Goal: Task Accomplishment & Management: Use online tool/utility

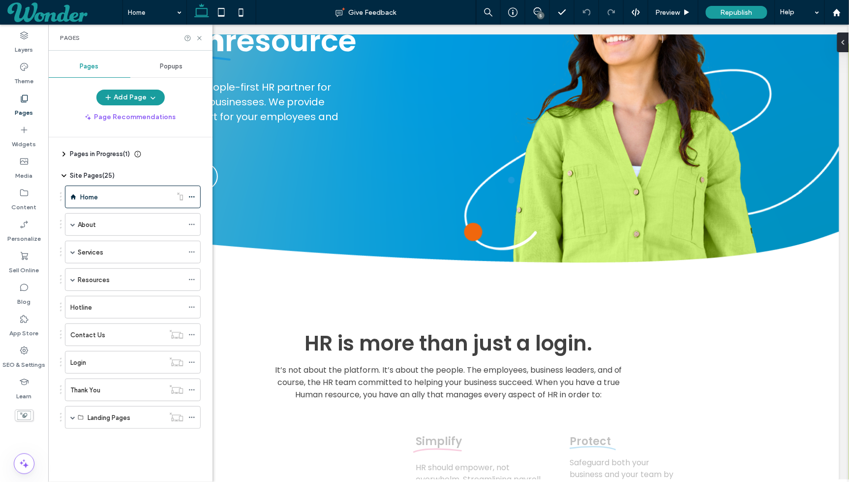
click at [117, 258] on div "Services" at bounding box center [131, 252] width 106 height 22
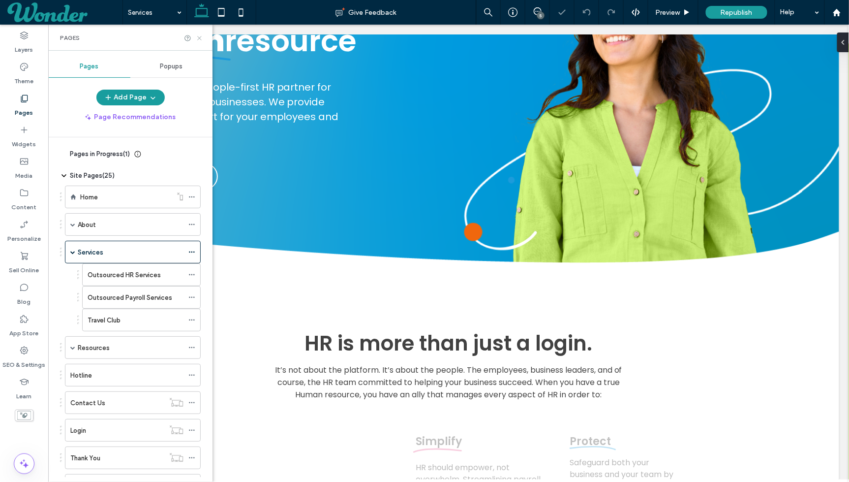
click at [201, 34] on icon at bounding box center [199, 37] width 7 height 7
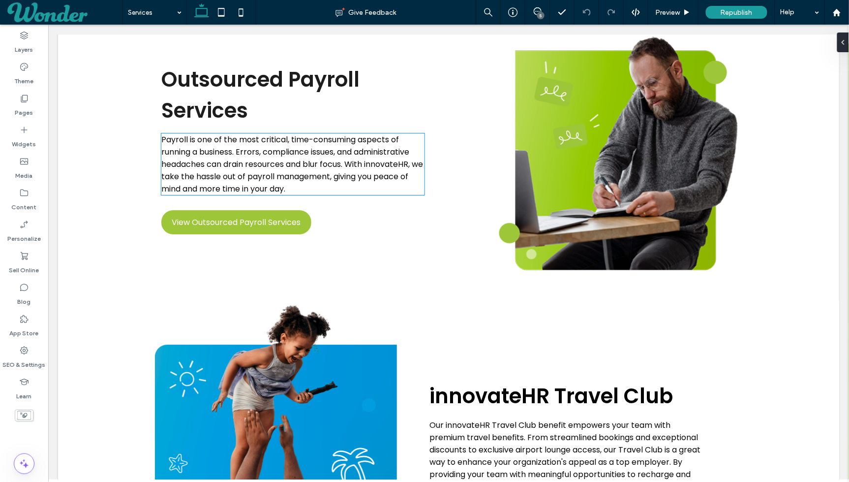
scroll to position [999, 0]
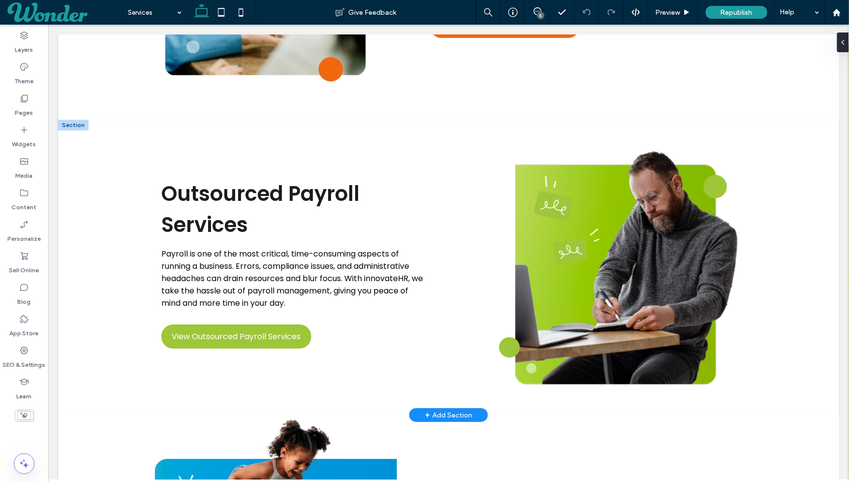
click at [78, 128] on div at bounding box center [73, 124] width 31 height 11
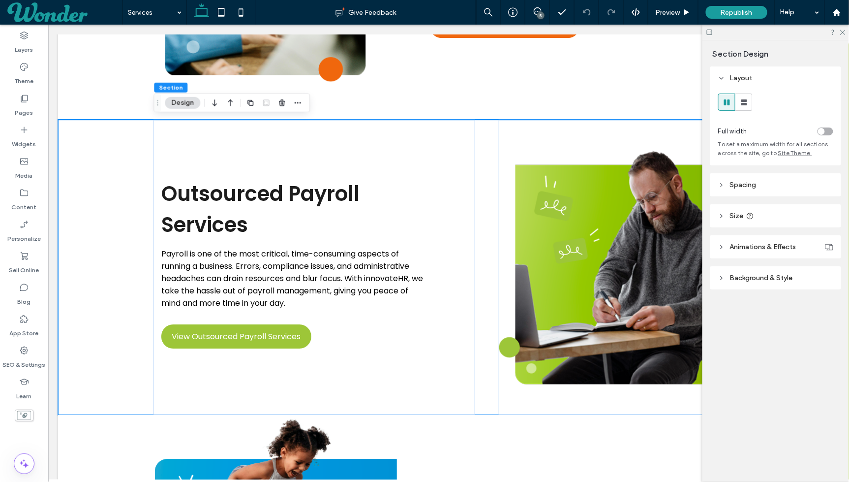
click at [843, 27] on div at bounding box center [776, 32] width 147 height 15
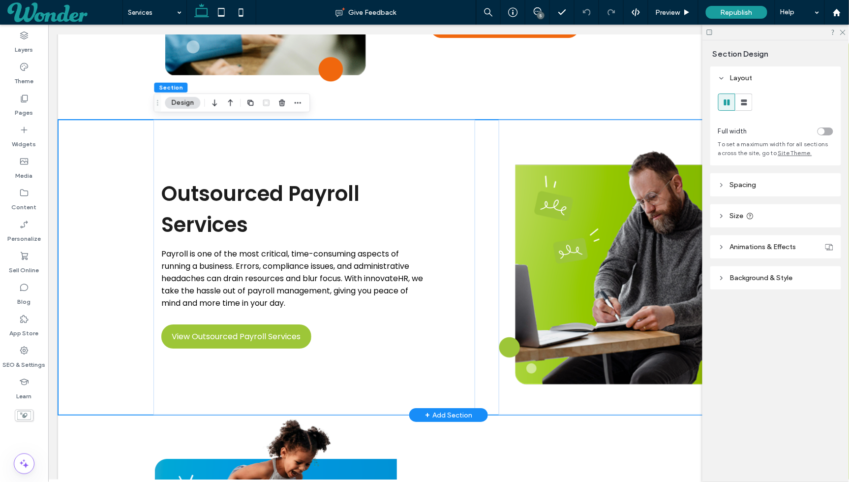
click at [66, 127] on div "Outsourced Payroll Services Payroll is one of the most critical, time-consuming…" at bounding box center [448, 266] width 781 height 295
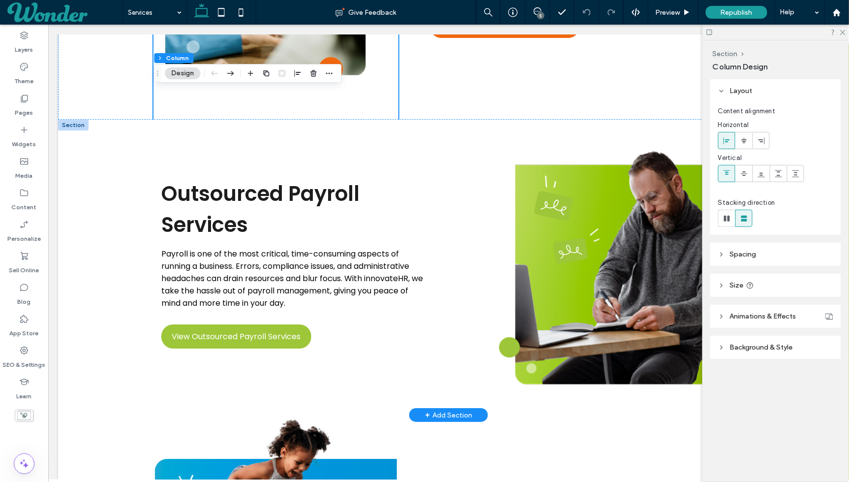
click at [73, 124] on div at bounding box center [73, 124] width 31 height 11
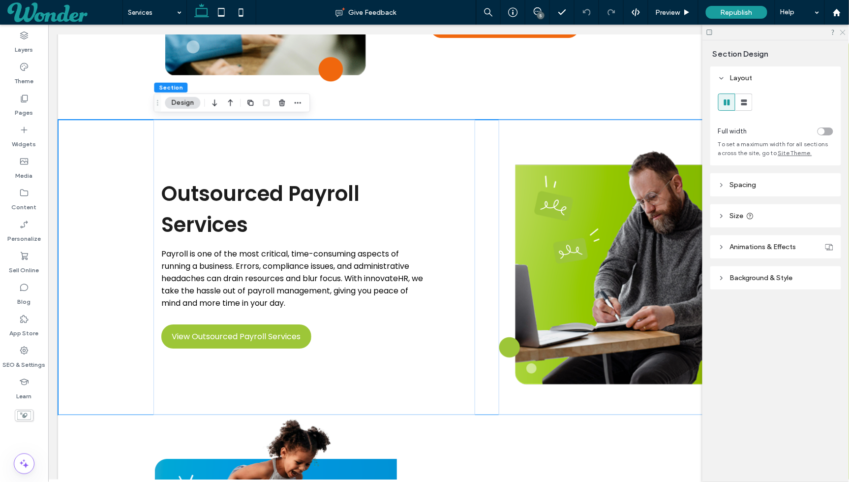
click at [842, 32] on icon at bounding box center [842, 32] width 6 height 6
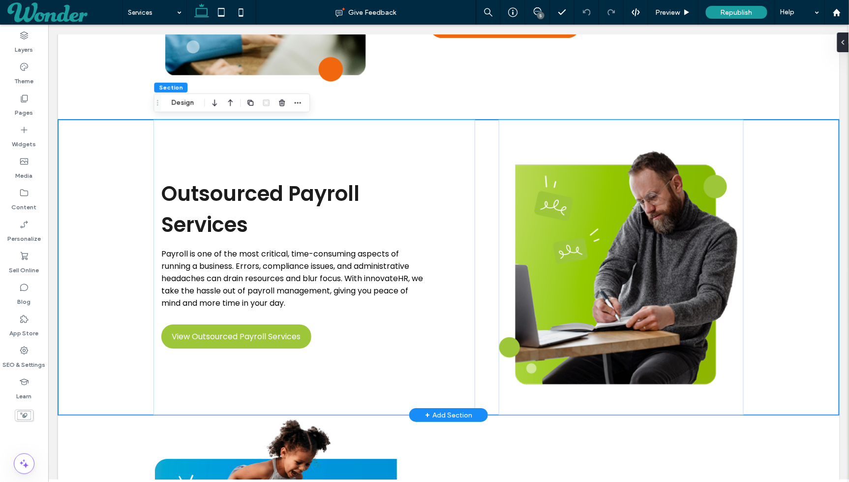
click at [72, 125] on div "Outsourced Payroll Services Payroll is one of the most critical, time-consuming…" at bounding box center [448, 266] width 781 height 295
click at [89, 260] on div "Outsourced Payroll Services Payroll is one of the most critical, time-consuming…" at bounding box center [448, 266] width 781 height 295
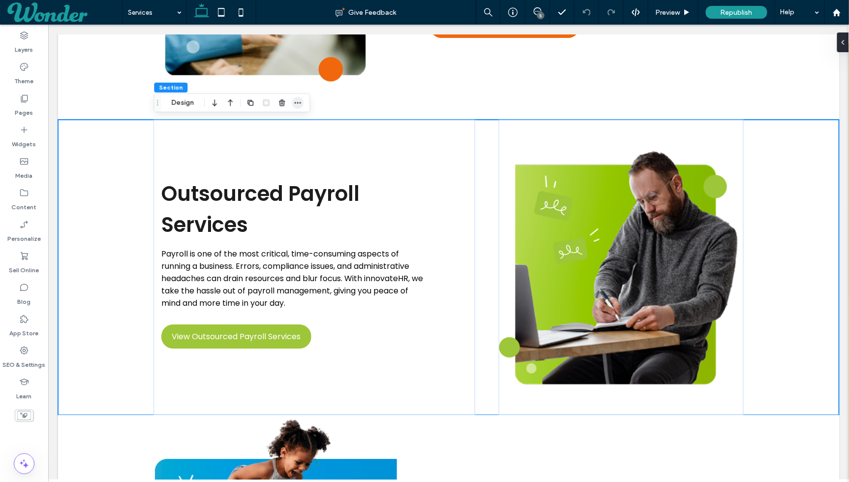
click at [296, 102] on icon "button" at bounding box center [298, 103] width 8 height 8
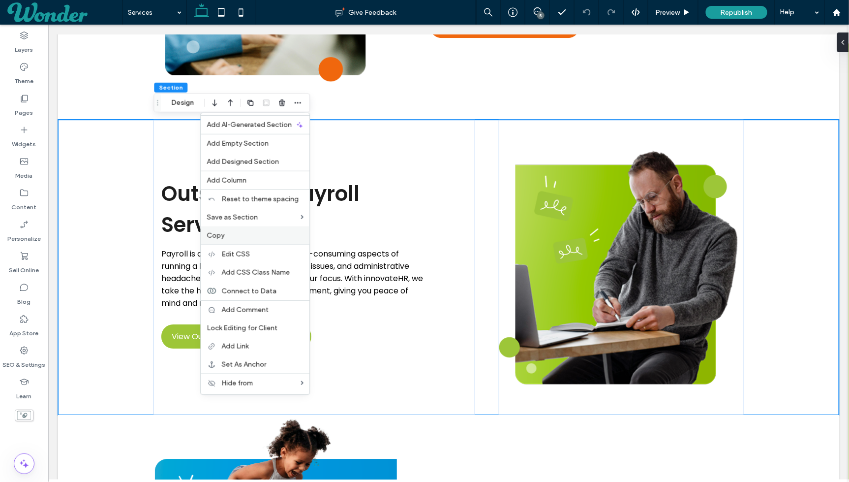
click at [277, 236] on label "Copy" at bounding box center [255, 235] width 97 height 8
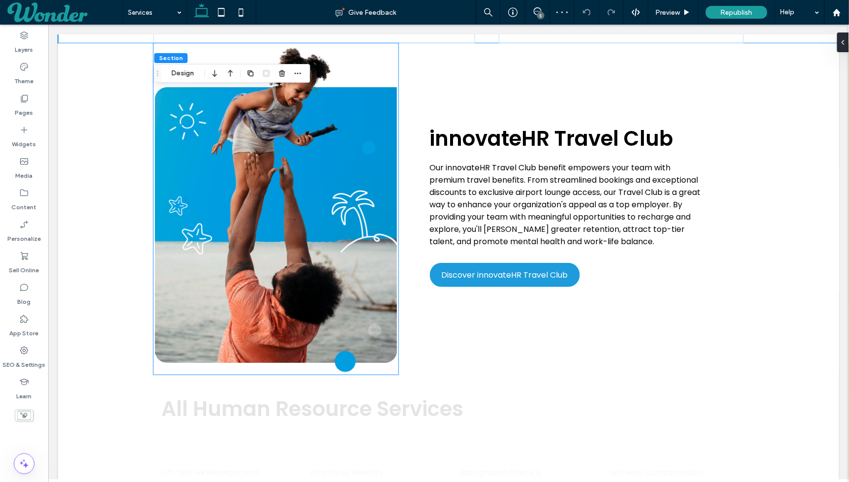
scroll to position [1492, 0]
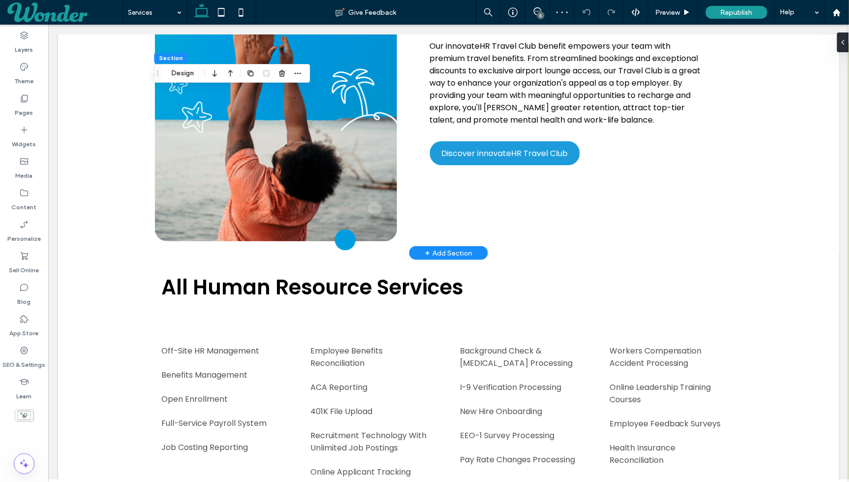
click at [451, 252] on div "+ Add Section" at bounding box center [448, 252] width 47 height 11
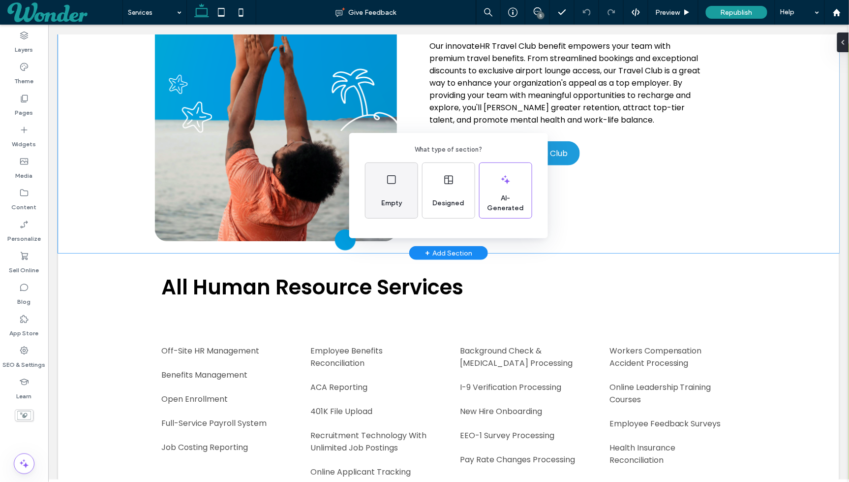
click at [401, 195] on div "Empty" at bounding box center [391, 203] width 29 height 22
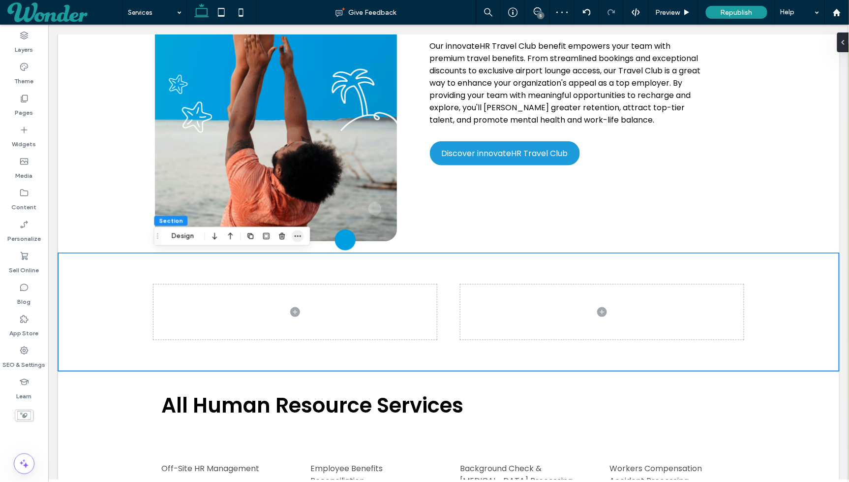
click at [294, 237] on icon "button" at bounding box center [298, 236] width 8 height 8
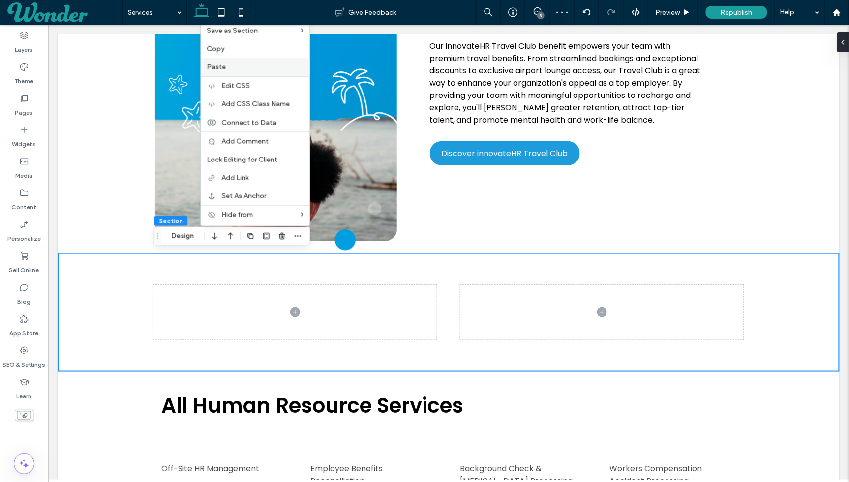
click at [270, 71] on label "Paste" at bounding box center [255, 67] width 97 height 8
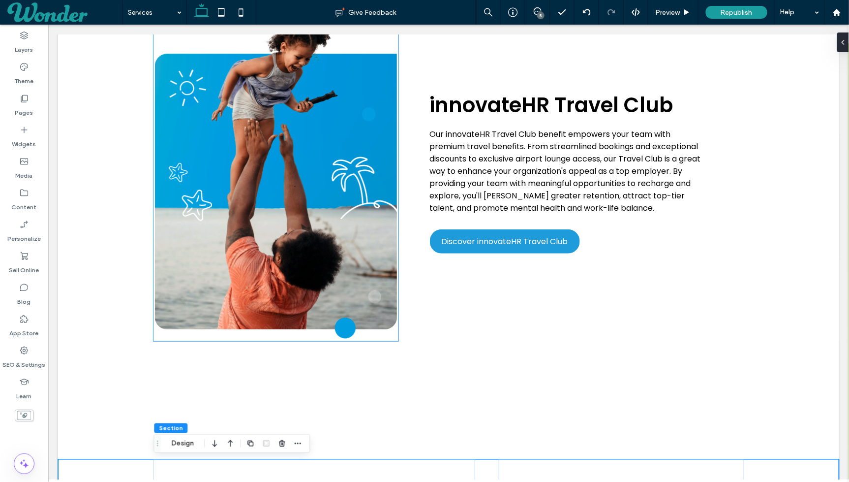
scroll to position [1528, 0]
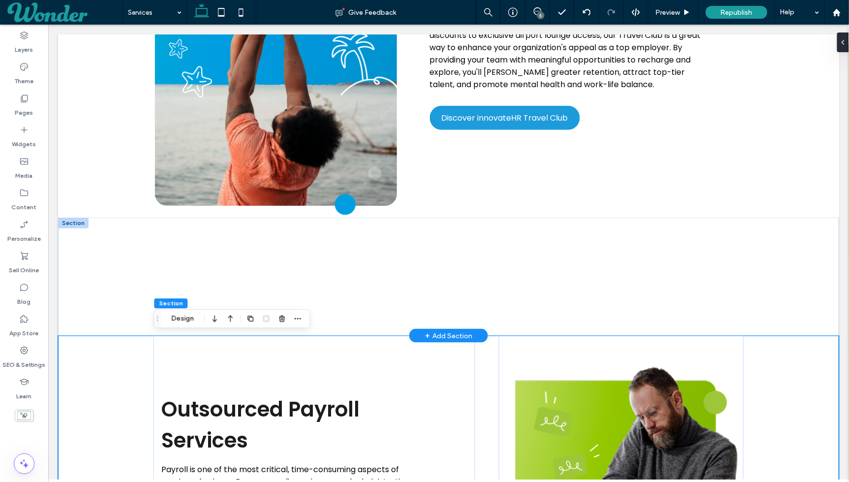
click at [76, 222] on div at bounding box center [73, 222] width 31 height 11
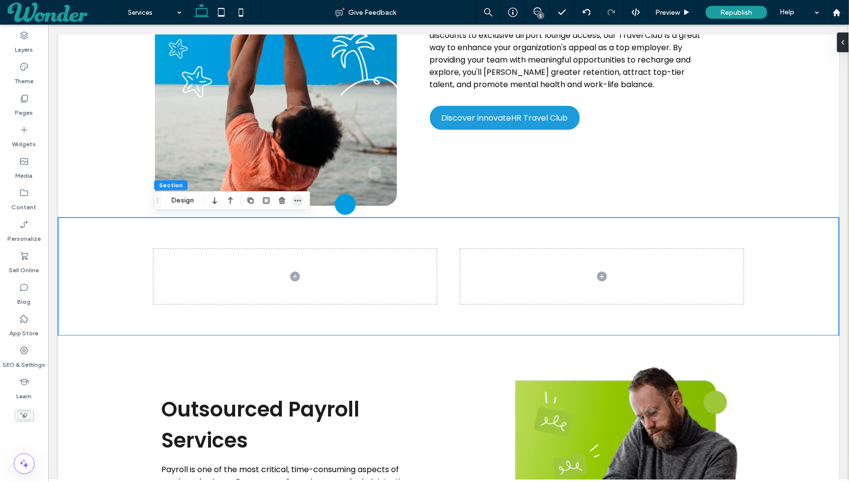
click at [294, 203] on icon "button" at bounding box center [298, 200] width 8 height 8
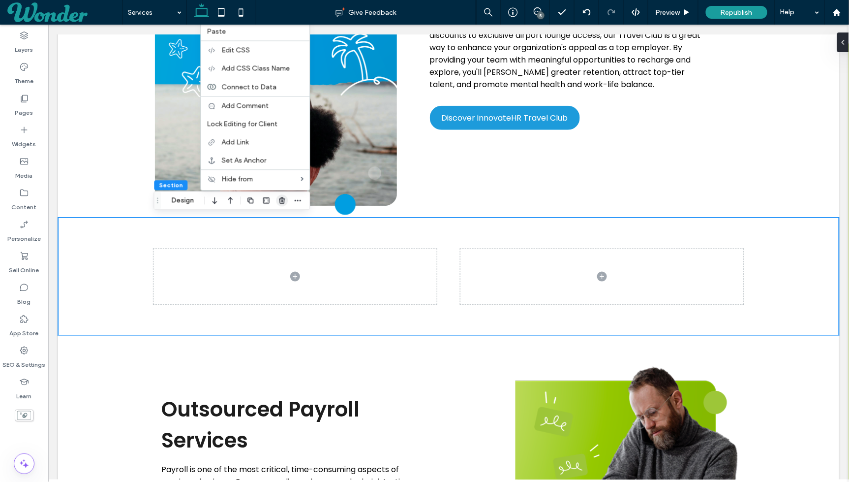
click at [277, 200] on span "button" at bounding box center [282, 200] width 12 height 12
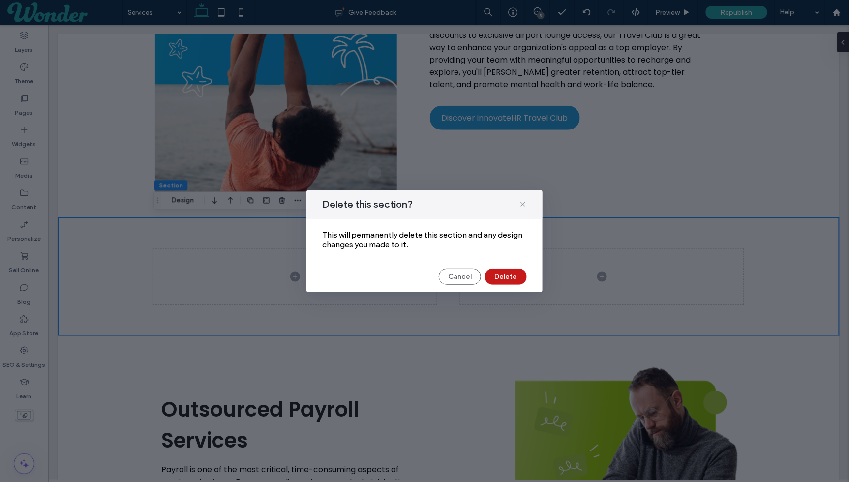
click at [495, 278] on button "Delete" at bounding box center [506, 277] width 42 height 16
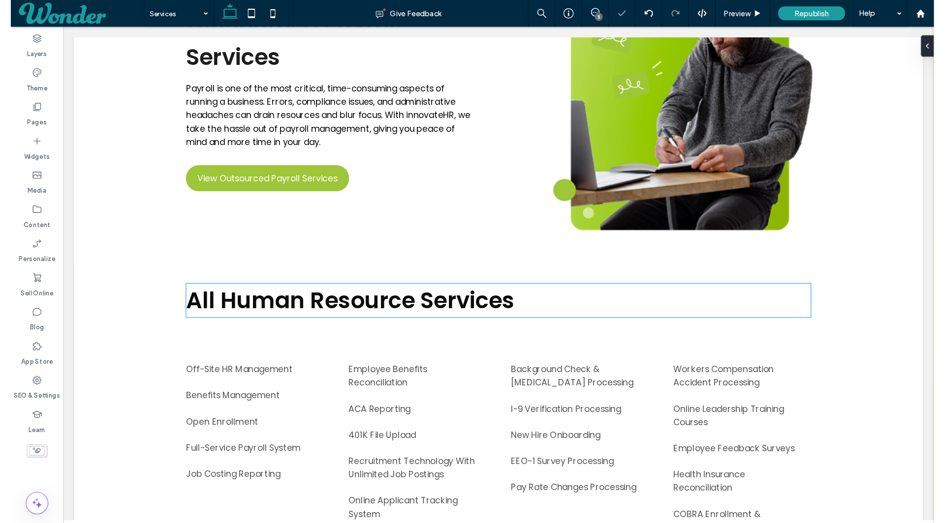
scroll to position [1811, 0]
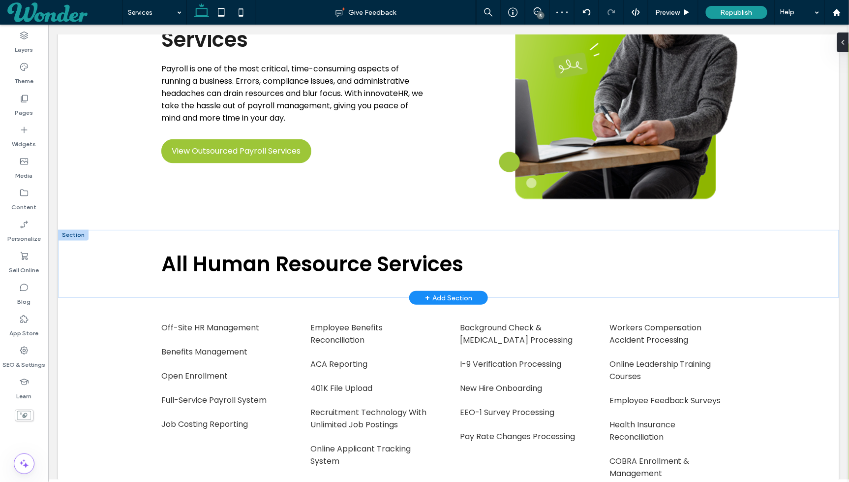
click at [78, 235] on div at bounding box center [73, 234] width 31 height 11
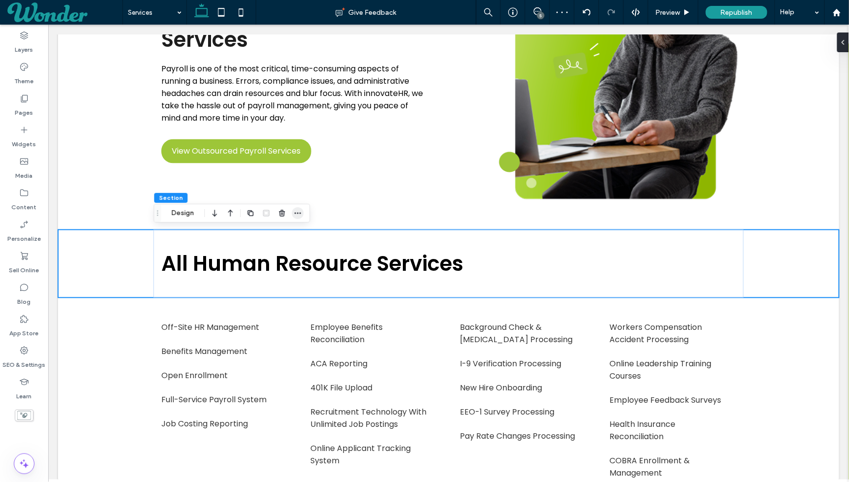
click at [301, 210] on icon "button" at bounding box center [298, 213] width 8 height 8
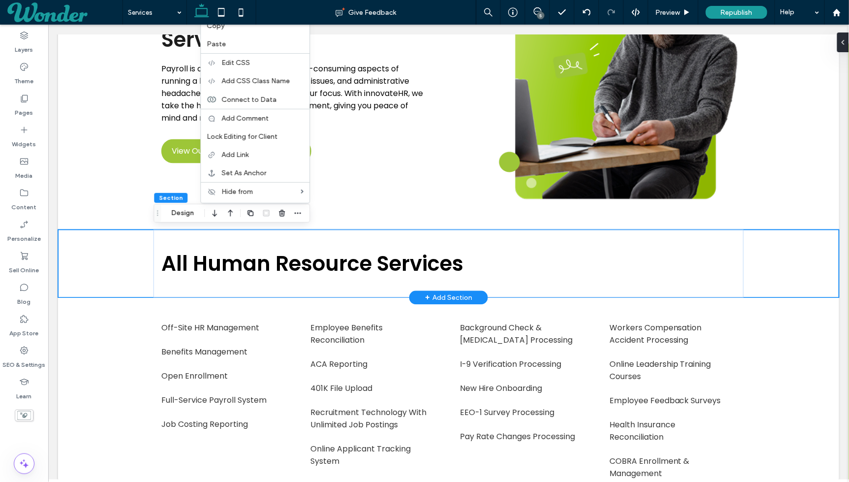
click at [76, 241] on div "All Human Resource Services" at bounding box center [448, 263] width 781 height 68
click at [85, 300] on div at bounding box center [73, 302] width 31 height 11
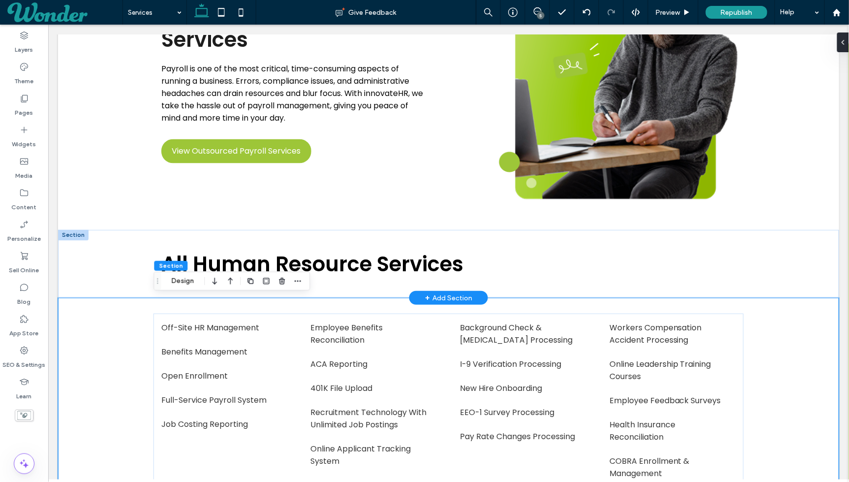
click at [68, 237] on div at bounding box center [73, 234] width 31 height 11
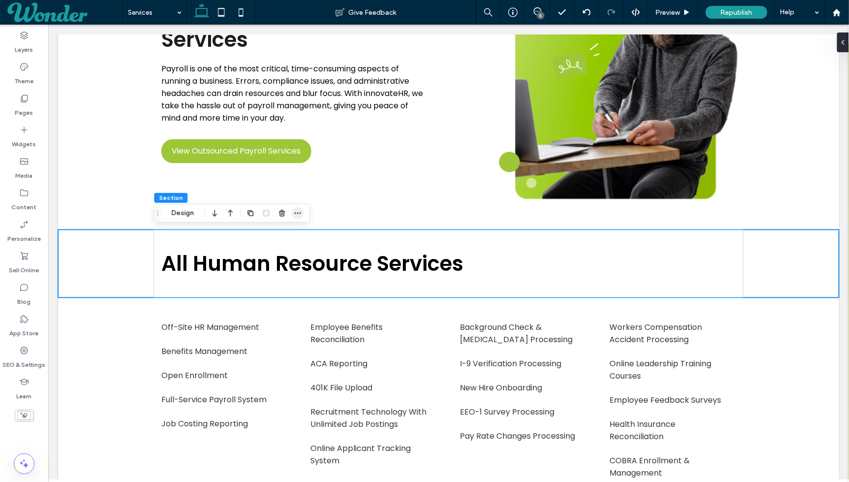
click at [292, 216] on span "button" at bounding box center [298, 213] width 12 height 12
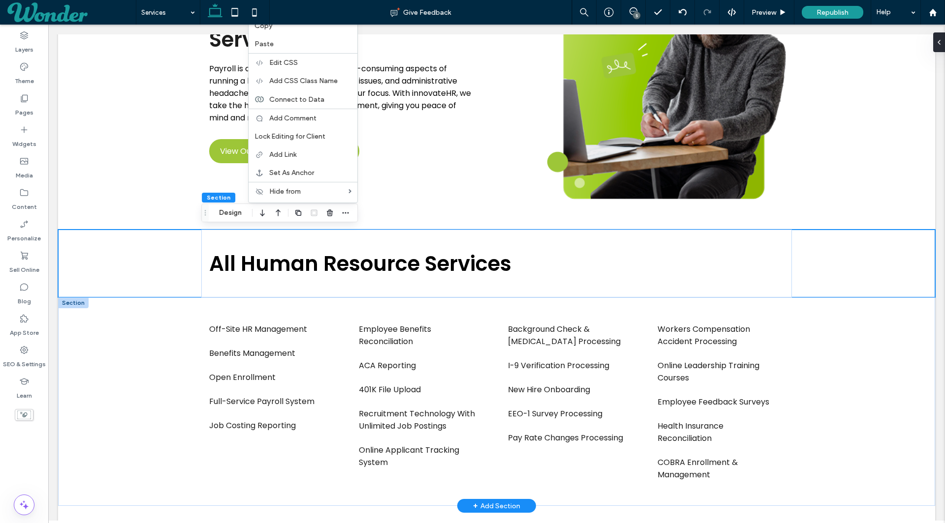
click at [78, 300] on div at bounding box center [73, 303] width 31 height 11
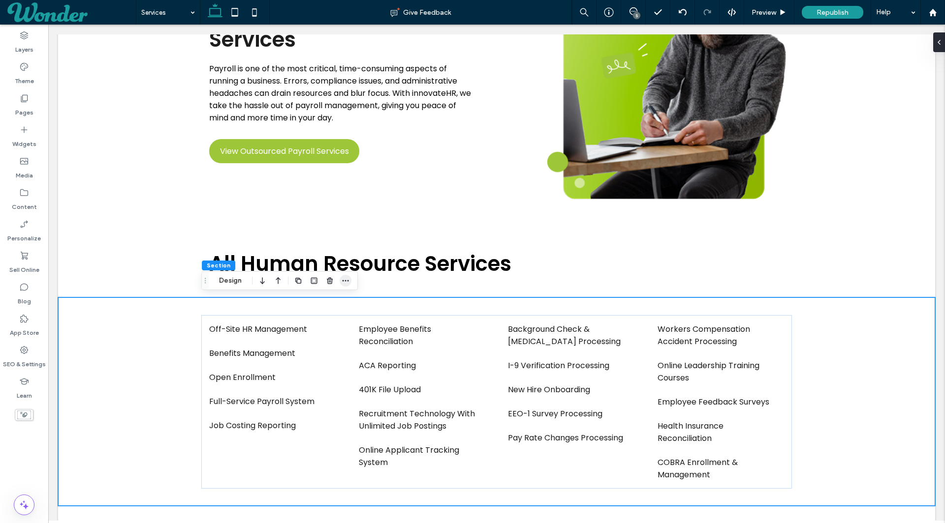
click at [346, 281] on icon "button" at bounding box center [345, 281] width 8 height 8
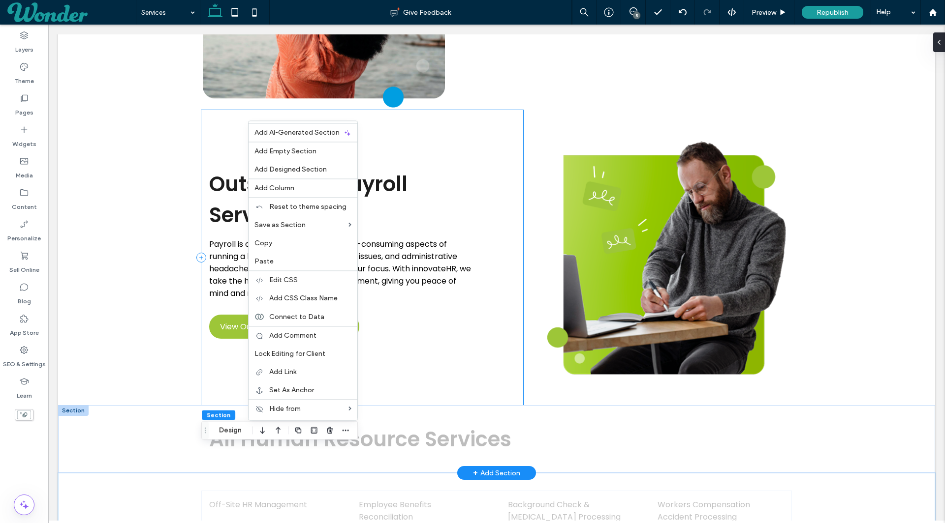
scroll to position [1630, 0]
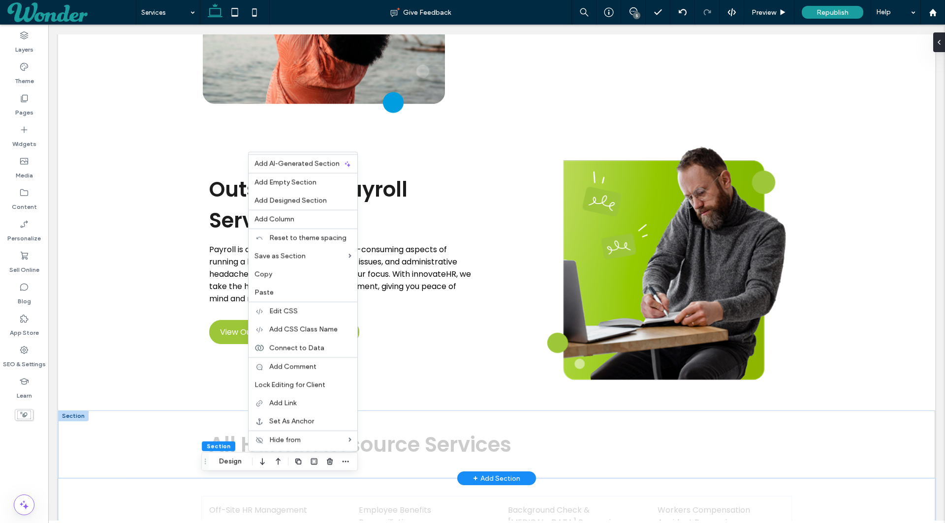
click at [69, 415] on div at bounding box center [73, 416] width 31 height 11
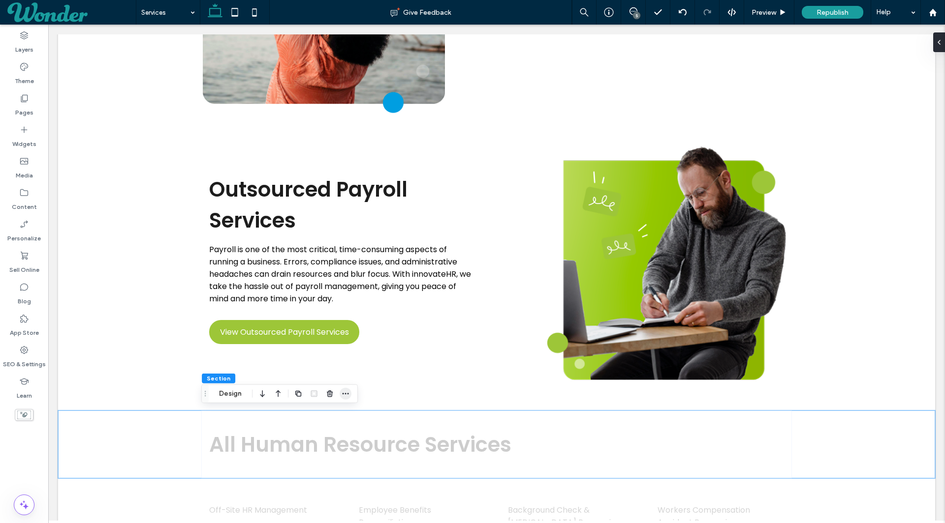
click at [349, 394] on icon "button" at bounding box center [345, 394] width 8 height 8
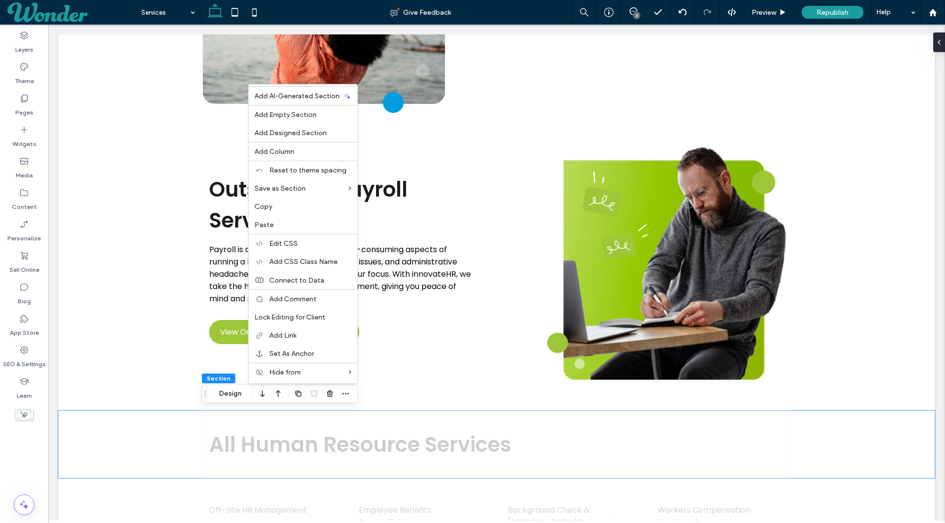
click at [234, 386] on div "Section Design Add AI-Generated Section Add Empty Section Add Designed Section …" at bounding box center [279, 394] width 156 height 19
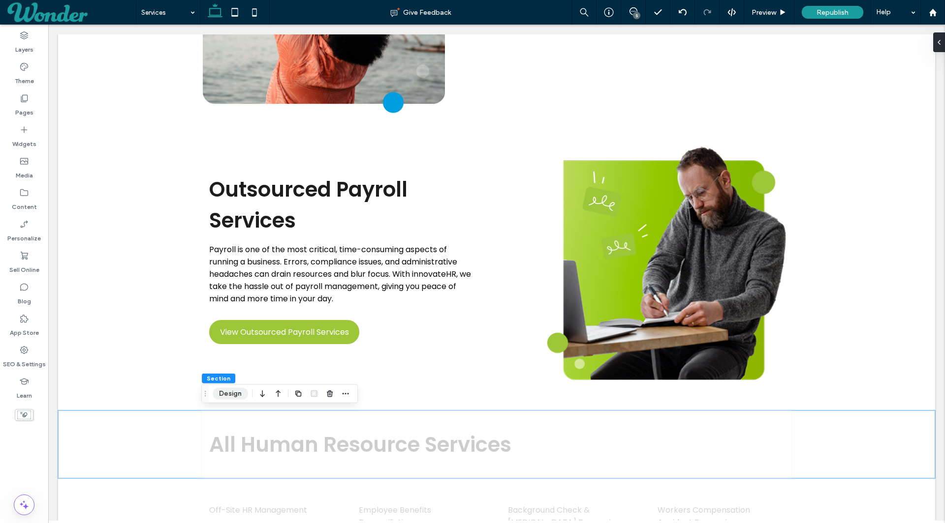
click at [229, 395] on button "Design" at bounding box center [230, 394] width 35 height 12
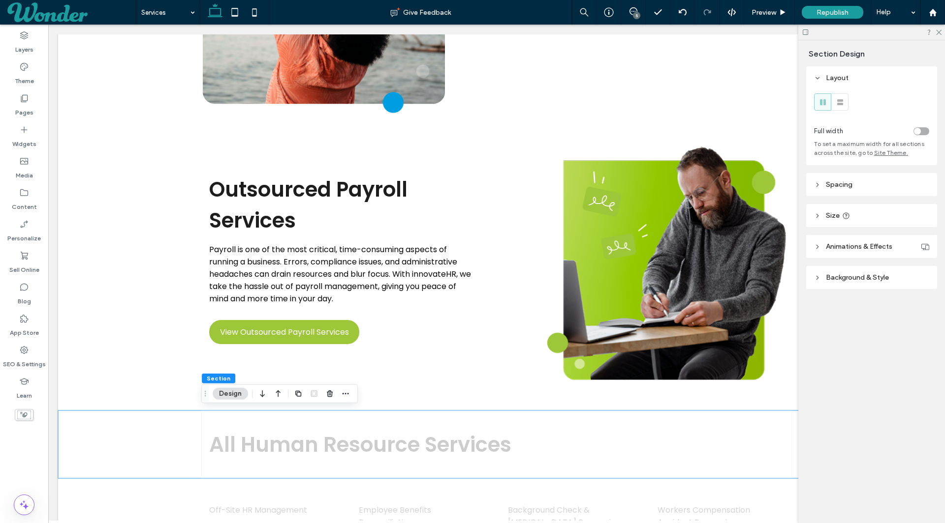
click at [840, 192] on header "Spacing" at bounding box center [871, 184] width 131 height 23
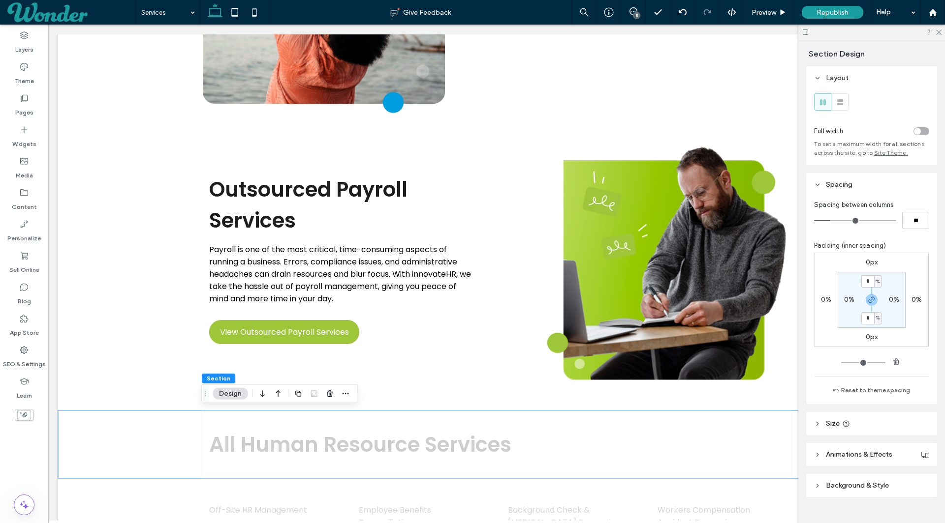
click at [849, 263] on label "0px" at bounding box center [871, 262] width 12 height 8
type input "*"
click at [849, 303] on icon "button" at bounding box center [871, 300] width 8 height 8
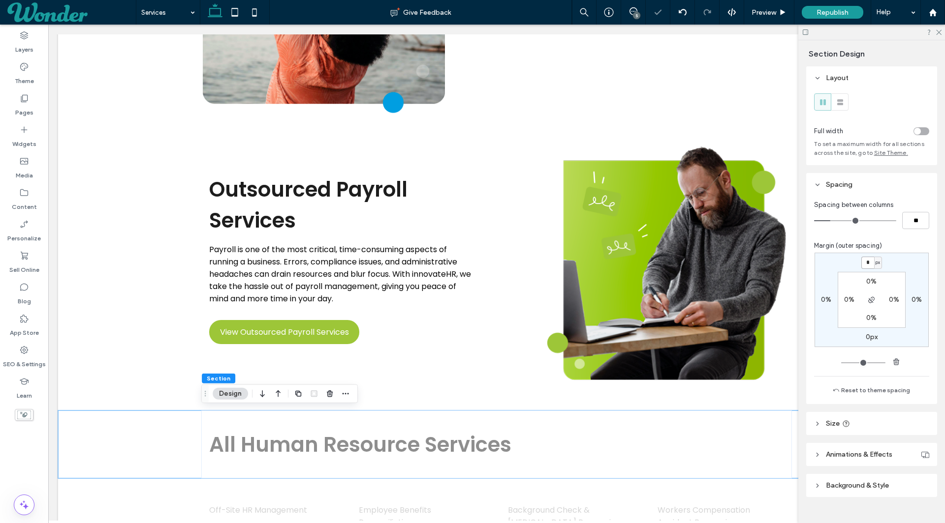
click at [849, 262] on input "*" at bounding box center [867, 263] width 13 height 12
type input "*"
type input "***"
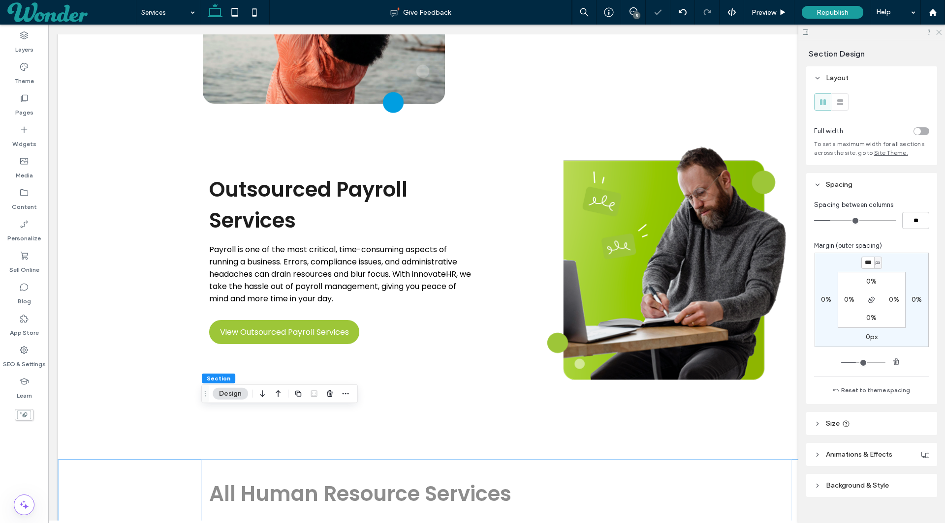
click at [849, 30] on icon at bounding box center [938, 32] width 6 height 6
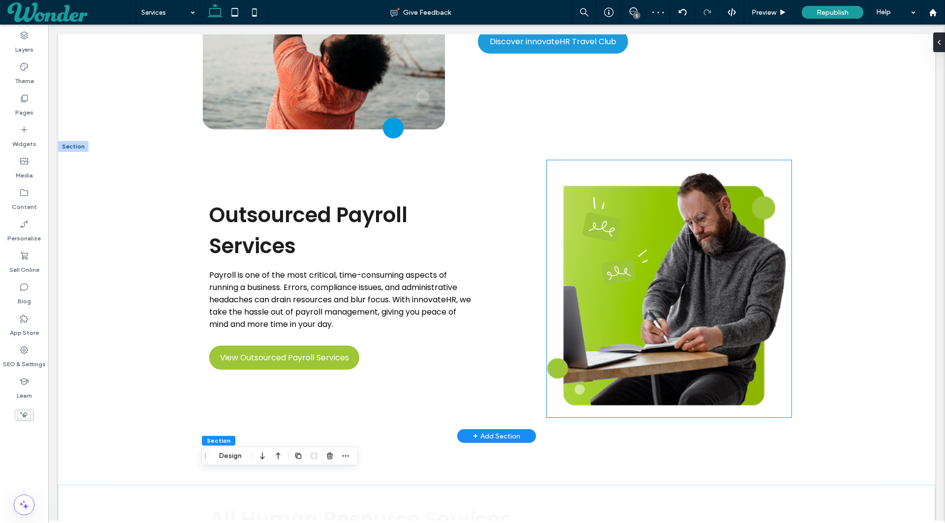
scroll to position [1600, 0]
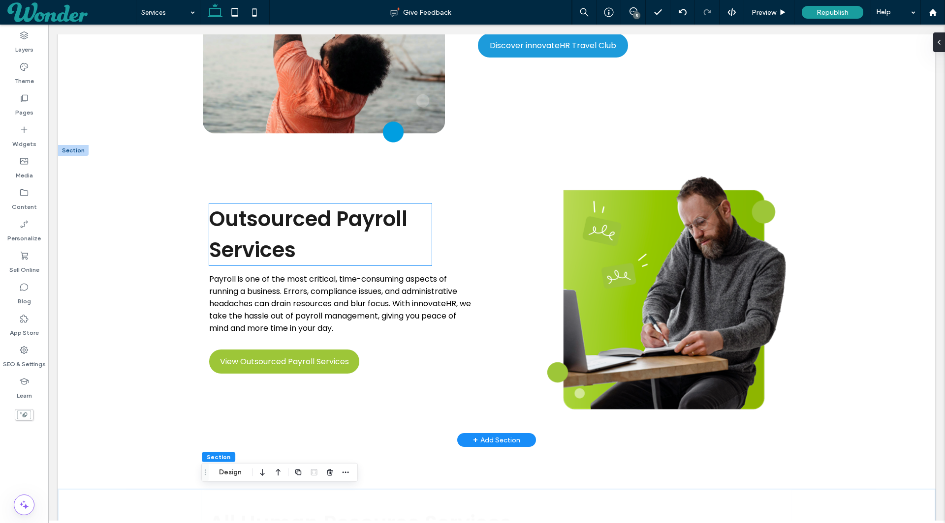
click at [362, 237] on h2 "Outsourced Payroll Services" at bounding box center [320, 235] width 222 height 62
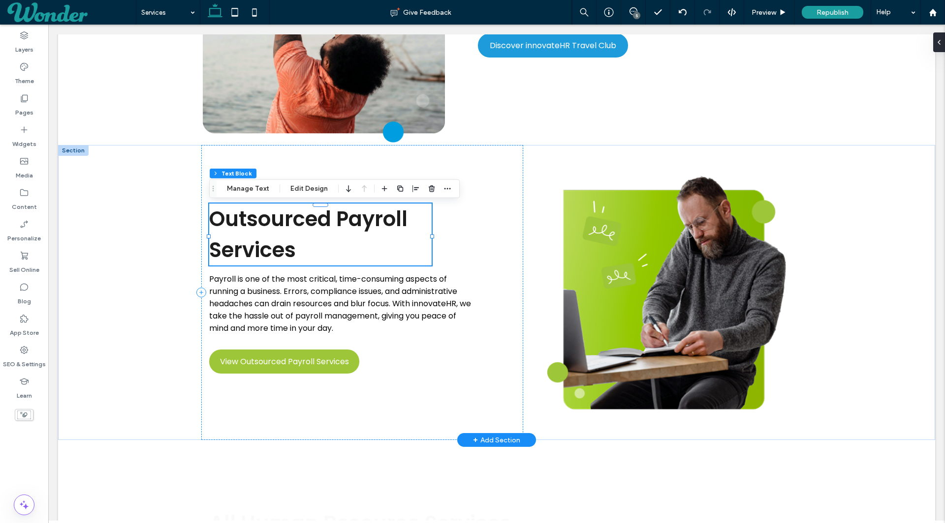
click at [330, 246] on h2 "Outsourced Payroll Services" at bounding box center [320, 235] width 222 height 62
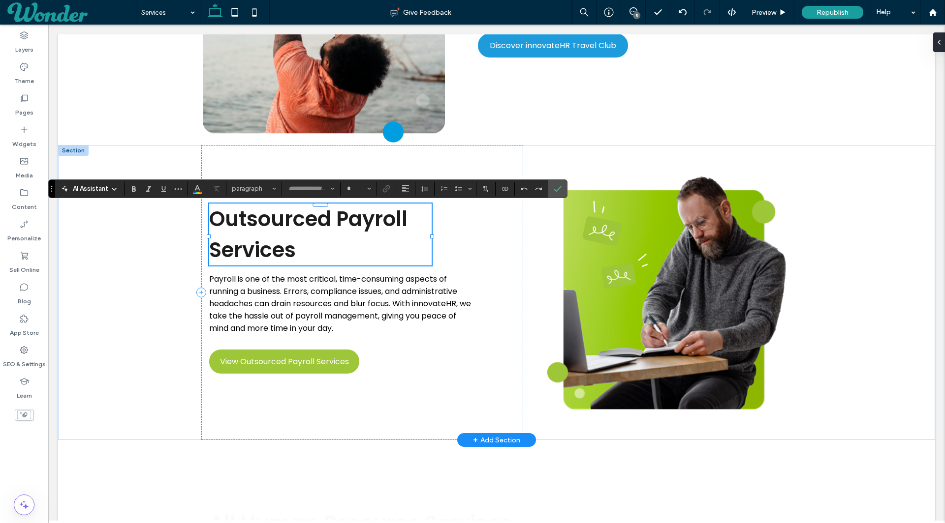
type input "*******"
type input "**"
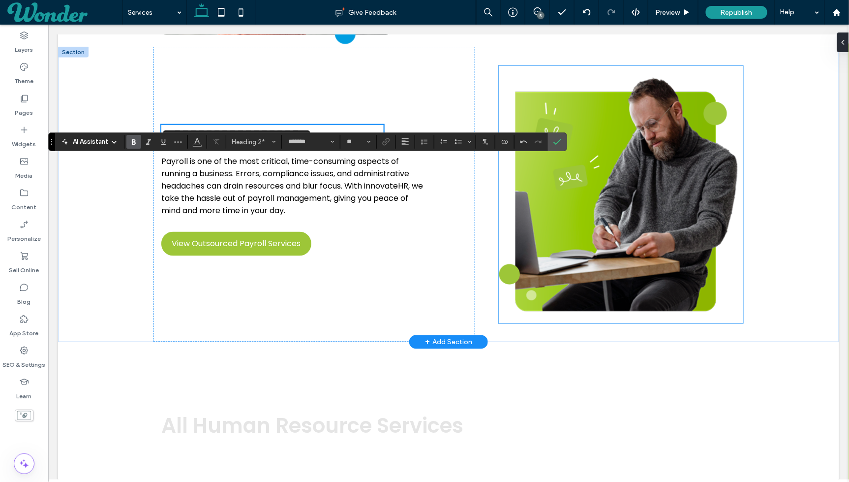
scroll to position [1703, 0]
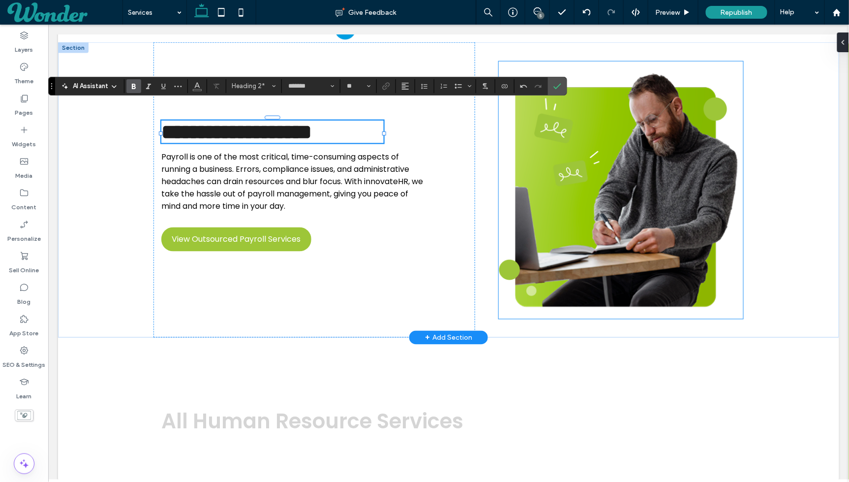
click at [595, 220] on img at bounding box center [620, 189] width 245 height 257
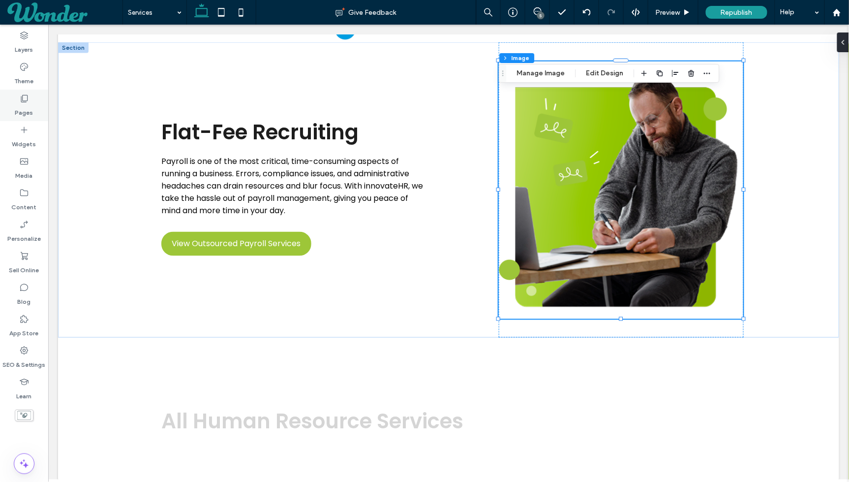
click at [31, 113] on label "Pages" at bounding box center [24, 110] width 18 height 14
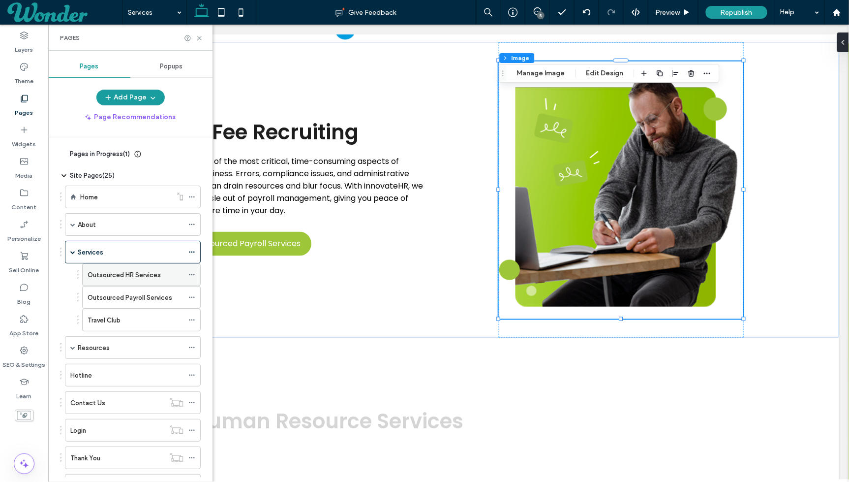
click at [135, 275] on label "Outsourced HR Services" at bounding box center [124, 274] width 73 height 17
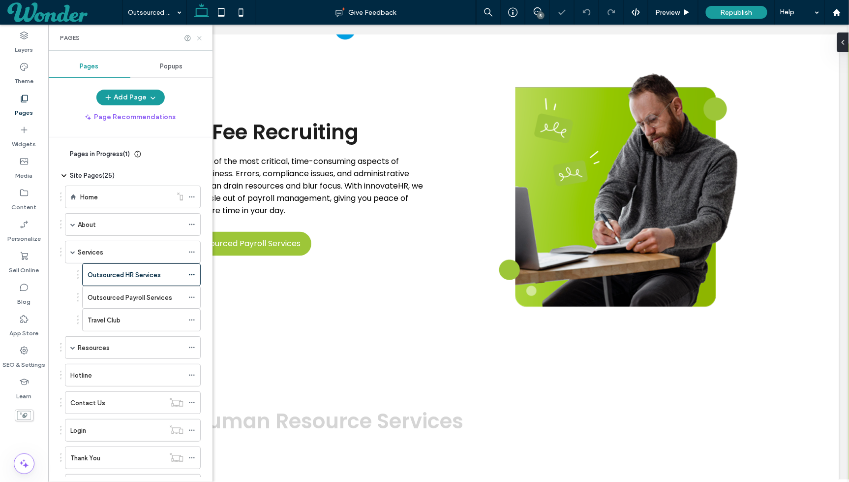
click at [201, 34] on icon at bounding box center [199, 37] width 7 height 7
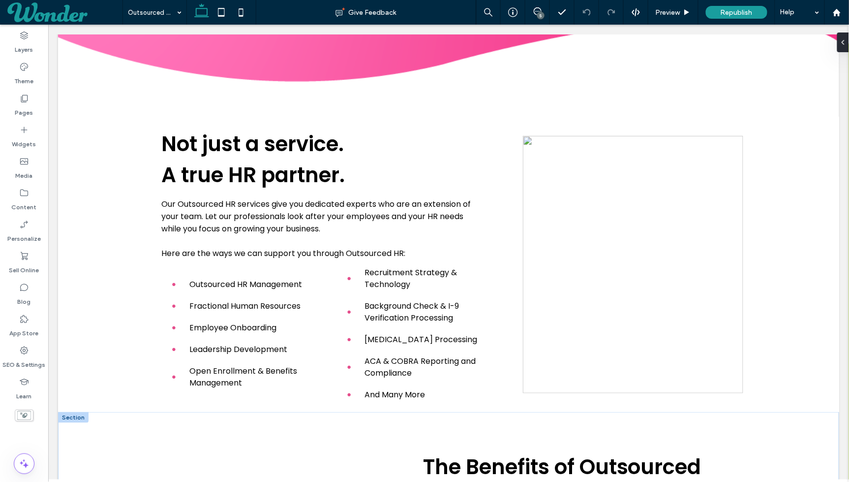
scroll to position [185, 0]
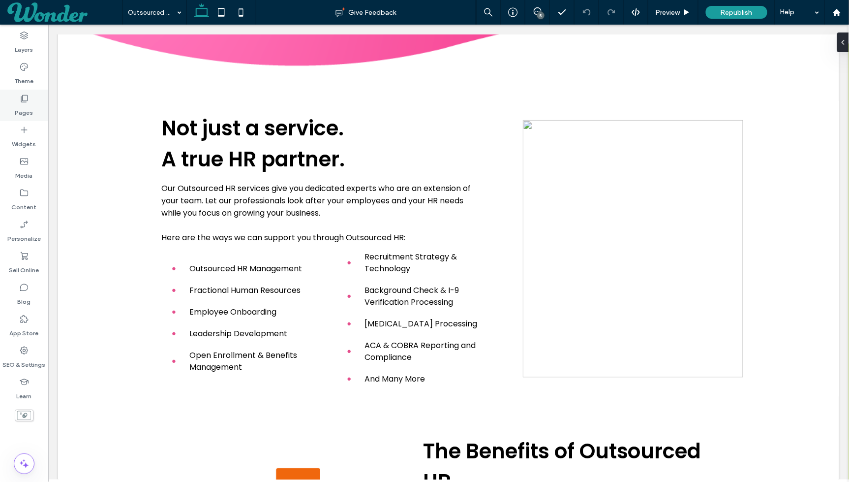
click at [30, 101] on div "Pages" at bounding box center [24, 105] width 48 height 31
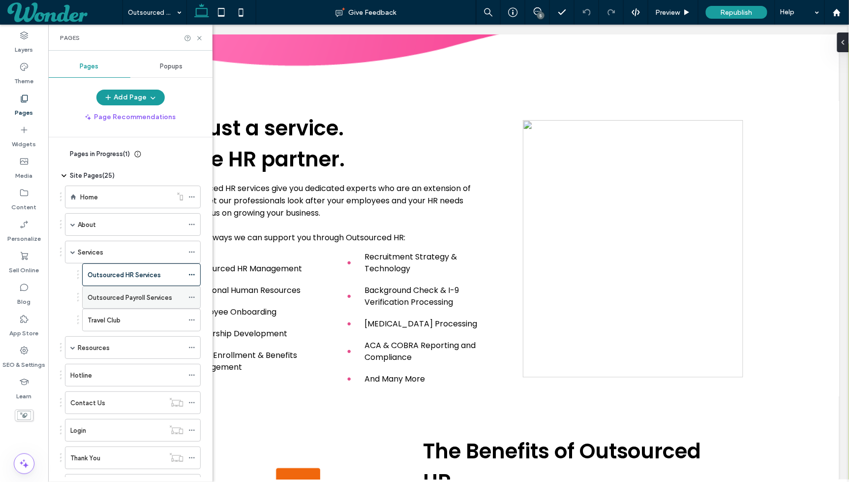
click at [143, 292] on label "Outsourced Payroll Services" at bounding box center [130, 297] width 85 height 17
click at [201, 38] on icon at bounding box center [199, 37] width 7 height 7
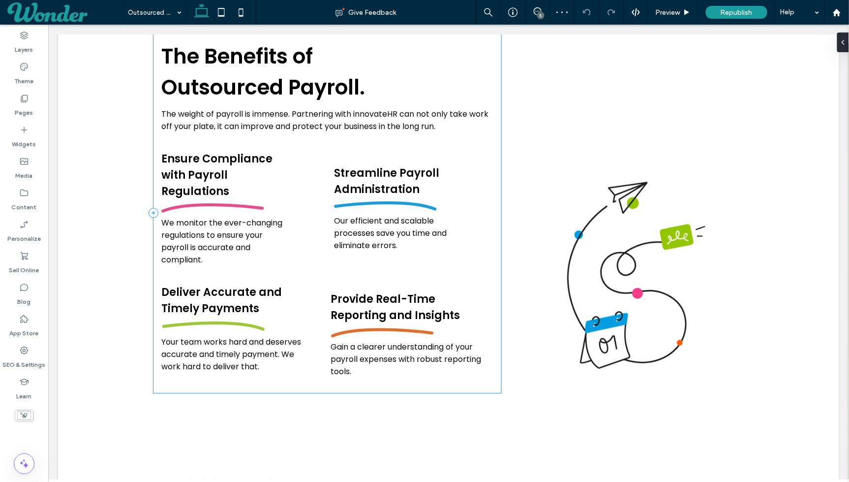
scroll to position [640, 0]
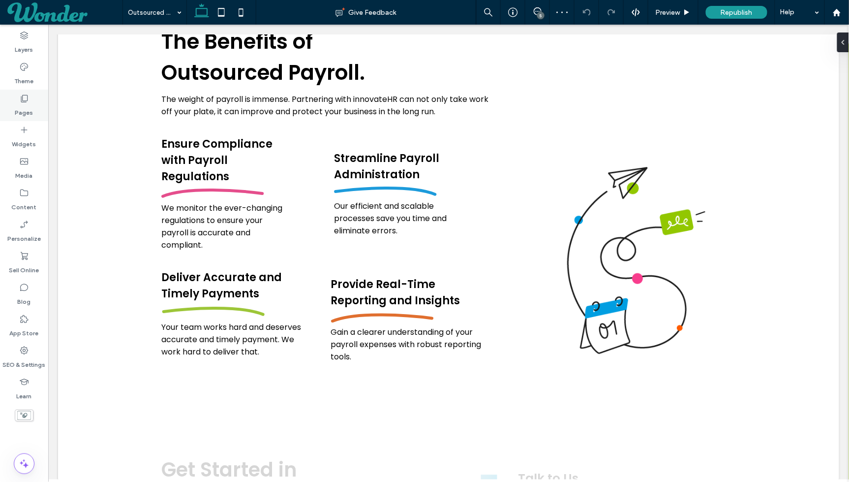
click at [13, 110] on div "Pages" at bounding box center [24, 105] width 48 height 31
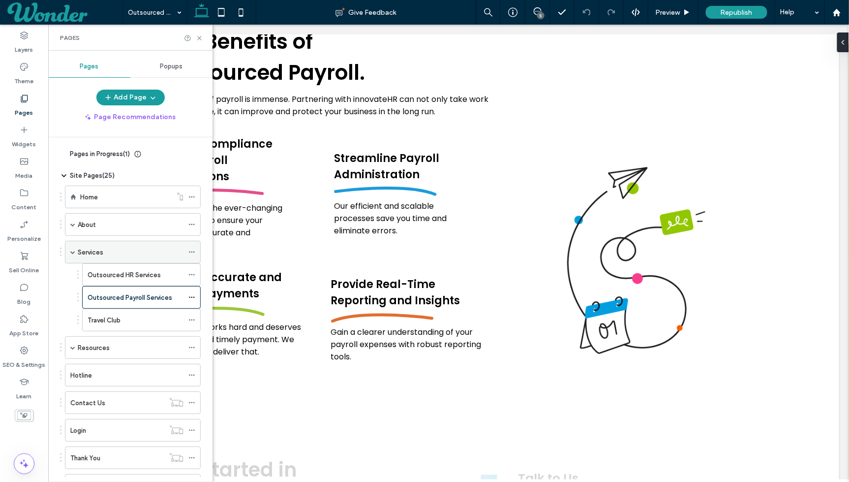
click at [129, 253] on div "Services" at bounding box center [131, 252] width 106 height 10
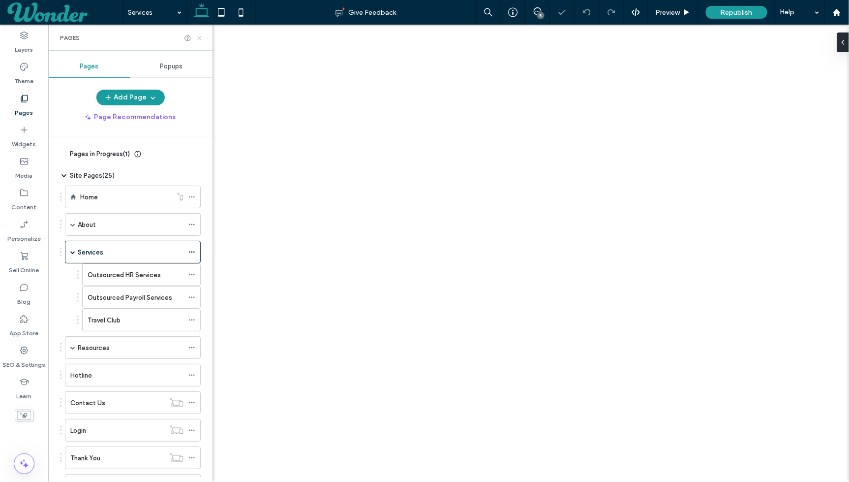
click at [200, 36] on icon at bounding box center [199, 37] width 7 height 7
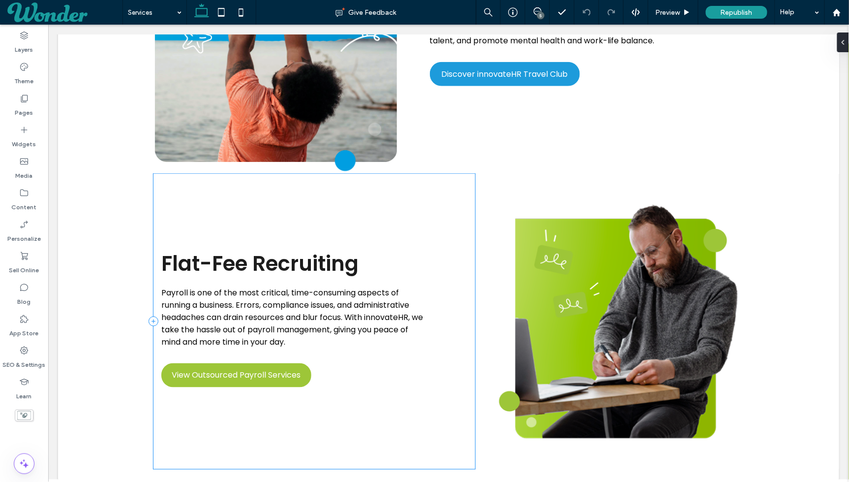
scroll to position [1572, 0]
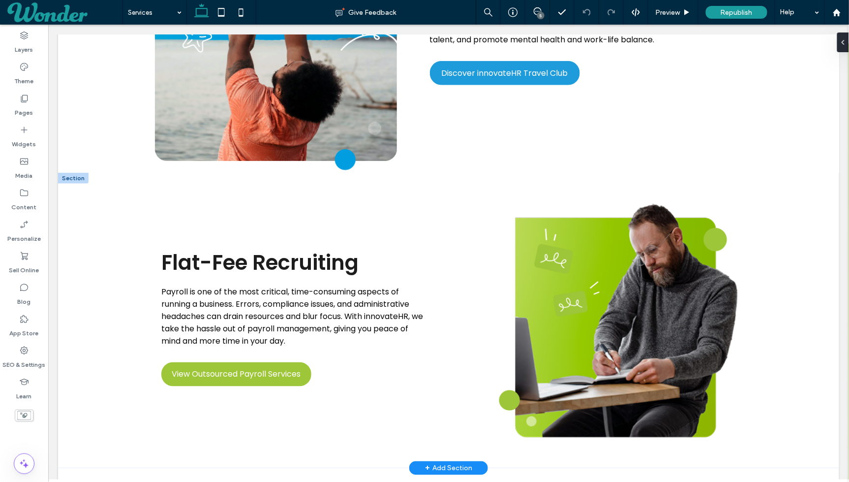
click at [83, 180] on div at bounding box center [73, 177] width 31 height 11
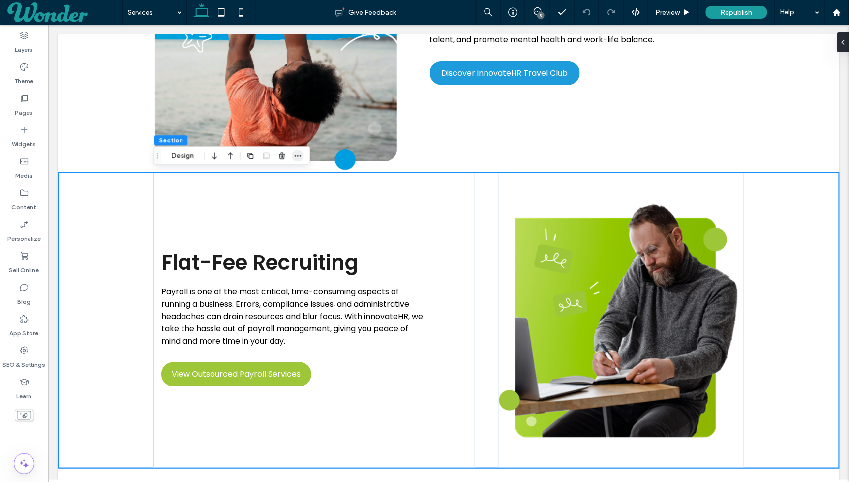
click at [303, 157] on span "button" at bounding box center [298, 156] width 12 height 12
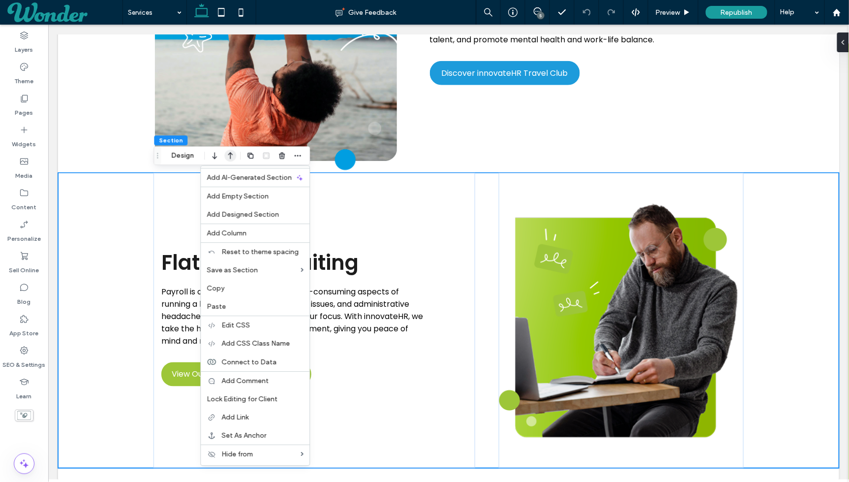
click at [228, 154] on icon "button" at bounding box center [230, 156] width 12 height 18
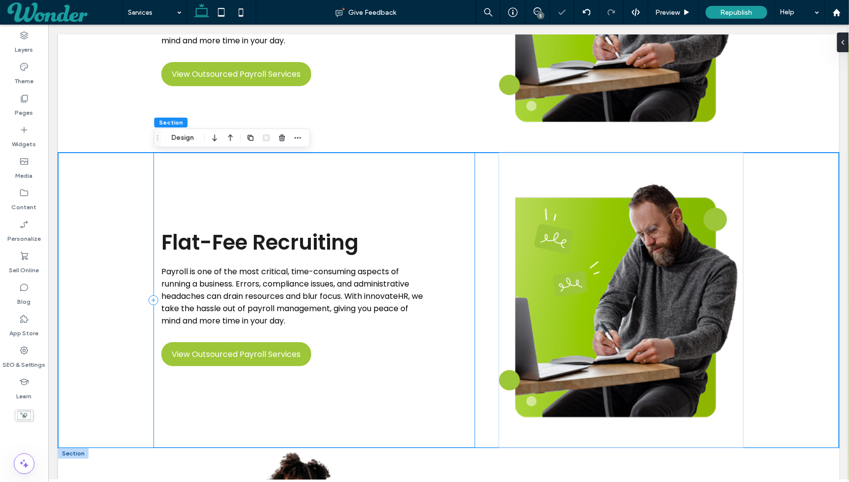
scroll to position [1260, 0]
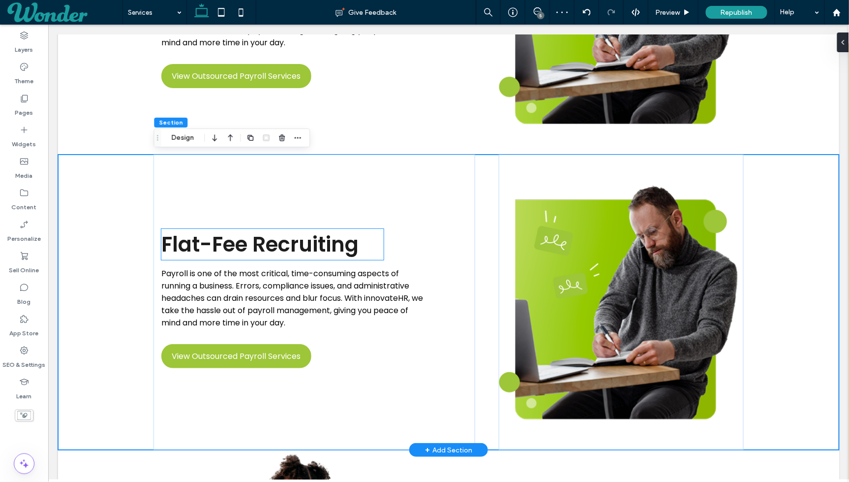
click at [270, 243] on span "Flat-Fee Recruiting" at bounding box center [259, 243] width 197 height 29
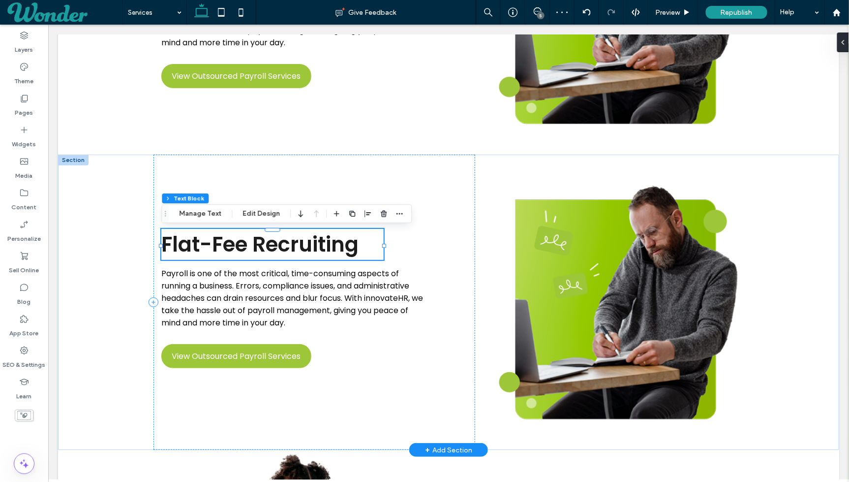
click at [270, 243] on span "Flat-Fee Recruiting" at bounding box center [259, 243] width 197 height 29
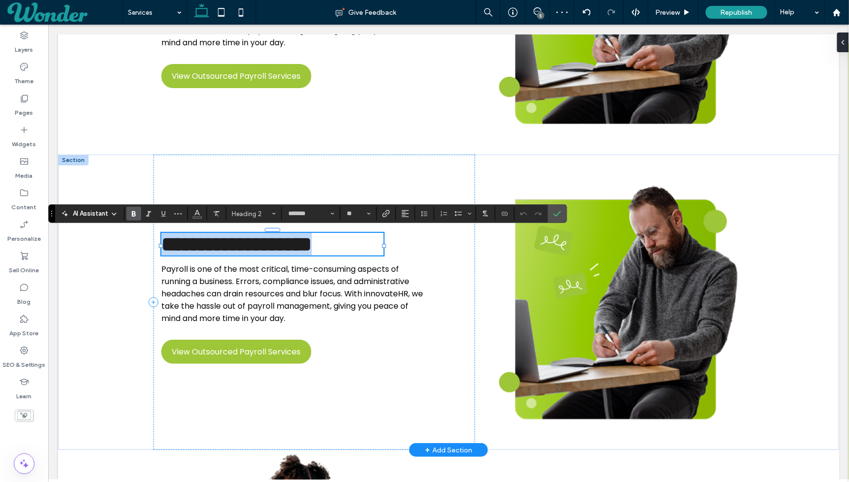
click at [270, 243] on span "**********" at bounding box center [236, 243] width 151 height 21
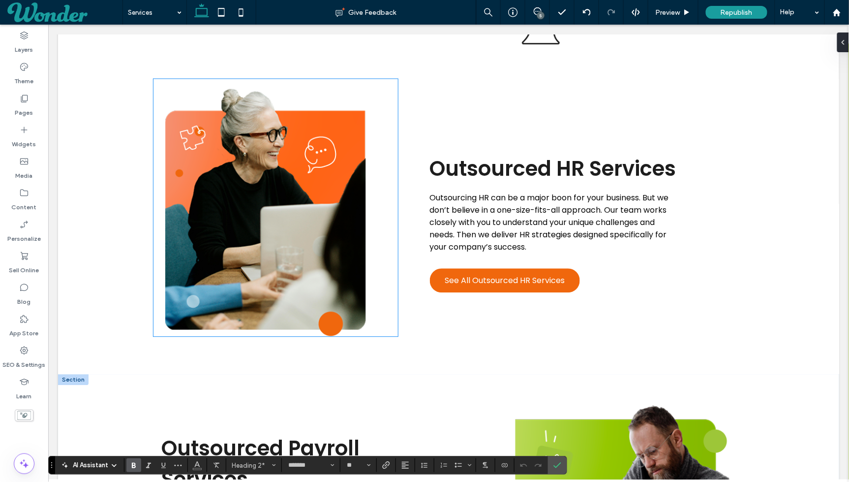
scroll to position [743, 0]
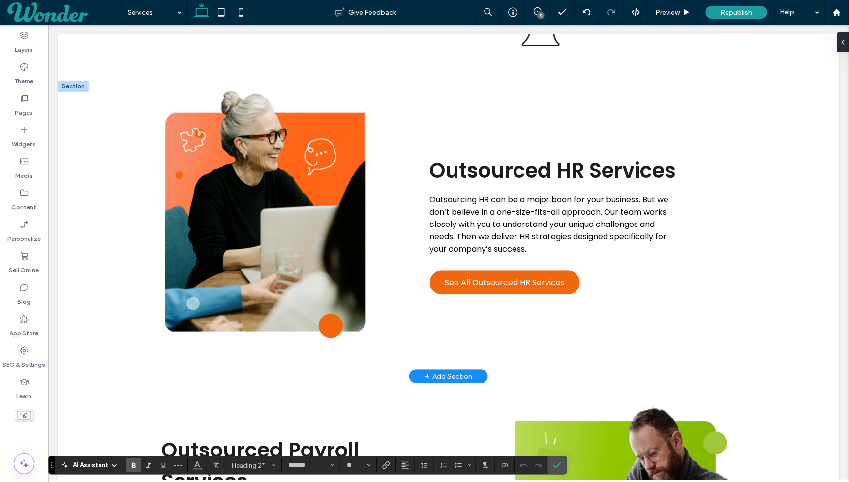
click at [78, 87] on div at bounding box center [73, 85] width 31 height 11
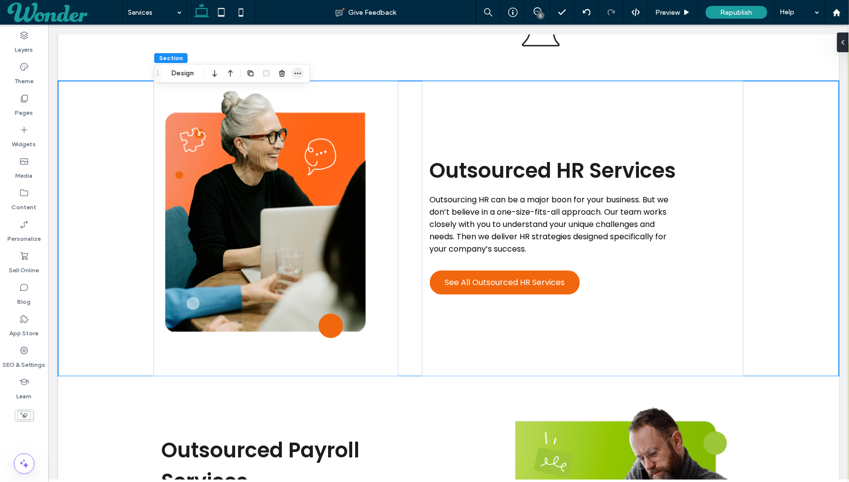
click at [303, 71] on span "button" at bounding box center [298, 73] width 12 height 12
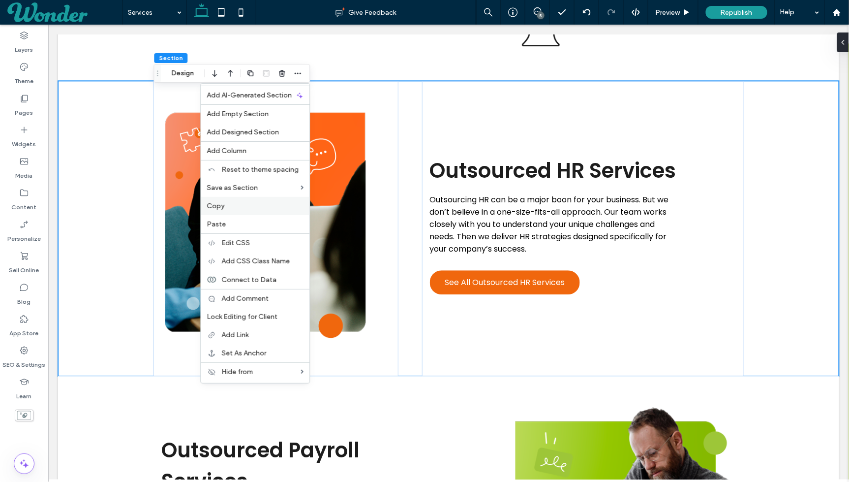
click at [263, 202] on label "Copy" at bounding box center [255, 206] width 97 height 8
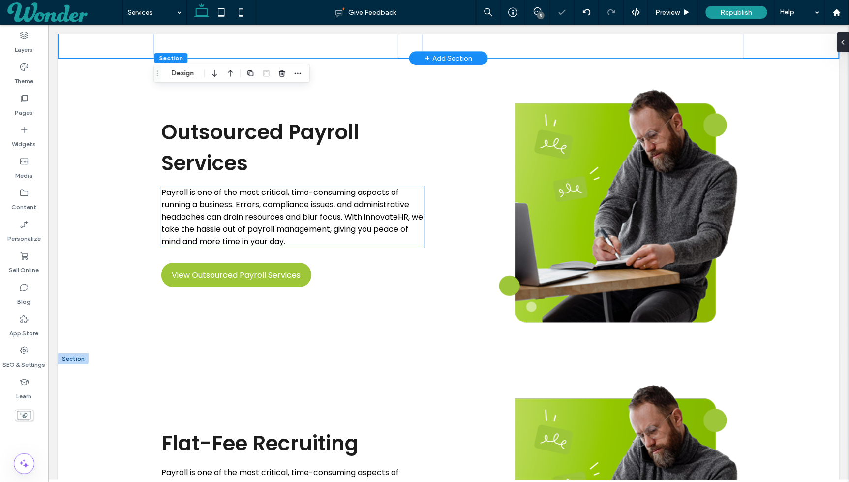
scroll to position [1229, 0]
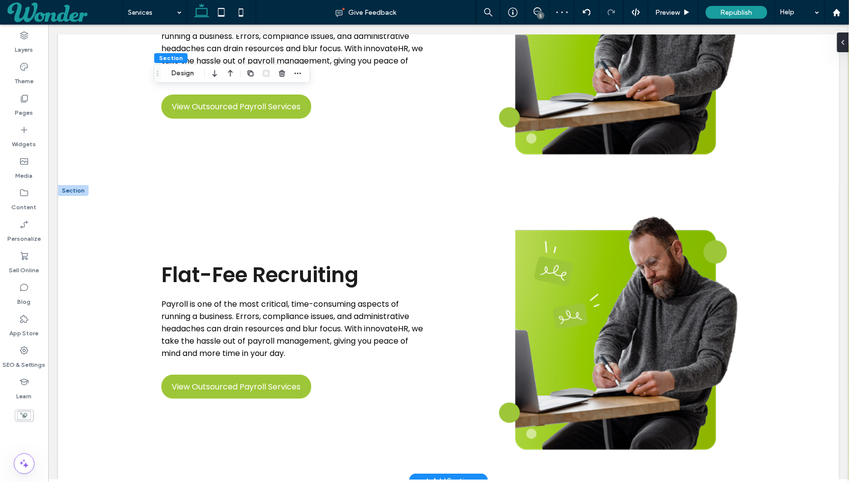
click at [77, 191] on div at bounding box center [73, 190] width 31 height 11
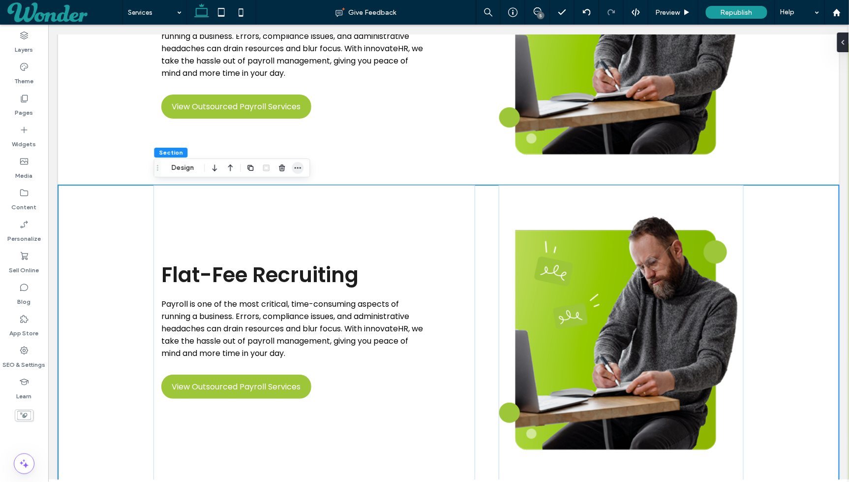
click at [297, 168] on use "button" at bounding box center [298, 167] width 6 height 1
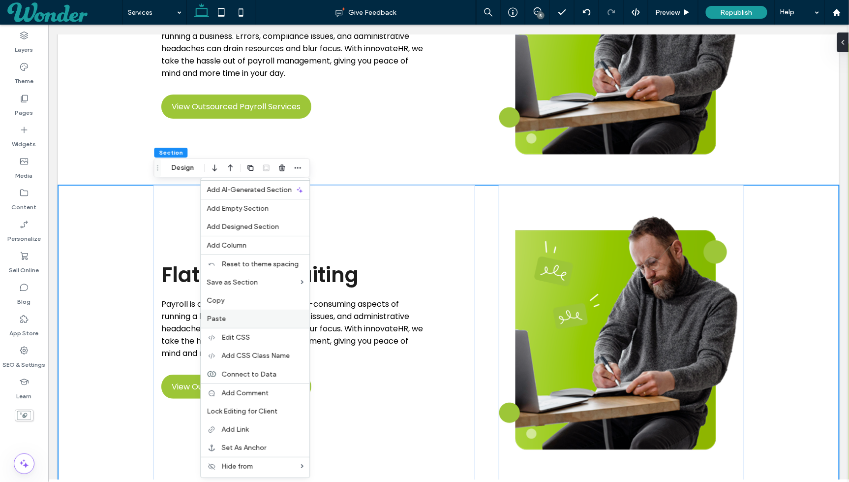
click at [260, 310] on div "Paste" at bounding box center [255, 318] width 109 height 18
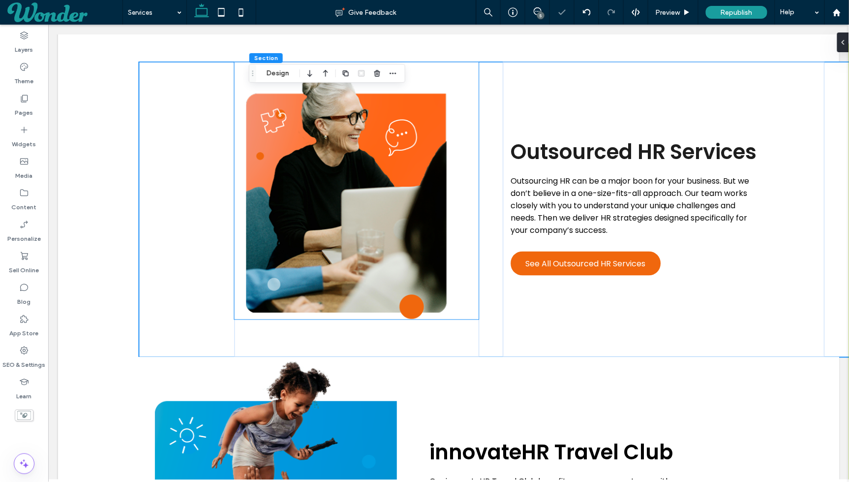
scroll to position [1650, 0]
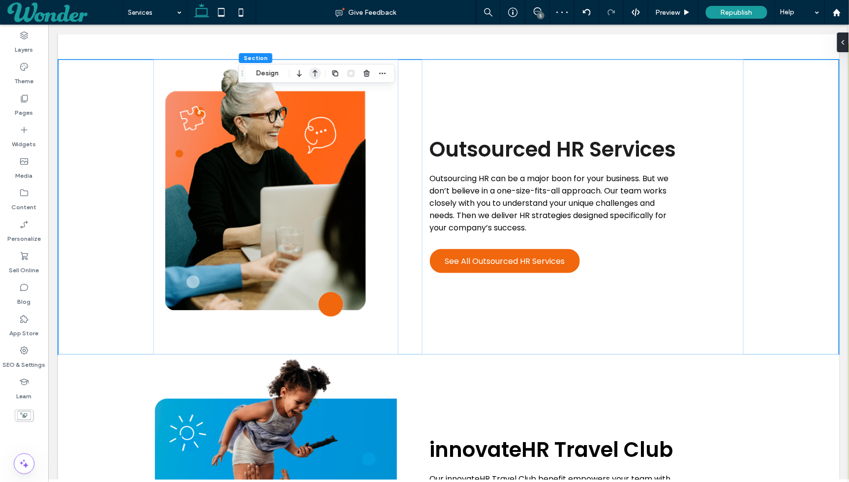
click at [317, 70] on icon "button" at bounding box center [315, 73] width 12 height 18
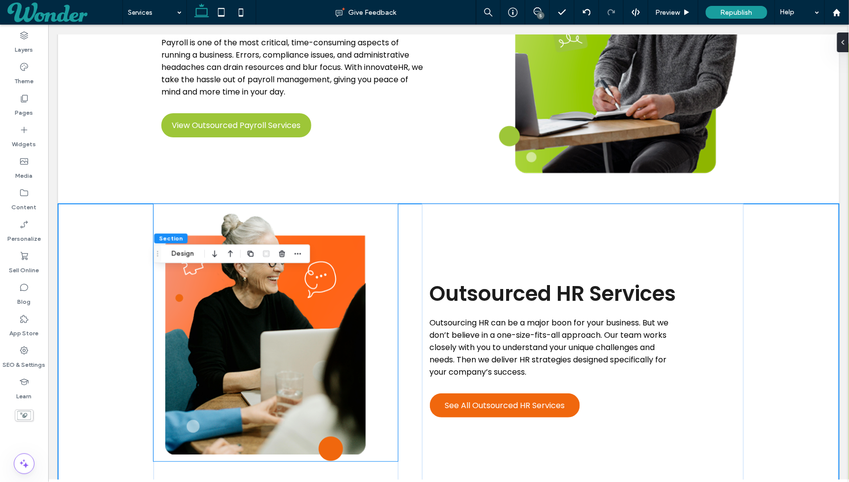
scroll to position [1233, 0]
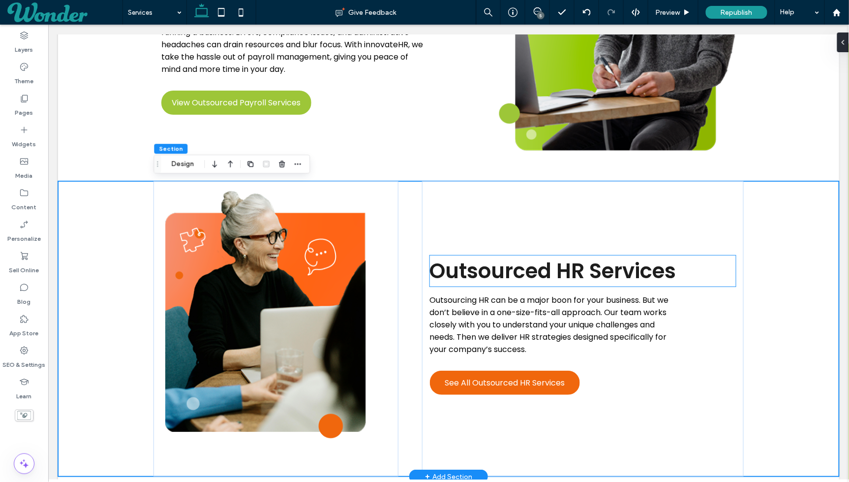
click at [474, 265] on span "Outsourced HR Services" at bounding box center [553, 270] width 246 height 29
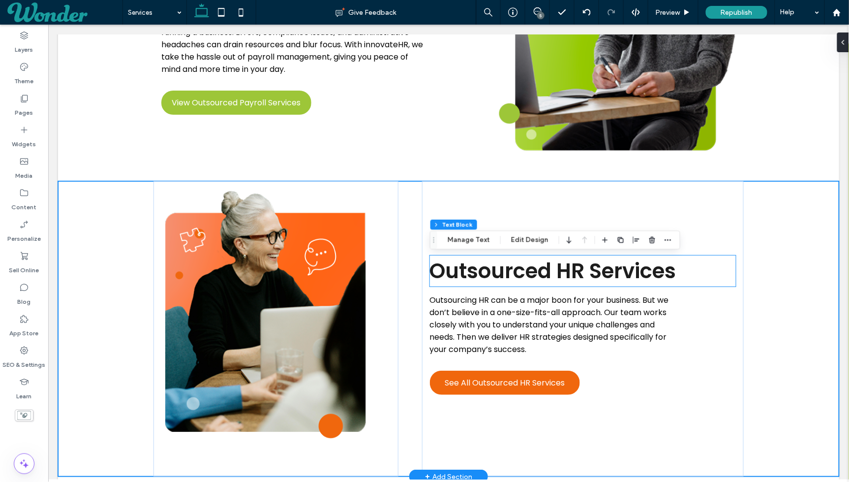
click at [474, 265] on span "Outsourced HR Services" at bounding box center [553, 270] width 246 height 29
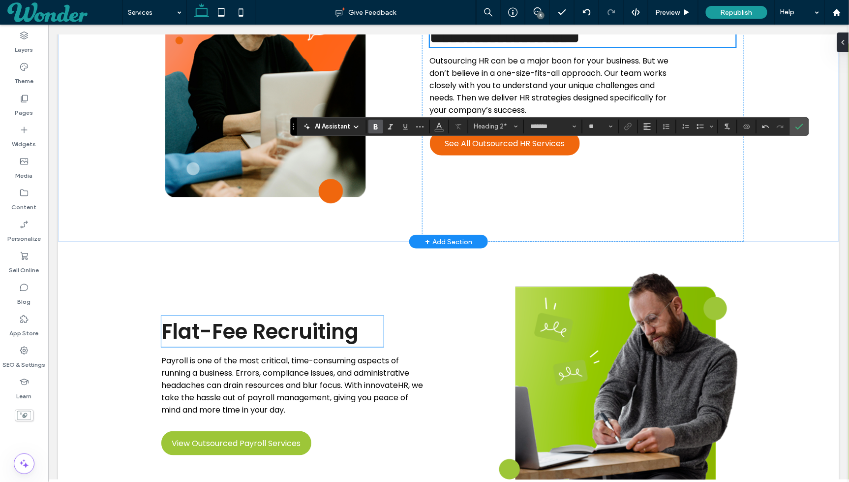
scroll to position [1631, 0]
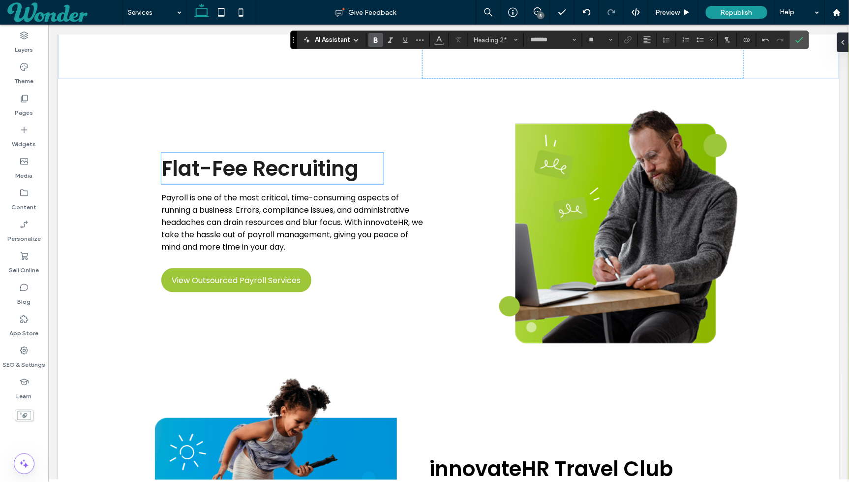
click at [229, 173] on span "Flat-Fee Recruiting" at bounding box center [259, 168] width 197 height 29
click at [229, 173] on div "Flat-Fee Recruiting" at bounding box center [272, 168] width 222 height 31
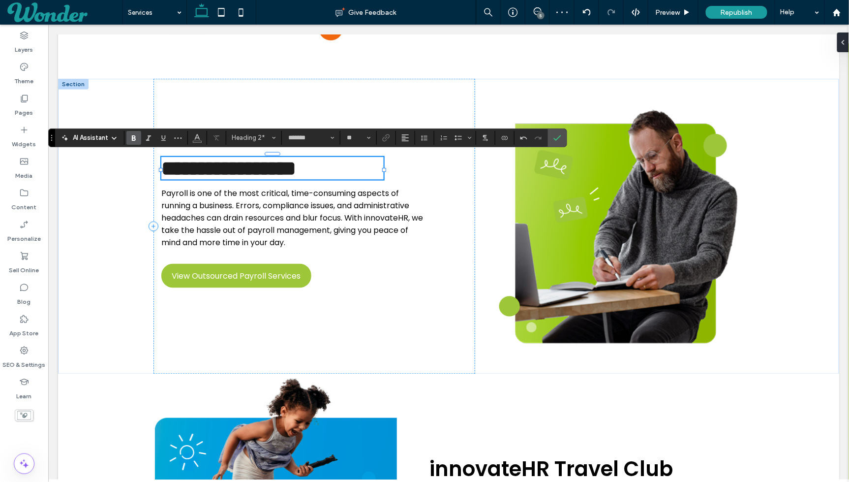
scroll to position [1615, 0]
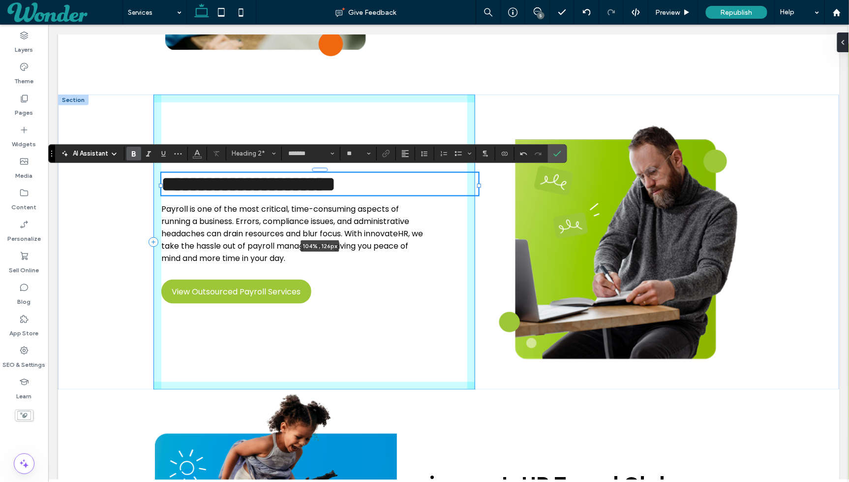
drag, startPoint x: 384, startPoint y: 186, endPoint x: 481, endPoint y: 185, distance: 96.9
click at [481, 185] on div at bounding box center [479, 186] width 4 height 4
type input "***"
type input "*****"
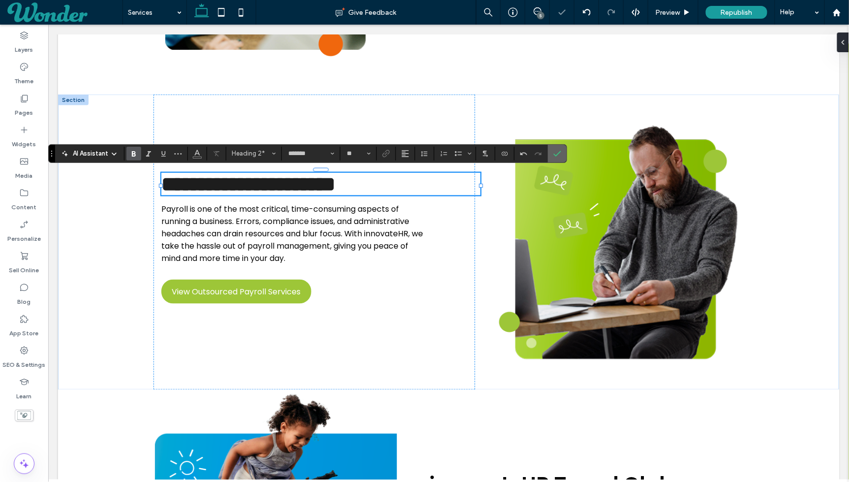
click at [554, 152] on icon "Confirm" at bounding box center [558, 154] width 8 height 8
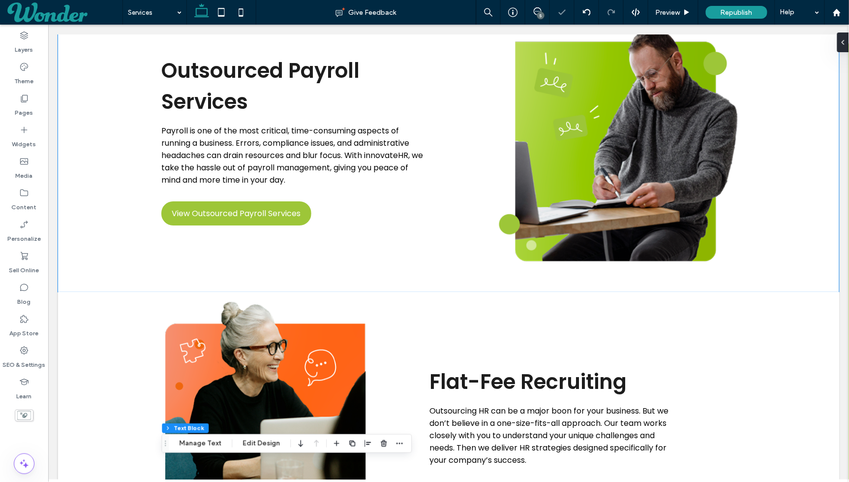
scroll to position [1058, 0]
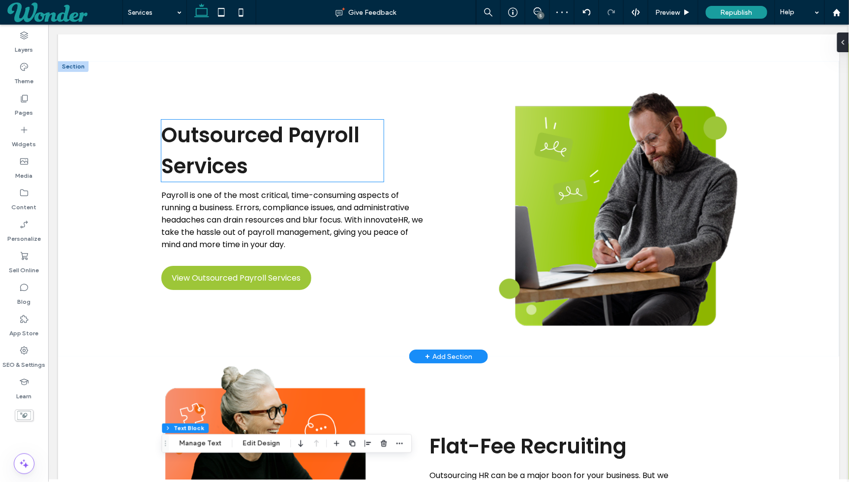
click at [380, 151] on h2 "Outsourced Payroll Services" at bounding box center [272, 150] width 222 height 62
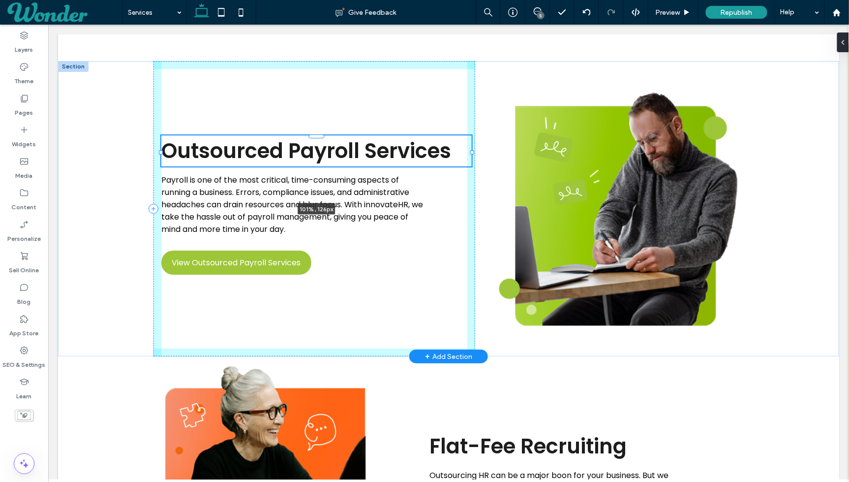
drag, startPoint x: 382, startPoint y: 153, endPoint x: 466, endPoint y: 155, distance: 84.2
click at [466, 155] on div "Outsourced Payroll Services 101% , 126px Payroll is one of the most critical, t…" at bounding box center [448, 208] width 590 height 295
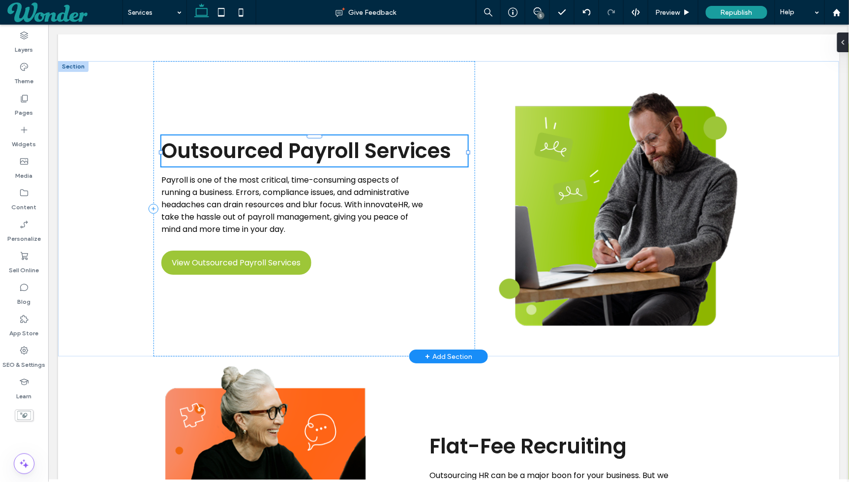
type input "***"
type input "*****"
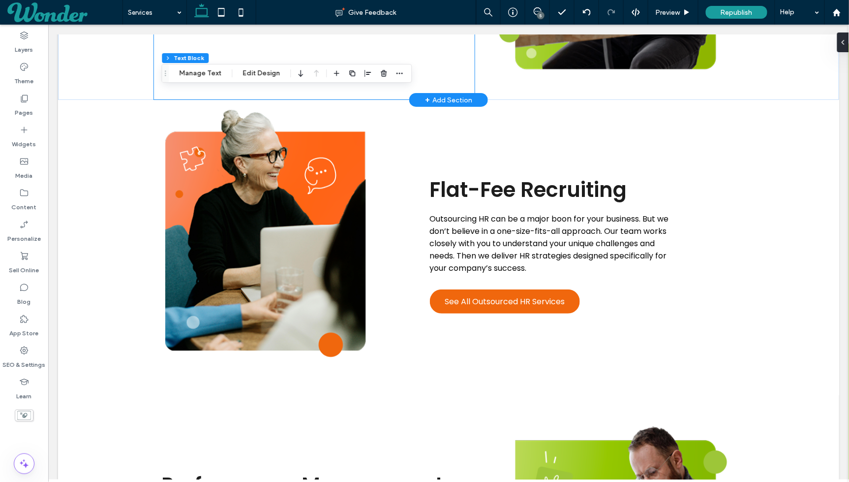
scroll to position [1361, 0]
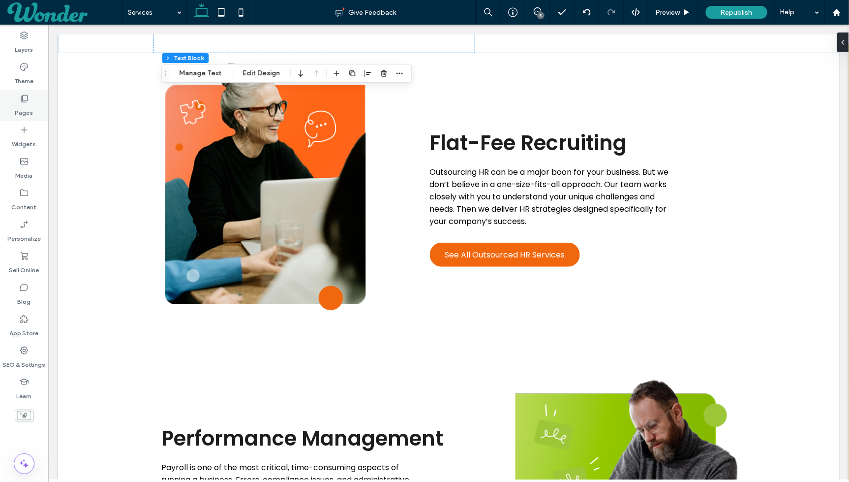
click at [34, 98] on div "Pages" at bounding box center [24, 105] width 48 height 31
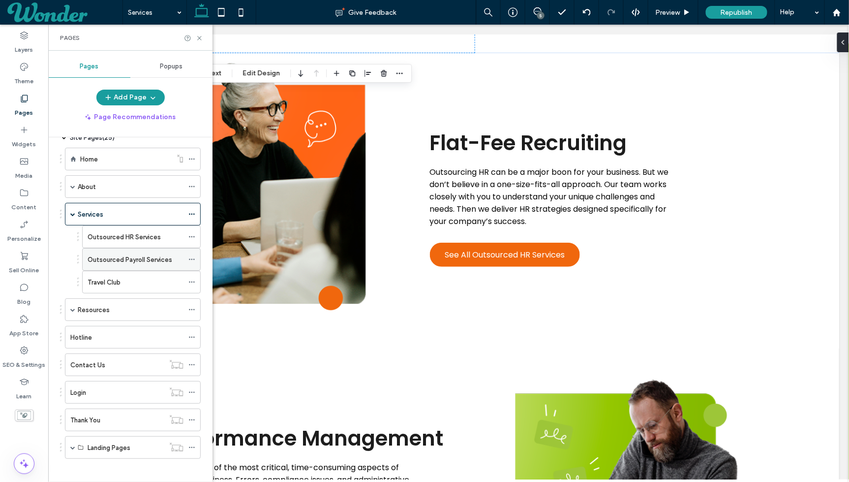
scroll to position [0, 0]
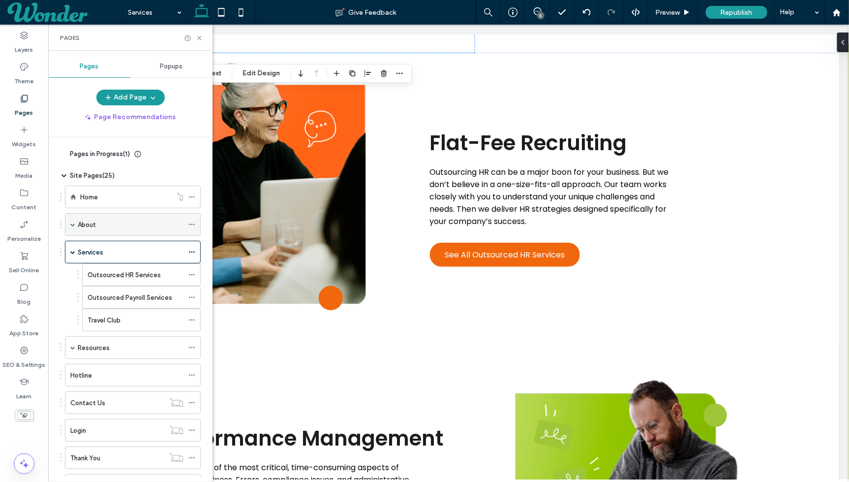
click at [73, 222] on span at bounding box center [72, 224] width 5 height 5
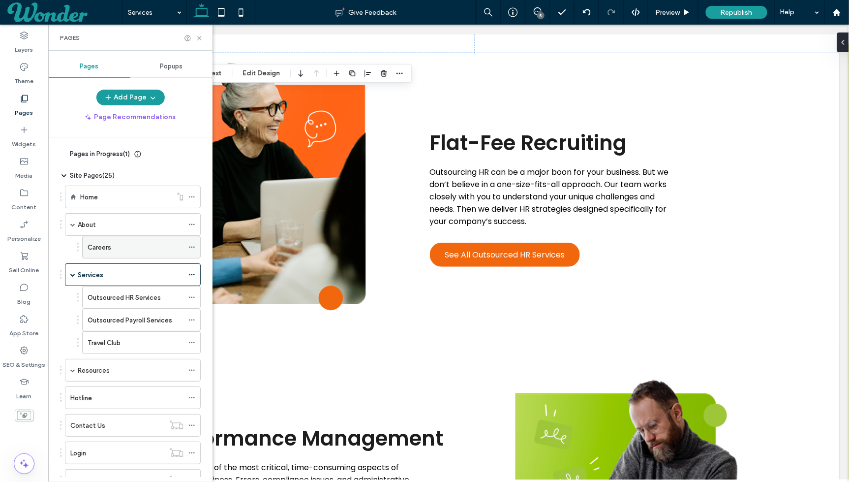
click at [111, 248] on div "Careers" at bounding box center [136, 247] width 96 height 10
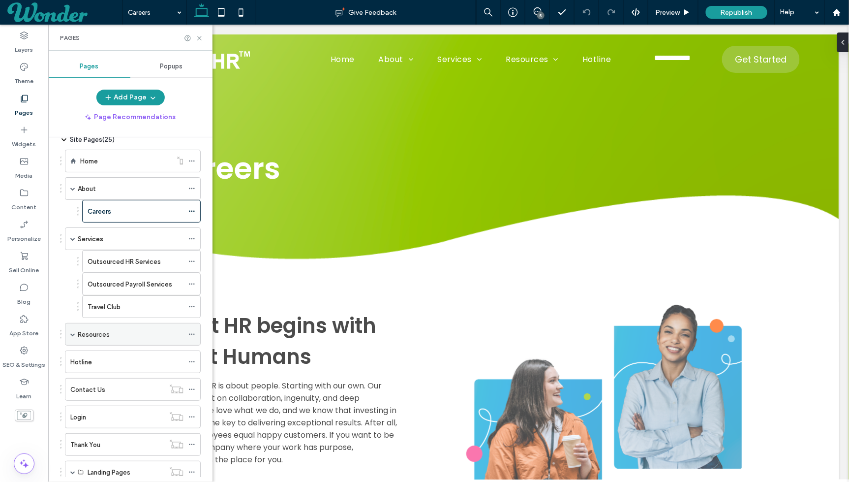
scroll to position [61, 0]
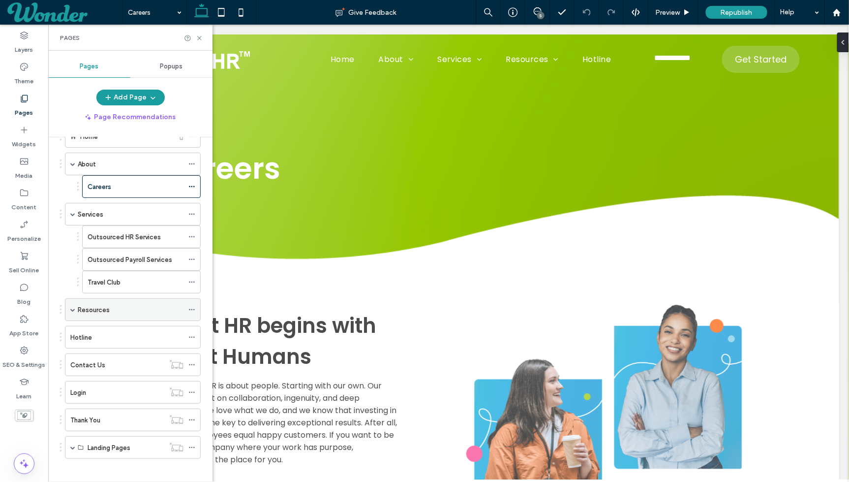
click at [127, 309] on div "Resources" at bounding box center [131, 310] width 106 height 10
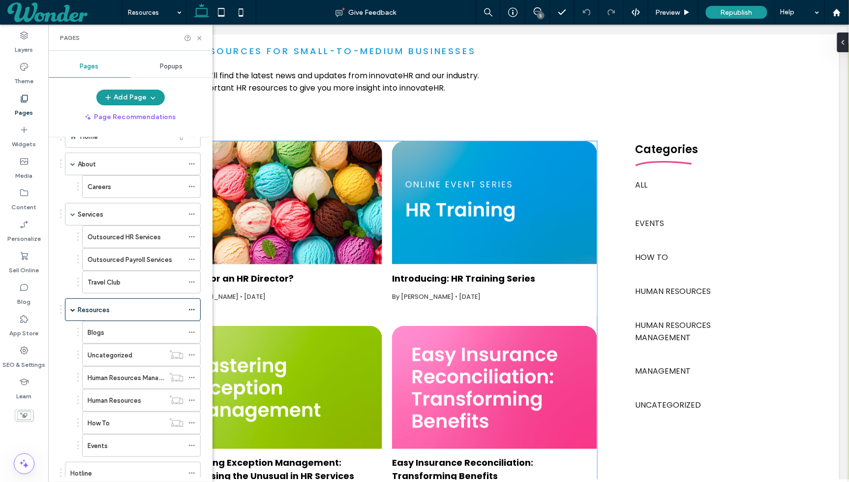
scroll to position [347, 0]
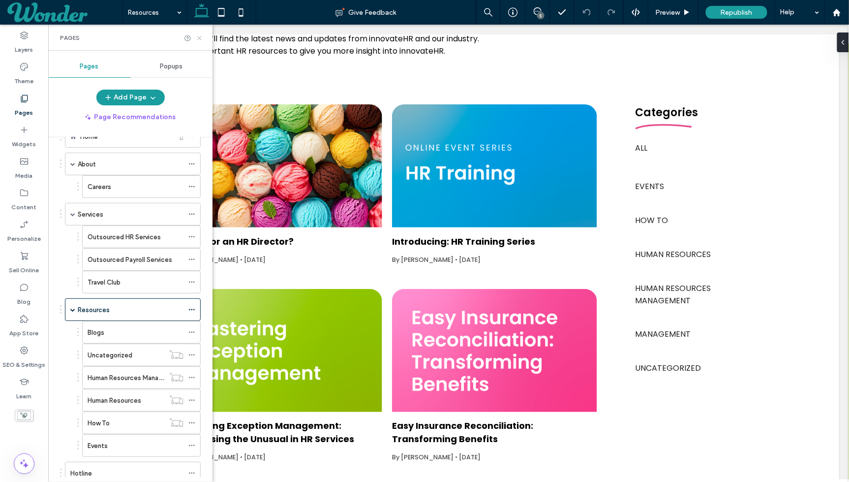
click at [199, 38] on icon at bounding box center [199, 37] width 7 height 7
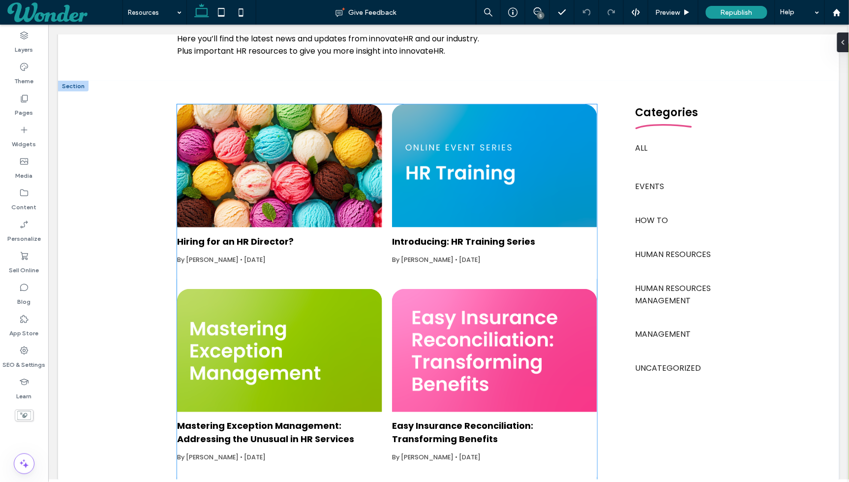
click at [212, 189] on div at bounding box center [278, 165] width 217 height 130
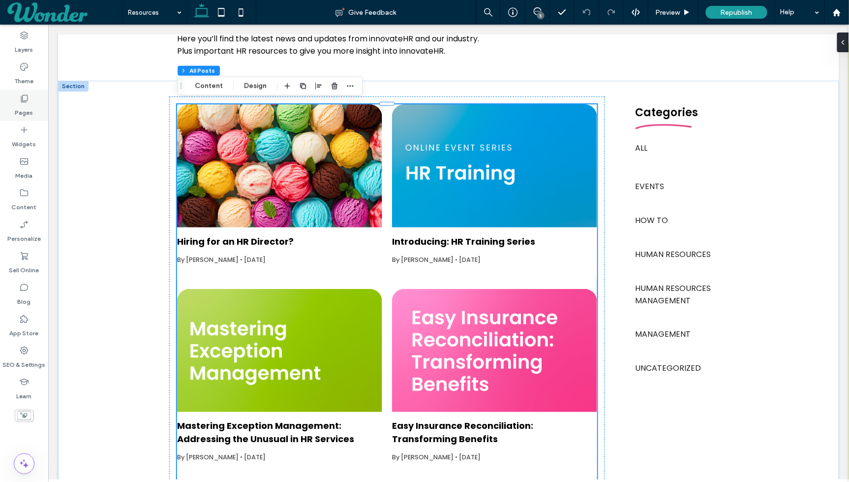
click at [26, 99] on icon at bounding box center [24, 98] width 10 height 10
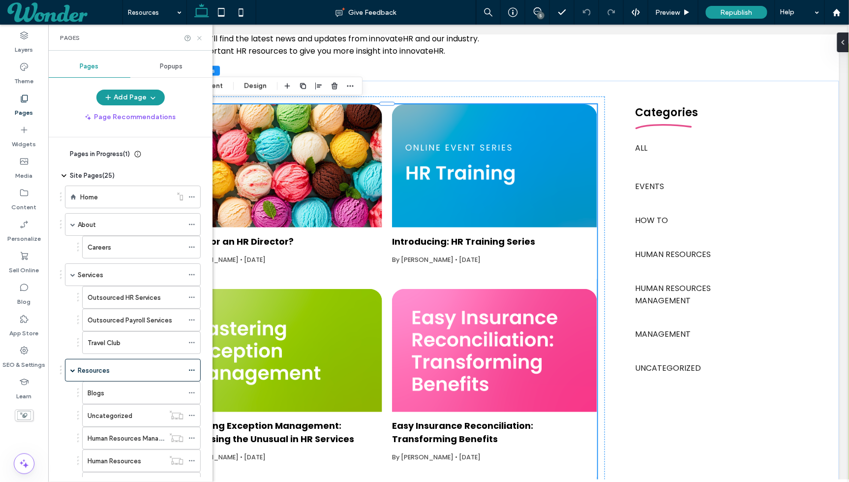
click at [198, 37] on icon at bounding box center [199, 37] width 7 height 7
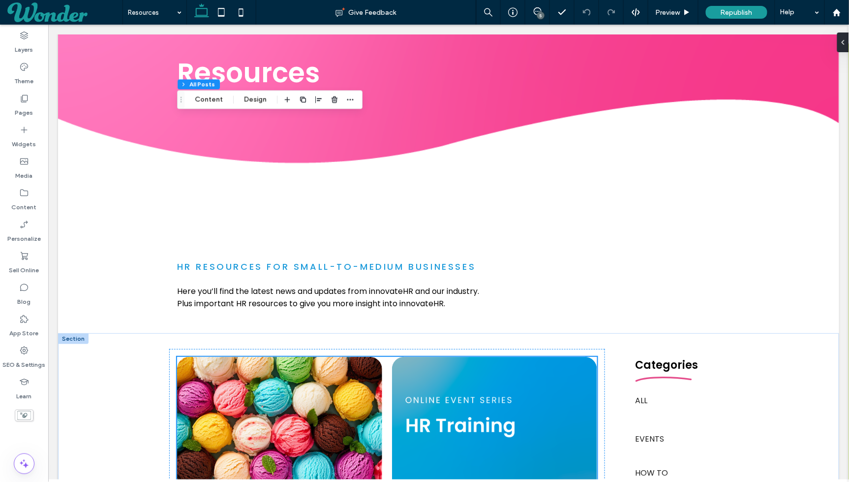
scroll to position [0, 0]
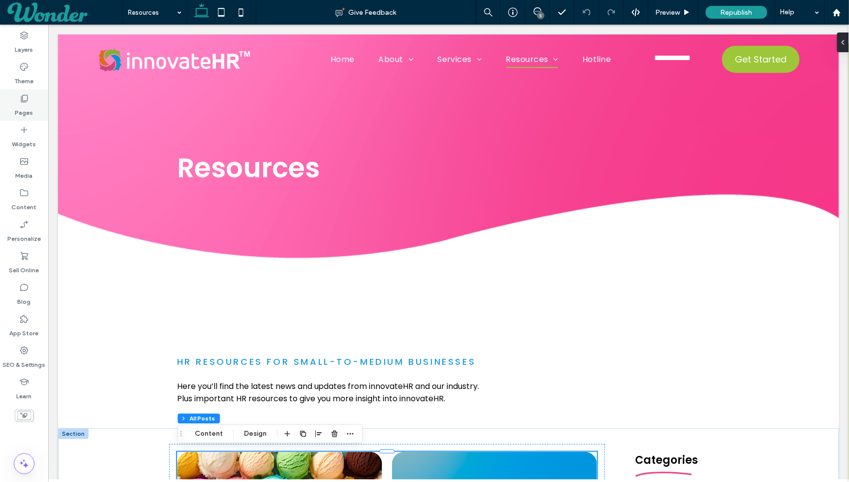
click at [22, 102] on use at bounding box center [24, 98] width 7 height 7
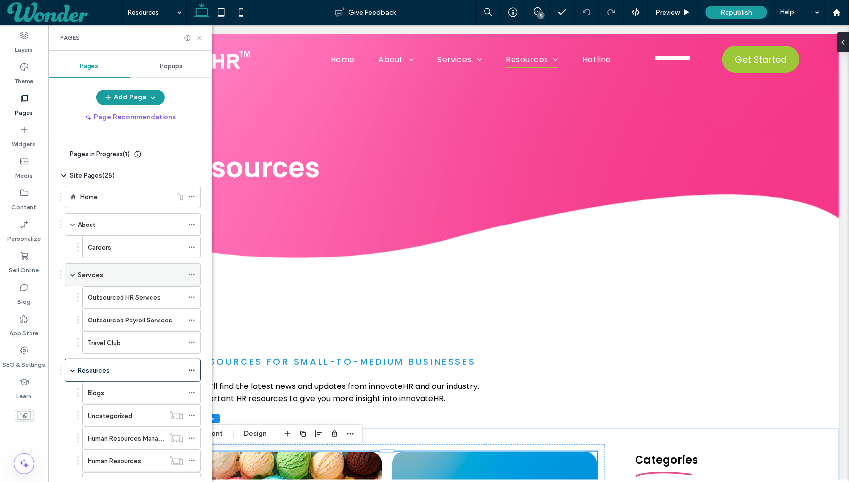
click at [132, 271] on div "Services" at bounding box center [131, 275] width 106 height 10
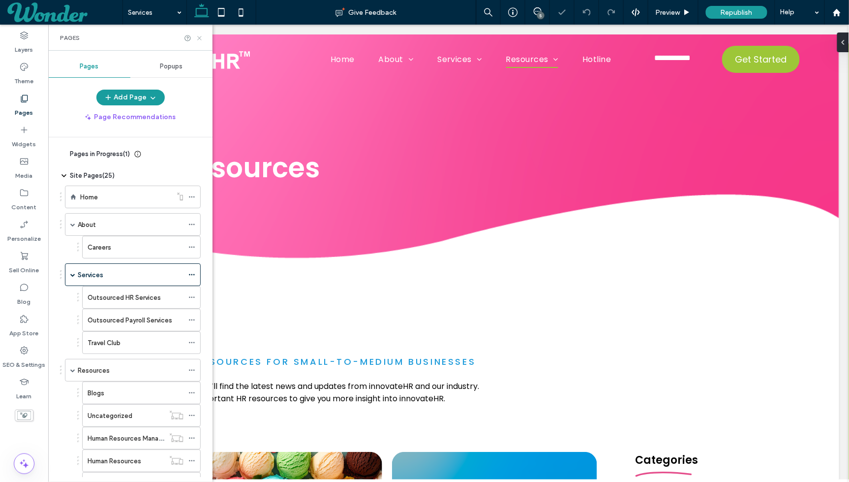
click at [199, 36] on icon at bounding box center [199, 37] width 7 height 7
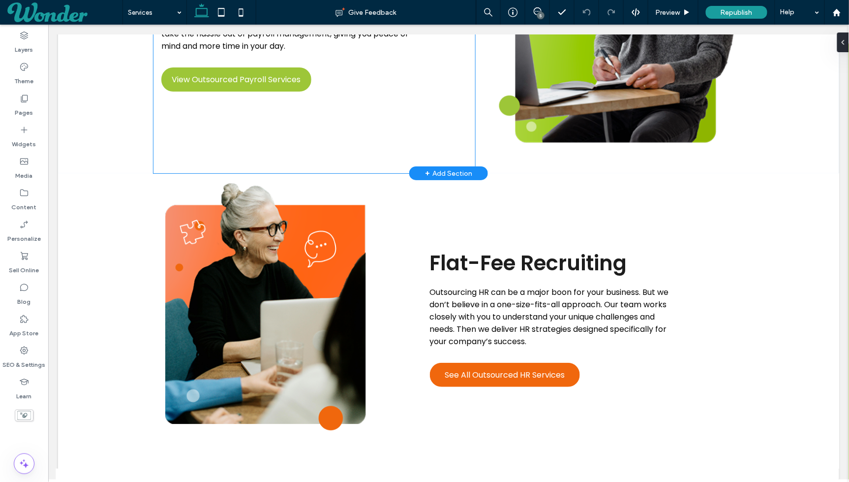
scroll to position [1105, 0]
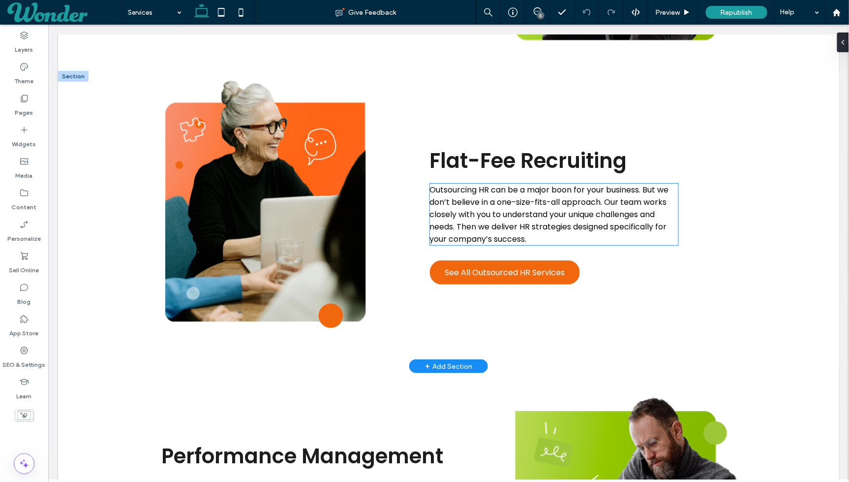
click at [619, 212] on span "Outsourcing HR can be a major boon for your business. But we don’t believe in a…" at bounding box center [549, 214] width 239 height 61
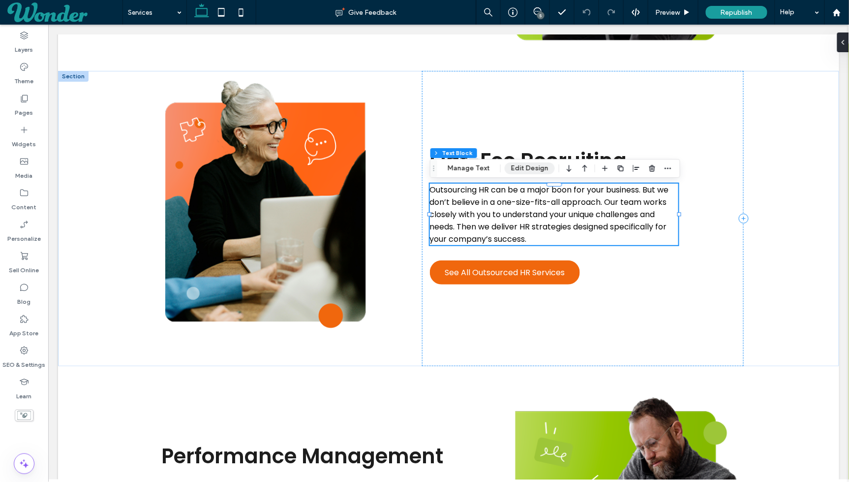
click at [518, 170] on button "Edit Design" at bounding box center [530, 168] width 50 height 12
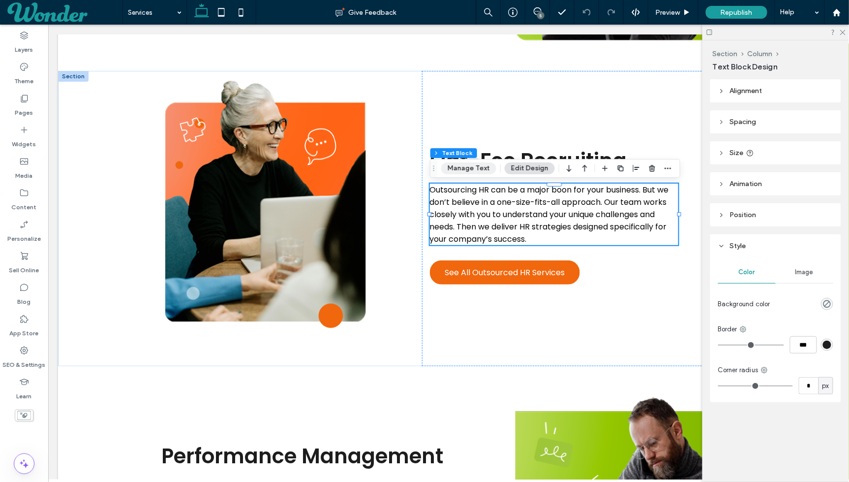
click at [473, 169] on button "Manage Text" at bounding box center [468, 168] width 55 height 12
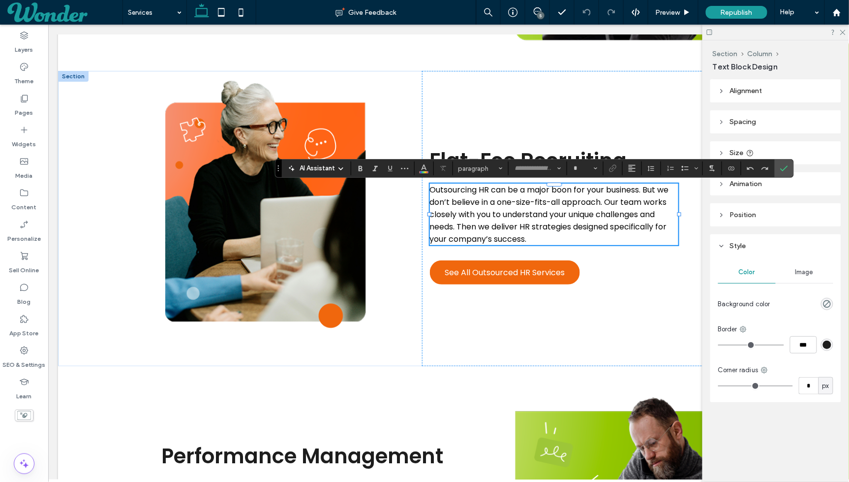
type input "*******"
type input "**"
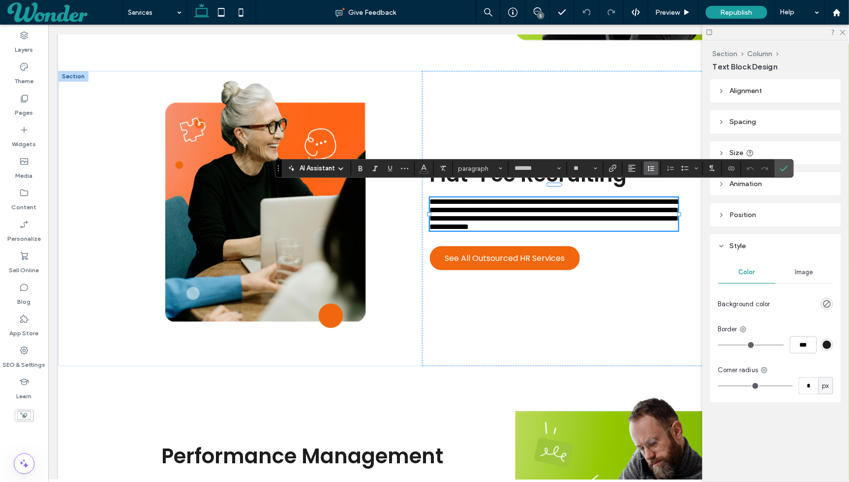
click at [652, 175] on span "Line Height" at bounding box center [651, 168] width 8 height 13
click at [663, 203] on label "Single" at bounding box center [673, 198] width 58 height 14
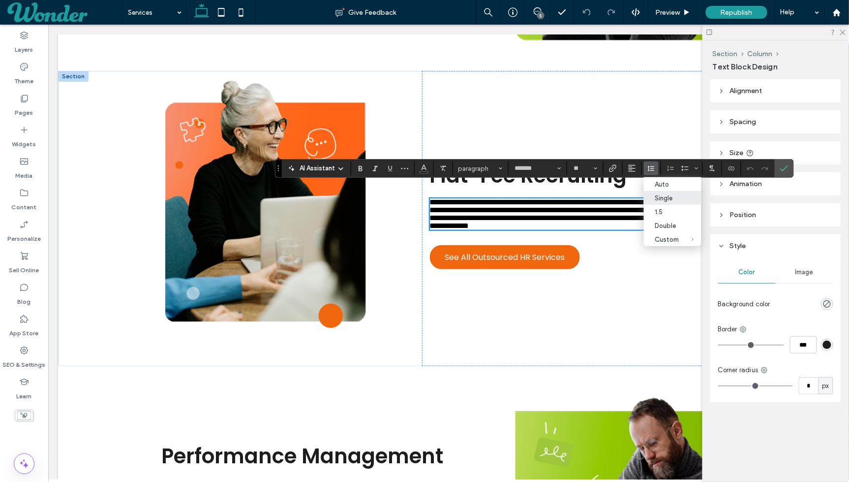
scroll to position [1353, 0]
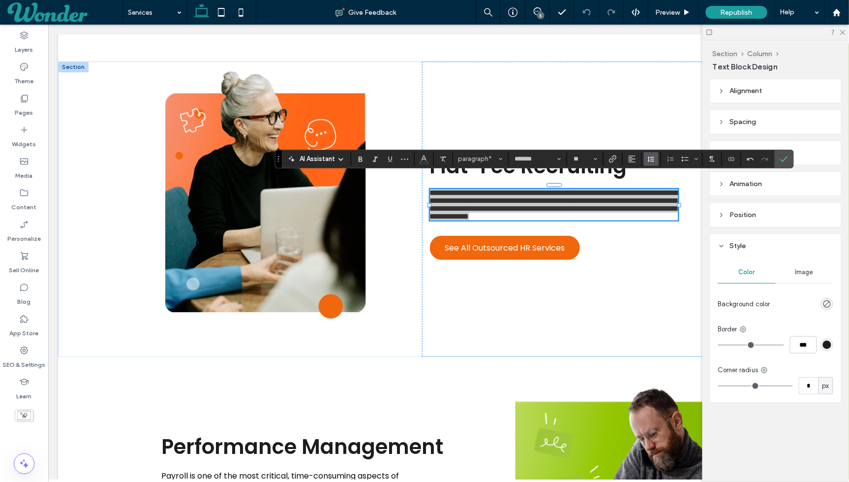
click at [644, 155] on button "Line Height" at bounding box center [651, 159] width 15 height 14
click at [668, 200] on div "1.5" at bounding box center [667, 201] width 24 height 7
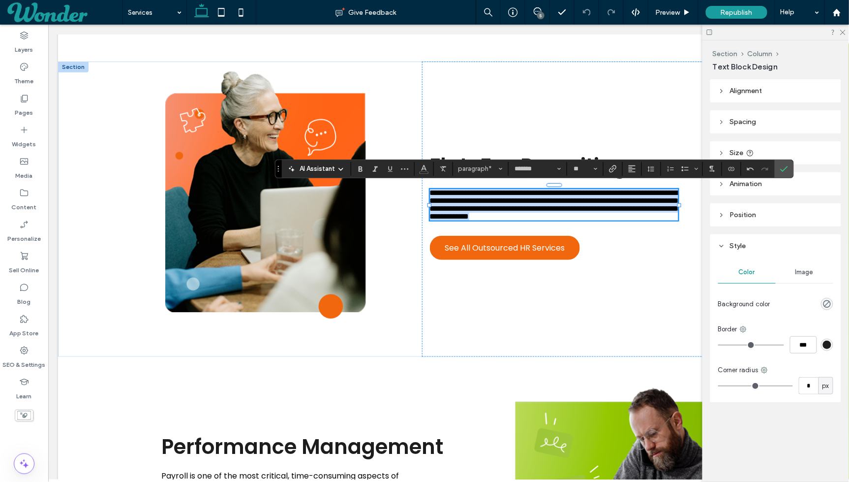
scroll to position [1343, 0]
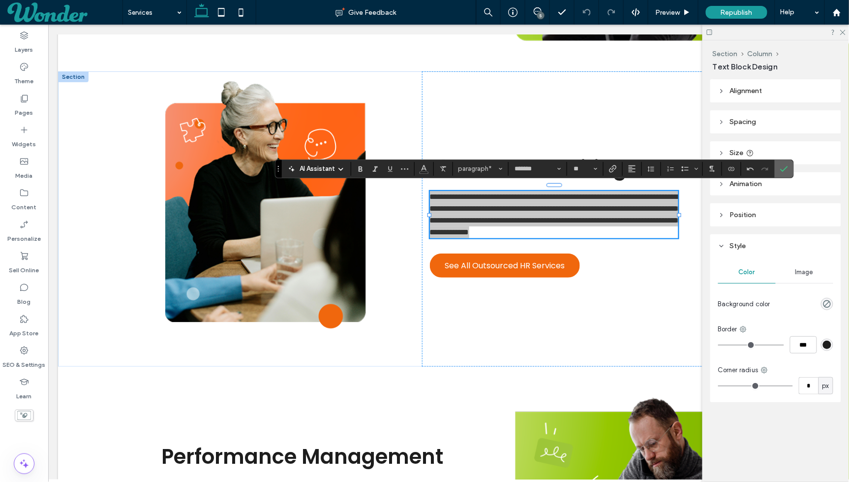
click at [781, 162] on span "Confirm" at bounding box center [784, 168] width 8 height 17
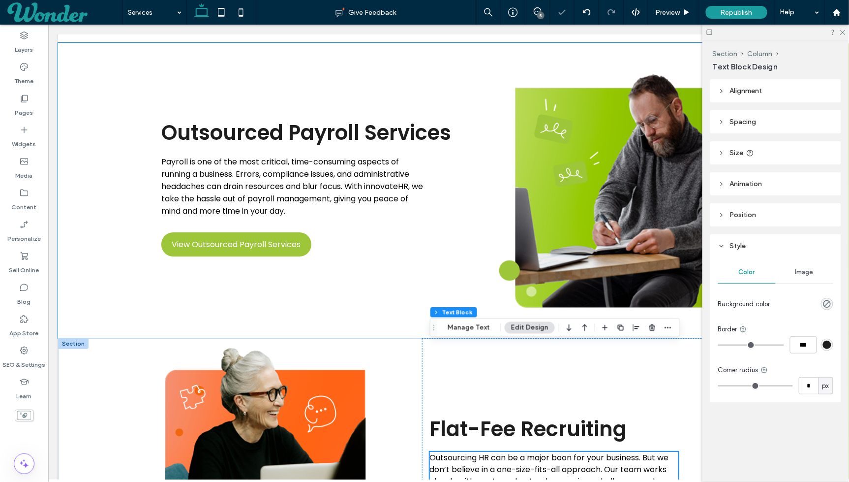
scroll to position [983, 0]
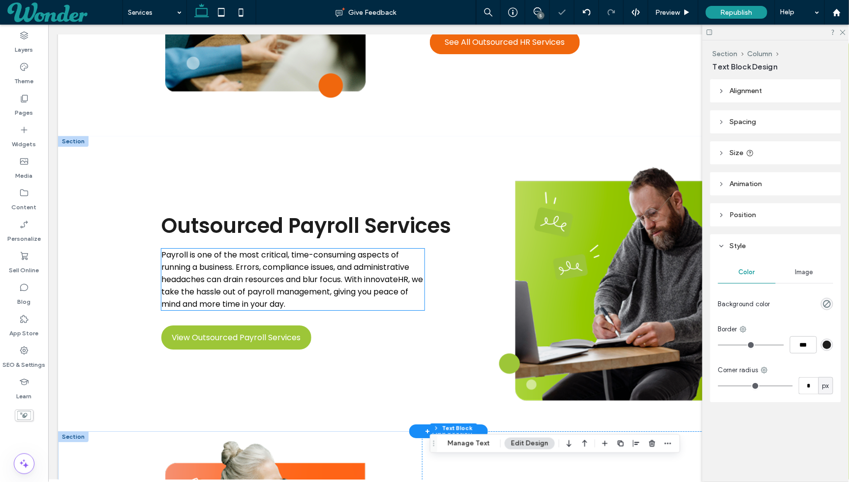
click at [321, 291] on span "Payroll is one of the most critical, time-consuming aspects of running a busine…" at bounding box center [292, 278] width 262 height 61
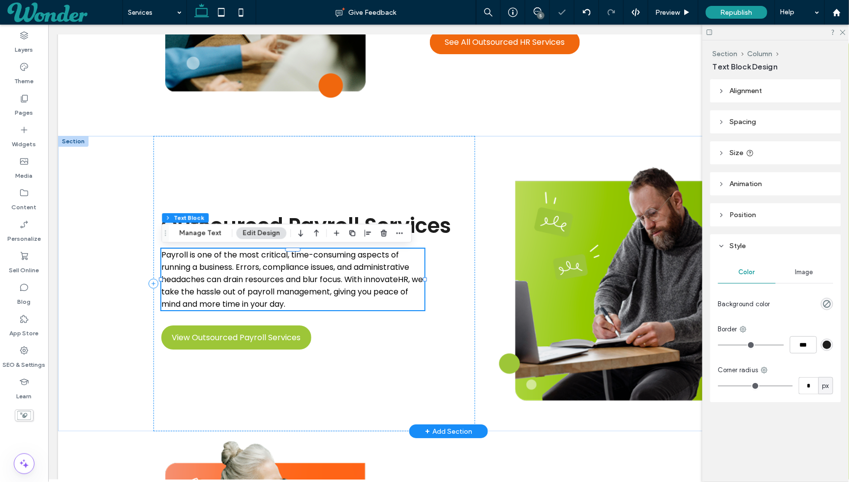
click at [321, 291] on span "Payroll is one of the most critical, time-consuming aspects of running a busine…" at bounding box center [292, 278] width 262 height 61
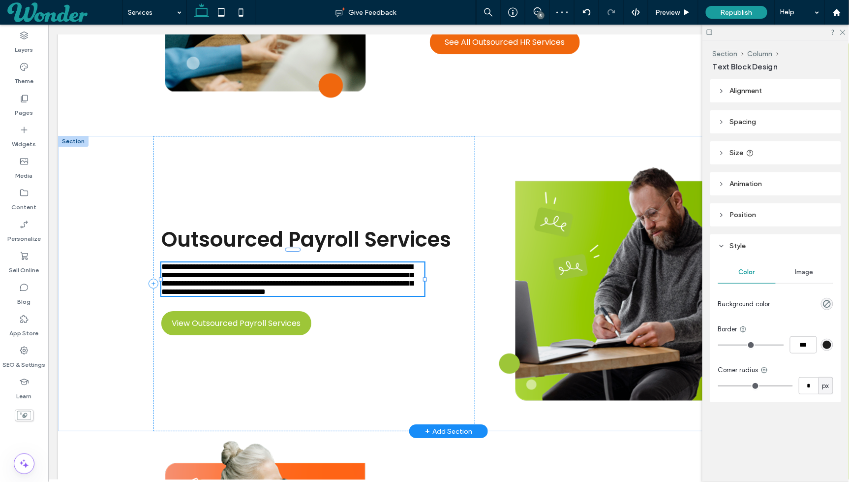
type input "*******"
type input "**"
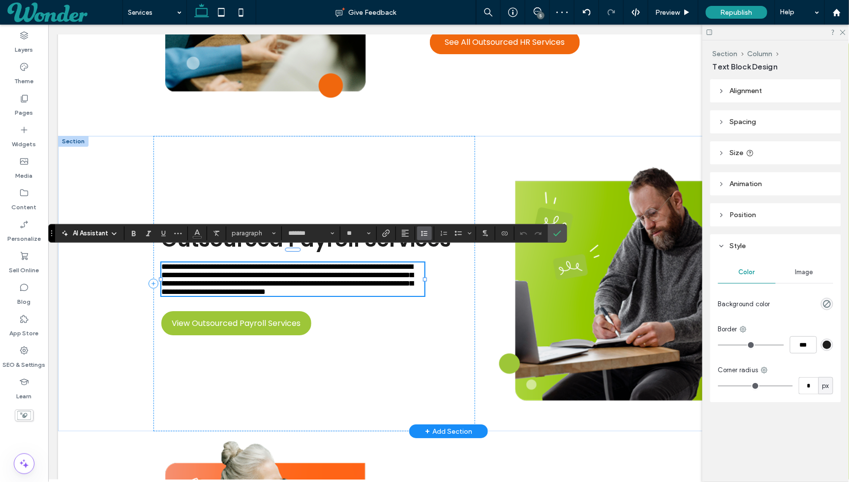
click at [421, 233] on icon "Line Height" at bounding box center [425, 233] width 8 height 8
click at [449, 275] on div "1.5" at bounding box center [440, 276] width 24 height 7
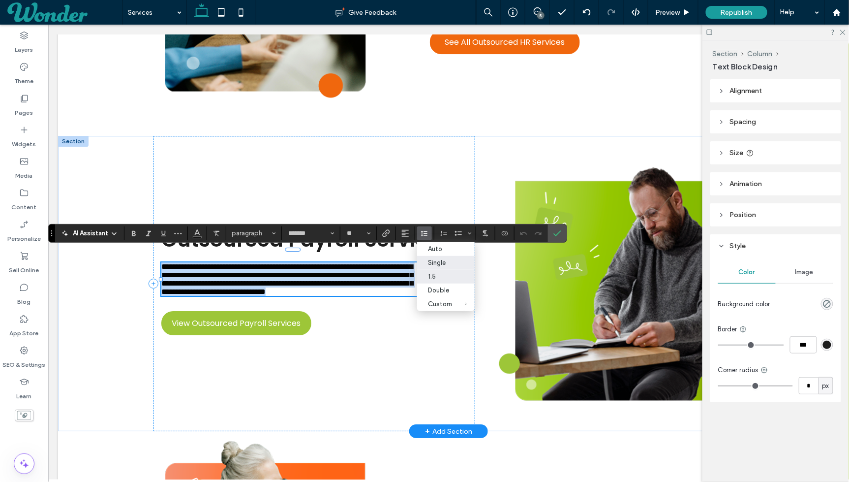
scroll to position [983, 0]
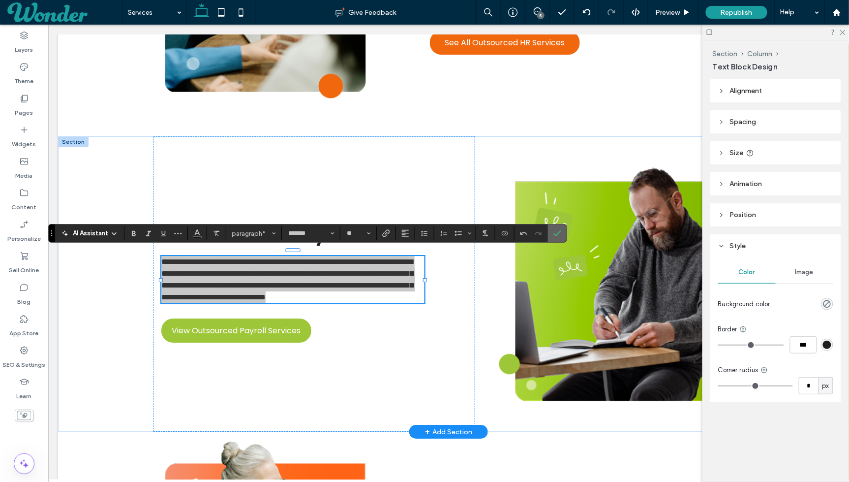
click at [550, 233] on label "Confirm" at bounding box center [557, 233] width 15 height 18
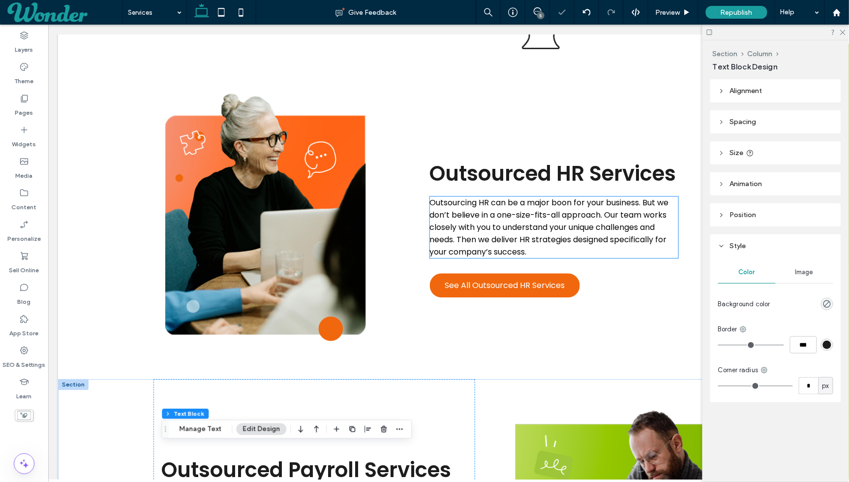
scroll to position [709, 0]
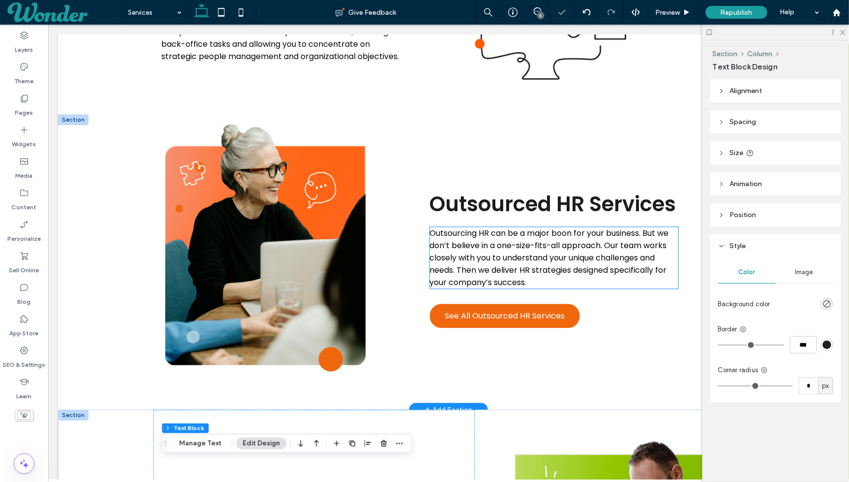
click at [539, 247] on span "Outsourcing HR can be a major boon for your business. But we don’t believe in a…" at bounding box center [549, 257] width 239 height 61
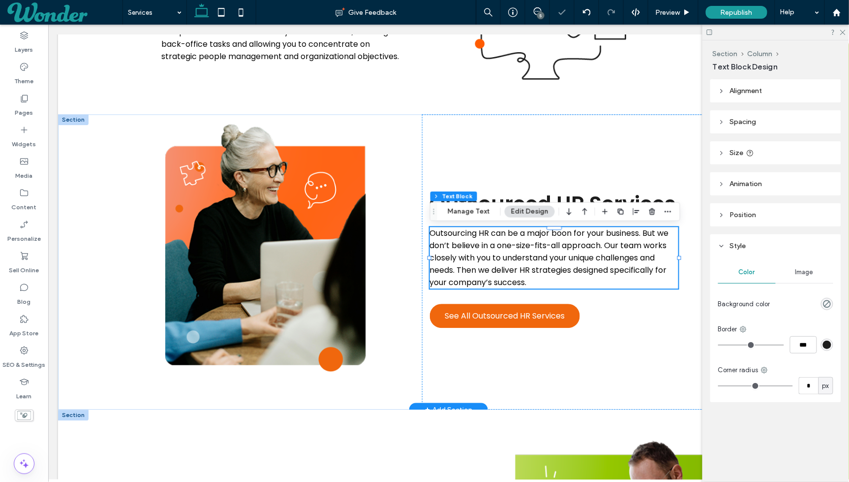
click at [547, 242] on span "Outsourcing HR can be a major boon for your business. But we don’t believe in a…" at bounding box center [549, 257] width 239 height 61
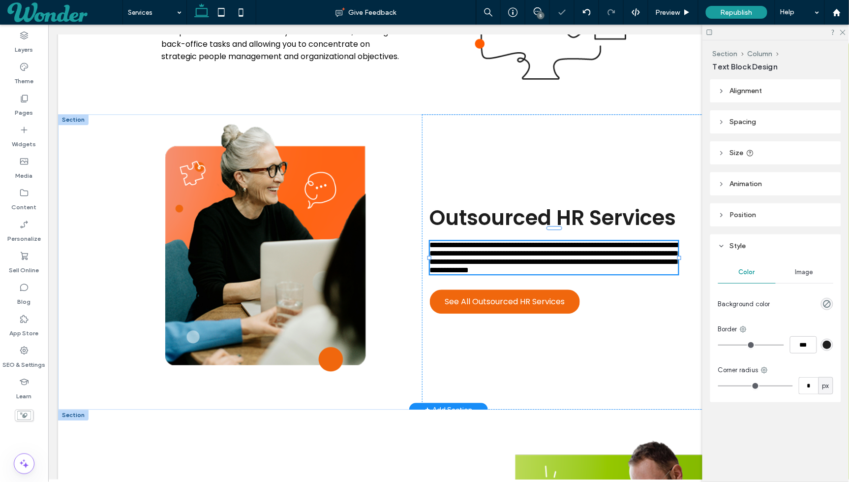
type input "*******"
type input "**"
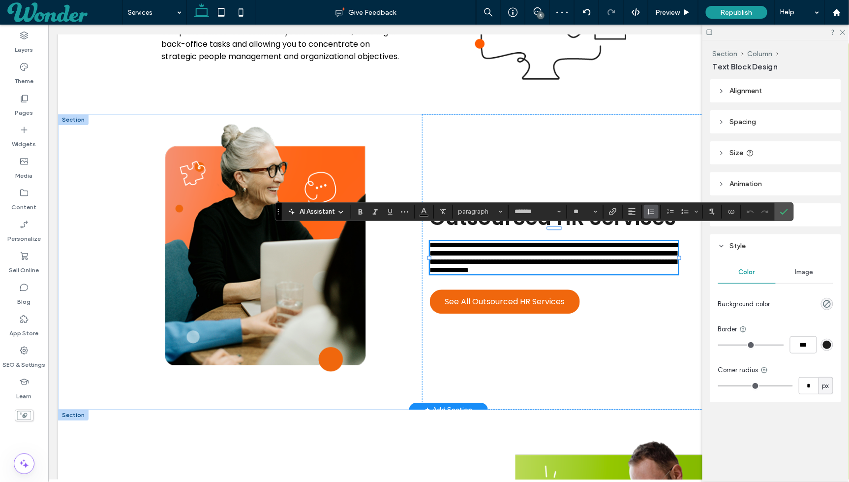
click at [651, 215] on icon "Line Height" at bounding box center [651, 212] width 8 height 8
click at [663, 252] on div "1.5" at bounding box center [667, 254] width 24 height 7
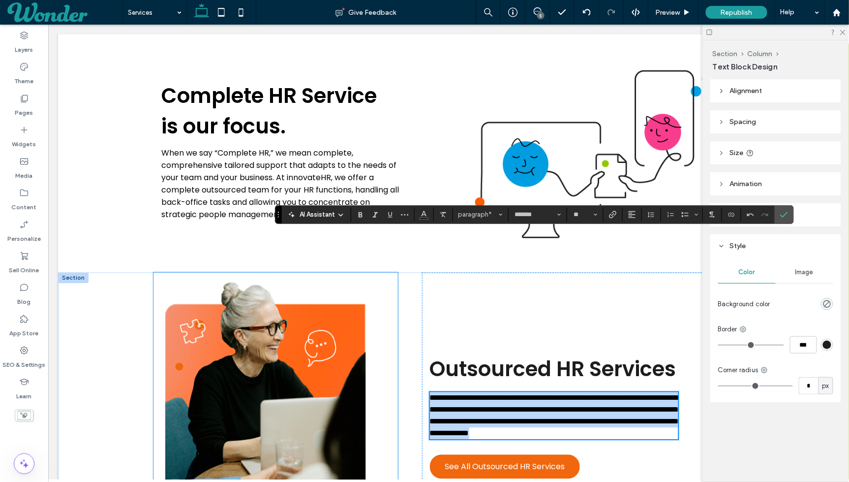
scroll to position [511, 0]
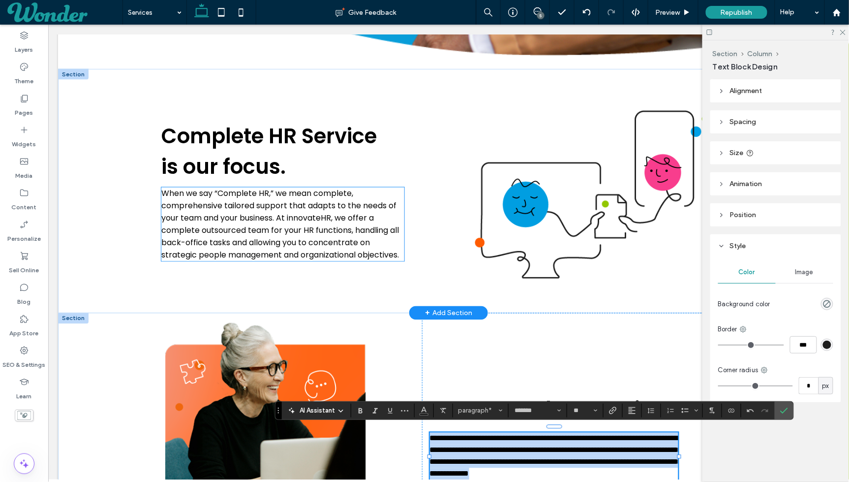
click at [332, 211] on span "When we say “Complete HR,” we mean complete, comprehensive tailored support tha…" at bounding box center [280, 223] width 238 height 73
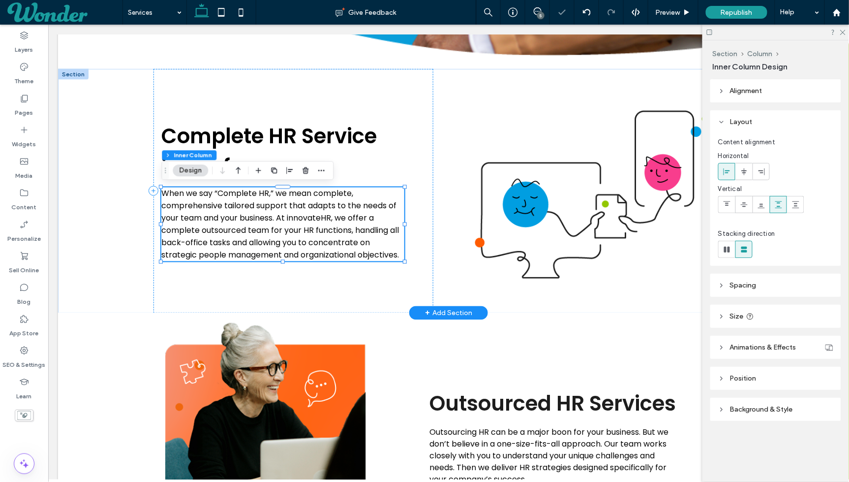
click at [332, 211] on span "When we say “Complete HR,” we mean complete, comprehensive tailored support tha…" at bounding box center [280, 223] width 238 height 73
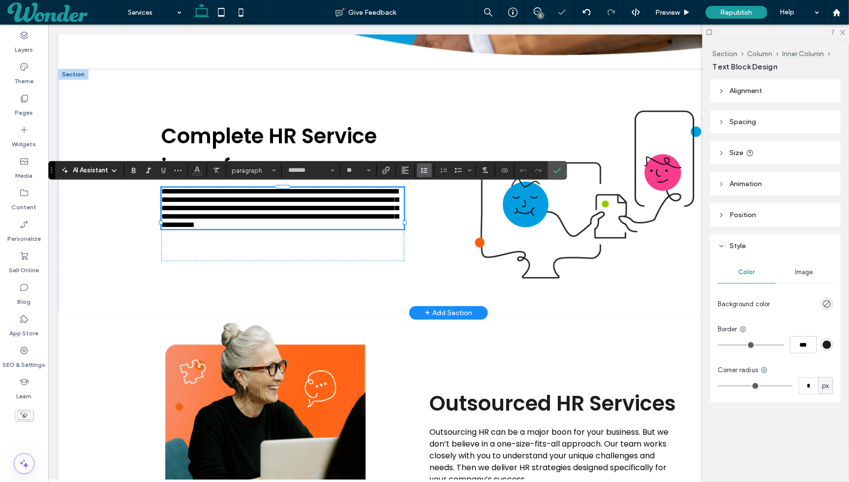
click at [424, 174] on icon "Line Height" at bounding box center [425, 170] width 8 height 8
click at [435, 213] on div "1.5" at bounding box center [440, 213] width 24 height 7
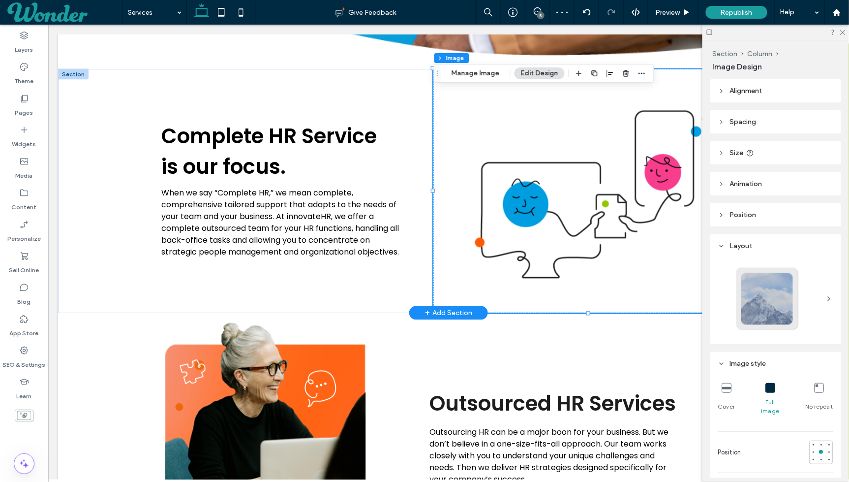
click at [381, 219] on p "When we say “Complete HR,” we mean complete, comprehensive tailored support tha…" at bounding box center [282, 222] width 243 height 71
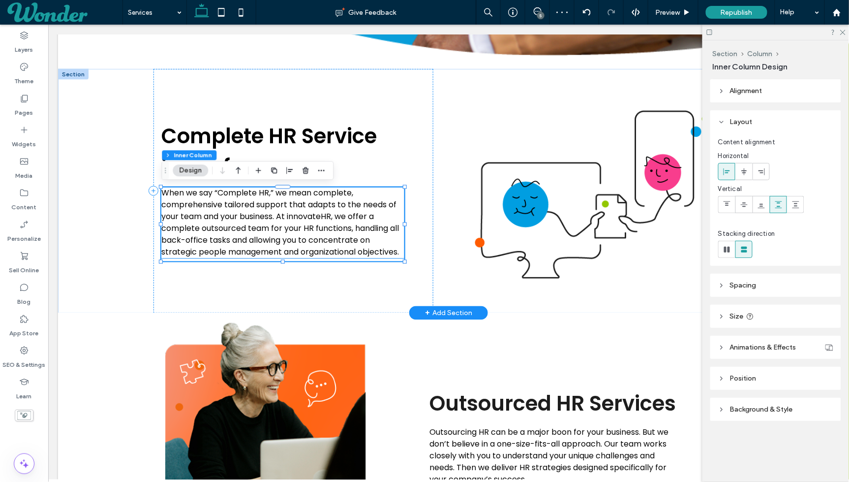
click at [342, 209] on span "When we say “Complete HR,” we mean complete, comprehensive tailored support tha…" at bounding box center [280, 222] width 238 height 70
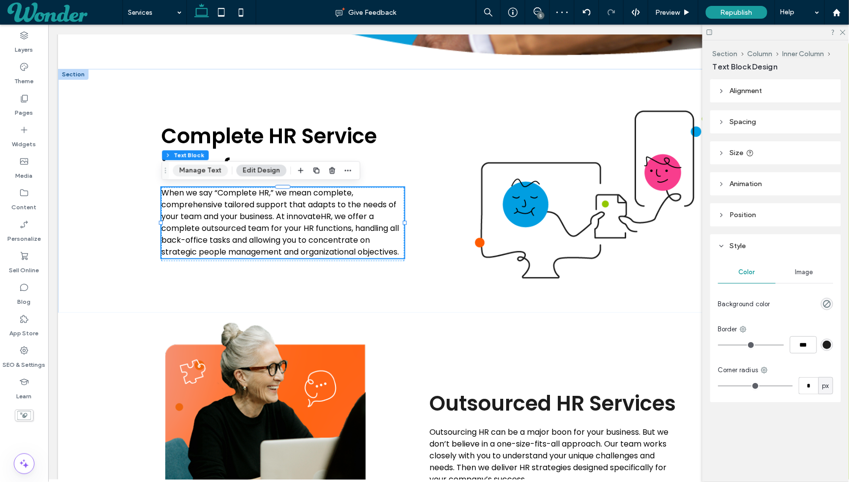
click at [199, 169] on button "Manage Text" at bounding box center [200, 170] width 55 height 12
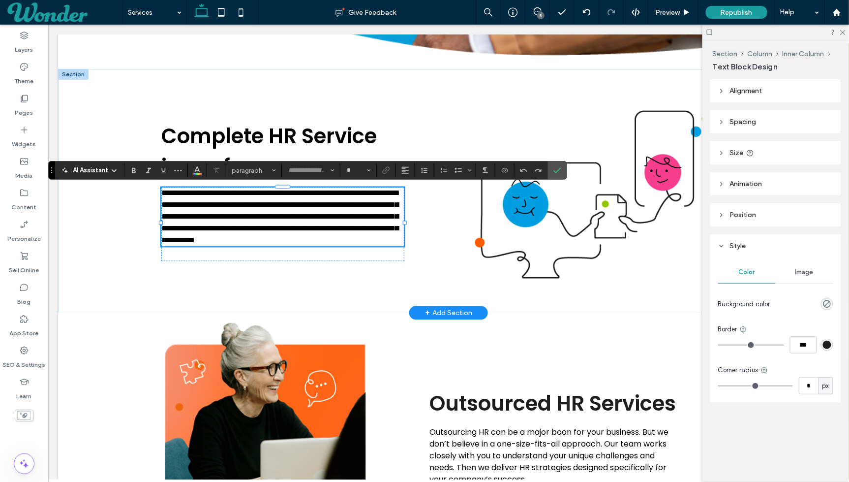
type input "*******"
type input "**"
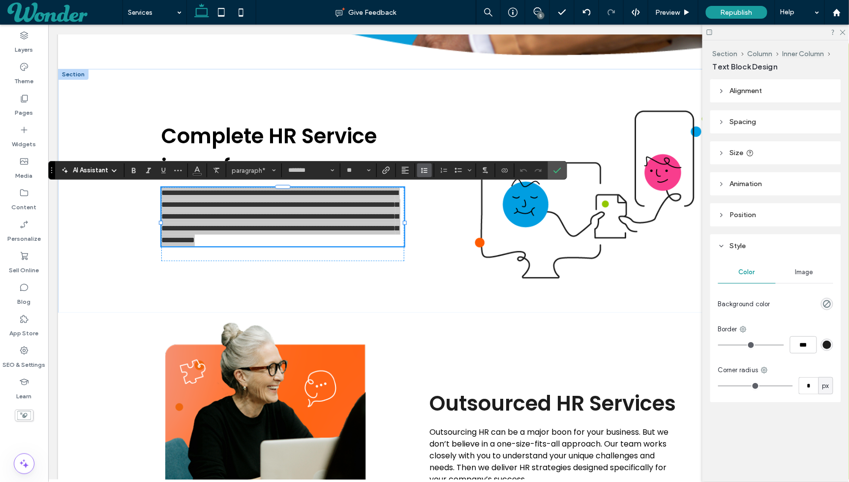
click at [426, 168] on button "Line Height" at bounding box center [424, 170] width 15 height 14
click at [438, 209] on label "1.5" at bounding box center [446, 214] width 58 height 14
click at [554, 171] on use "Confirm" at bounding box center [558, 171] width 8 height 6
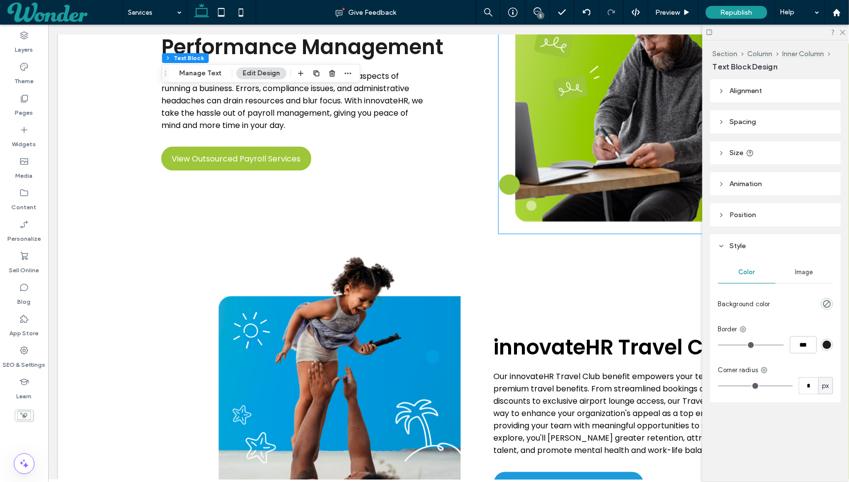
scroll to position [1911, 0]
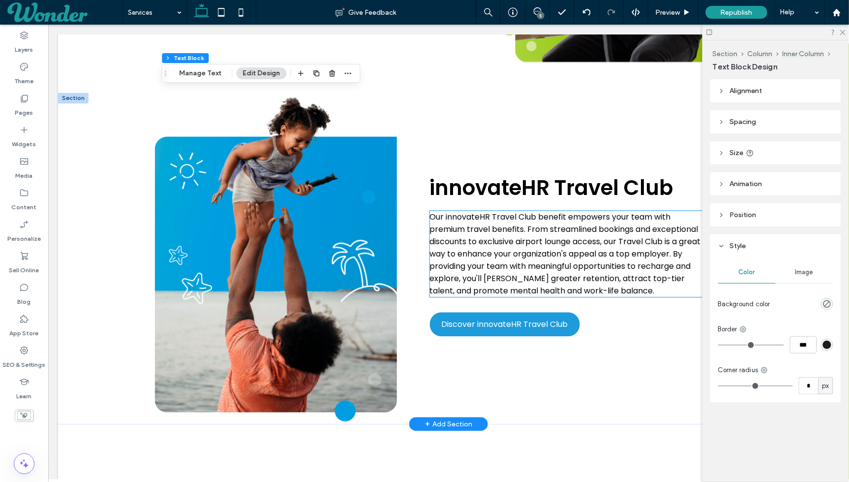
click at [515, 257] on span "Our innovateHR Travel Club benefit empowers your team with premium travel benef…" at bounding box center [565, 253] width 271 height 85
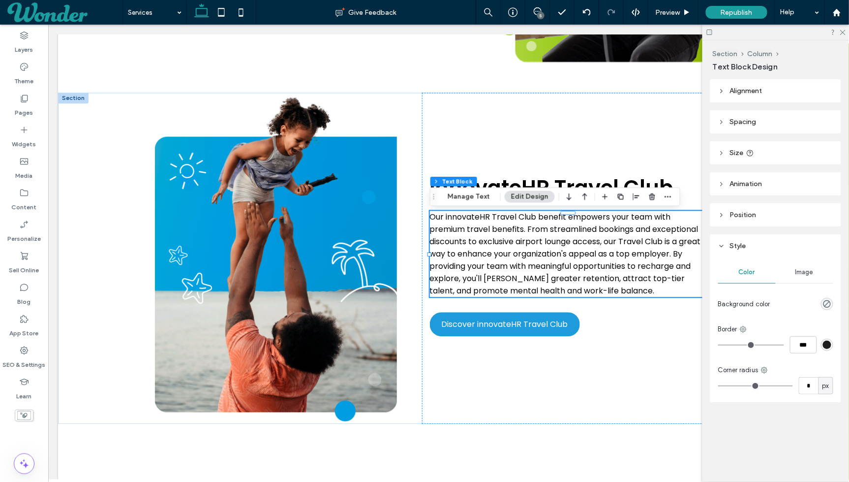
click at [489, 204] on div "Section Column Text Block Manage Text Edit Design" at bounding box center [555, 196] width 250 height 19
click at [485, 197] on button "Manage Text" at bounding box center [468, 197] width 55 height 12
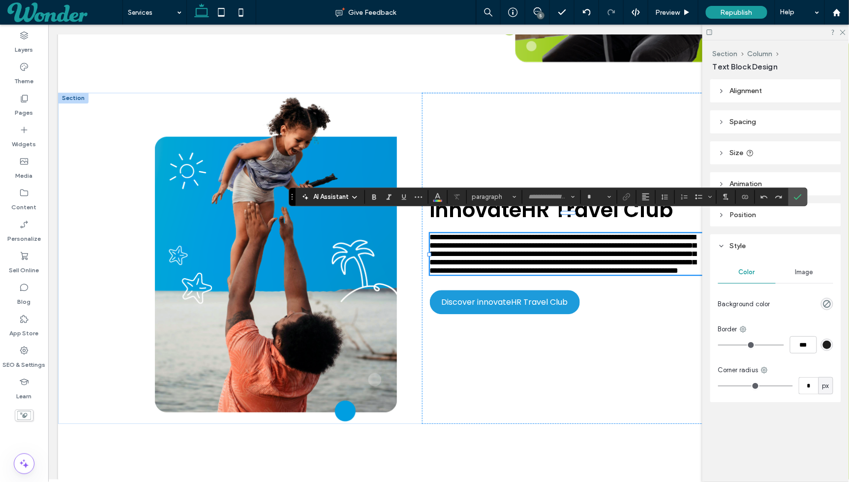
type input "*******"
type input "**"
click at [662, 196] on icon "Line Height" at bounding box center [665, 197] width 8 height 8
click at [670, 246] on label "1.5" at bounding box center [687, 240] width 58 height 14
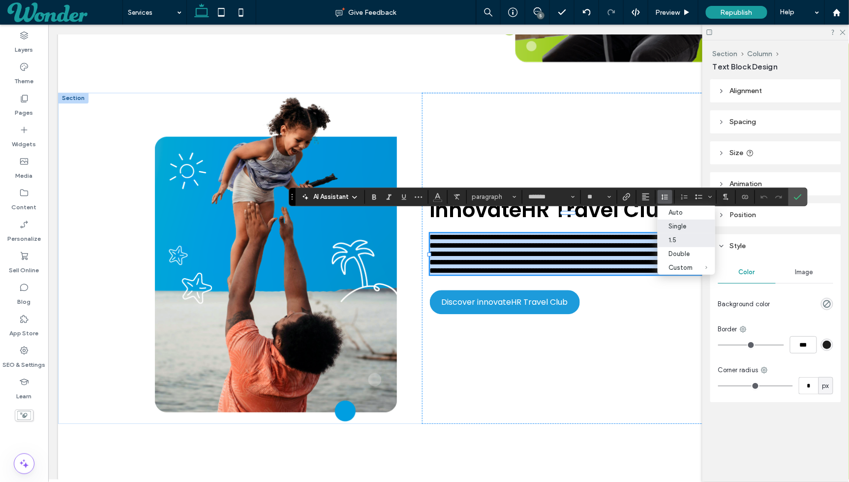
scroll to position [1911, 0]
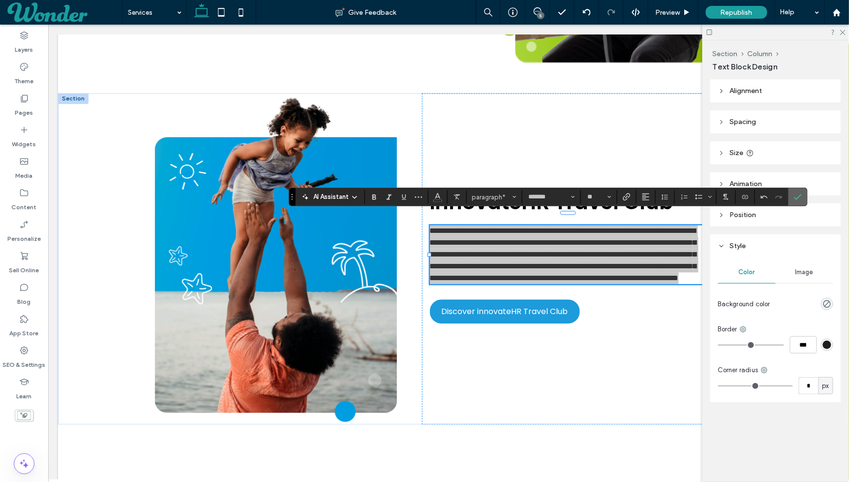
click at [791, 197] on label "Confirm" at bounding box center [798, 197] width 15 height 18
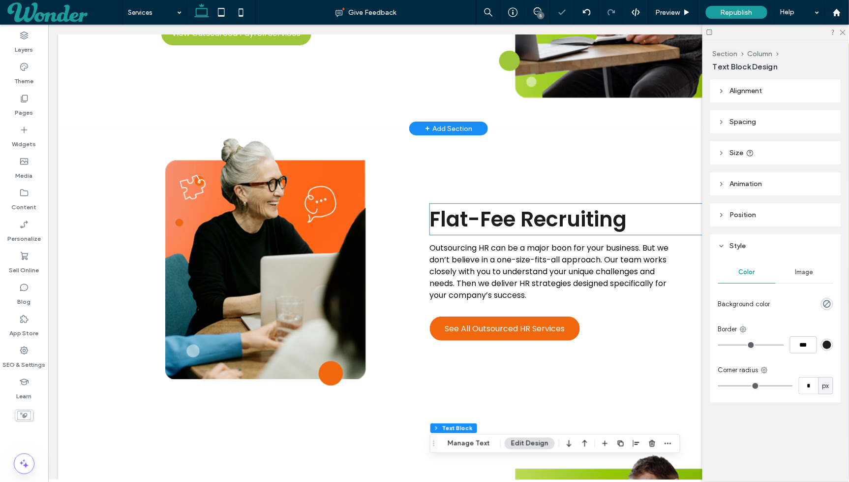
scroll to position [1259, 0]
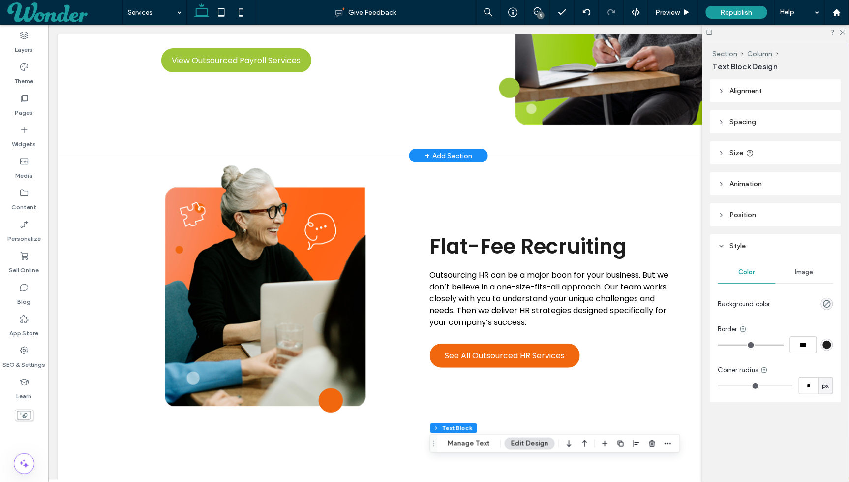
click at [847, 31] on div at bounding box center [776, 32] width 147 height 15
click at [844, 31] on use at bounding box center [842, 32] width 5 height 5
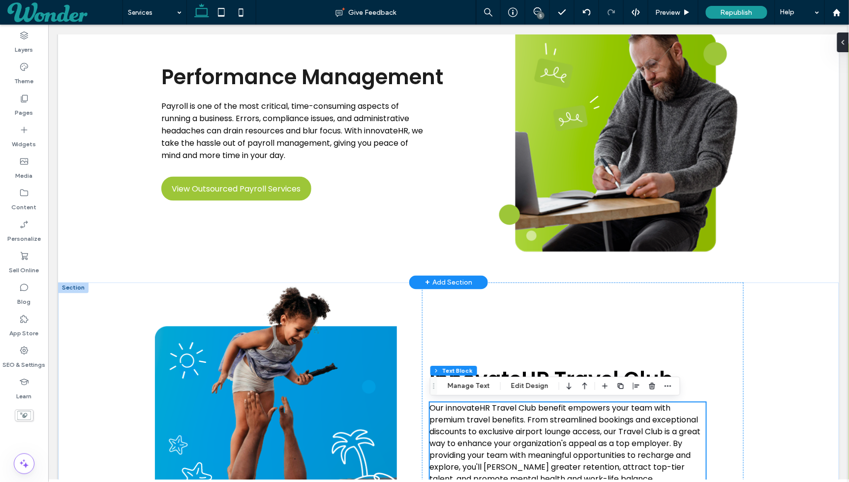
scroll to position [1655, 0]
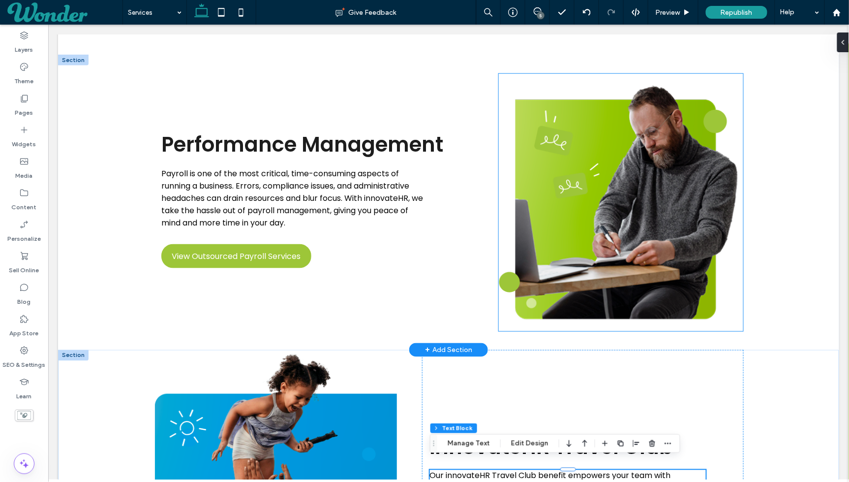
click at [664, 185] on img at bounding box center [620, 201] width 245 height 257
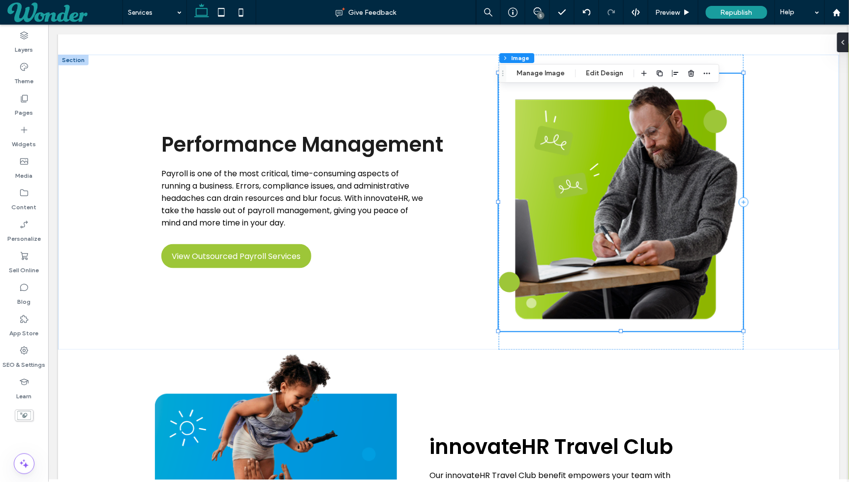
click at [552, 80] on div "Section Column Image Manage Image Edit Design" at bounding box center [609, 73] width 220 height 19
click at [547, 75] on button "Manage Image" at bounding box center [541, 73] width 61 height 12
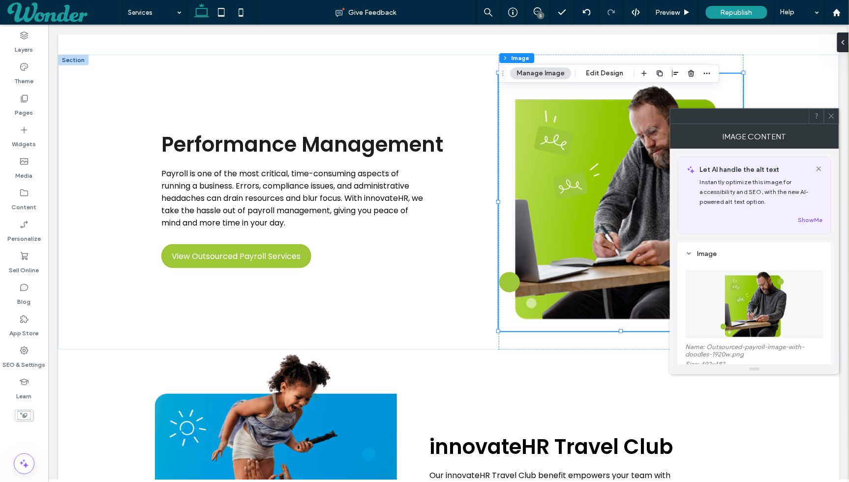
click at [764, 308] on img at bounding box center [754, 304] width 69 height 68
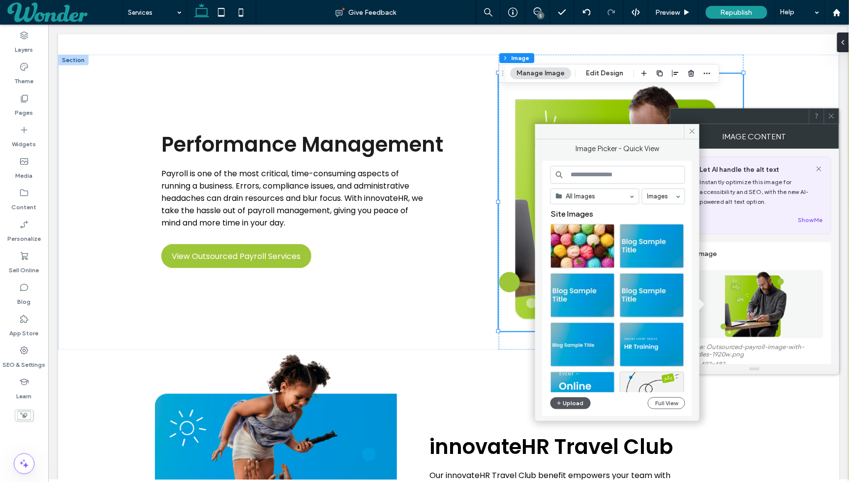
click at [570, 400] on button "Upload" at bounding box center [571, 403] width 40 height 12
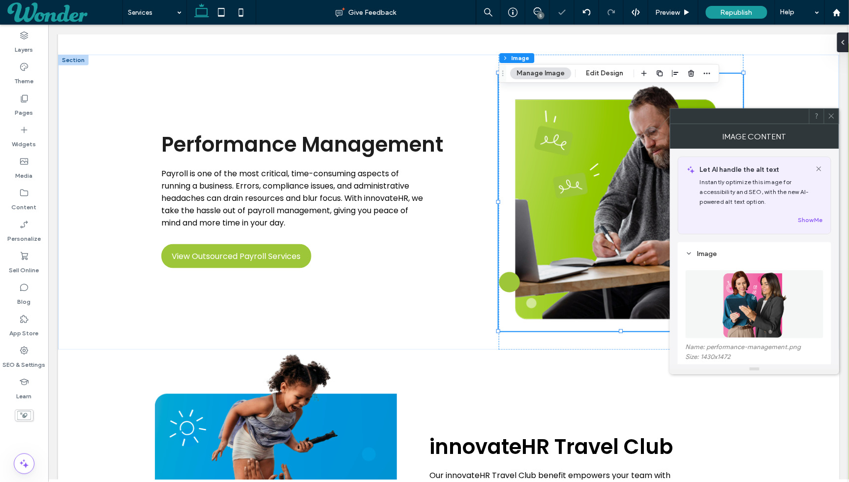
scroll to position [39, 0]
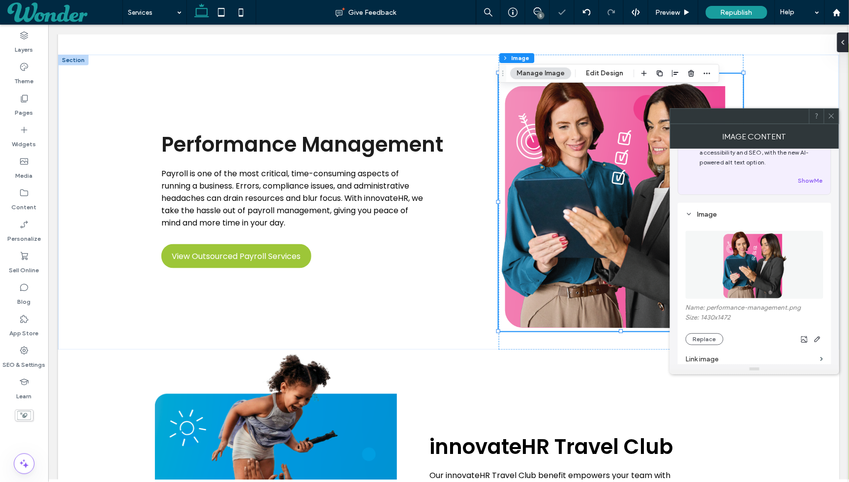
click at [831, 113] on icon at bounding box center [831, 115] width 7 height 7
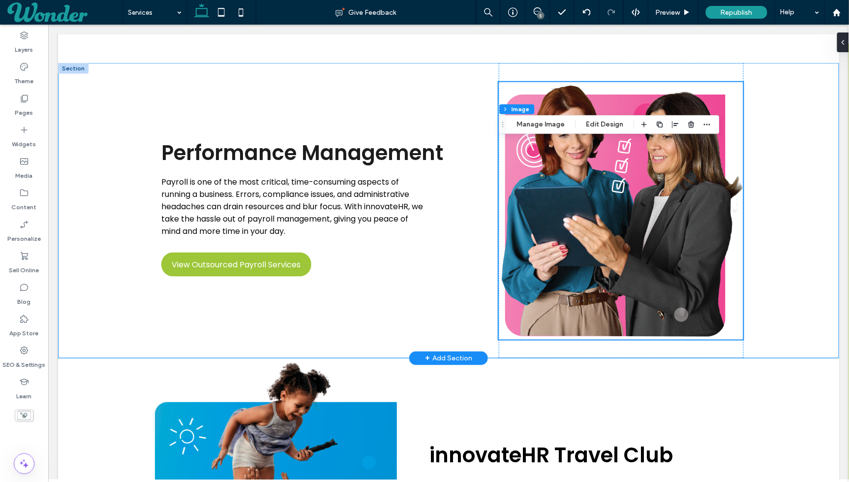
scroll to position [1661, 0]
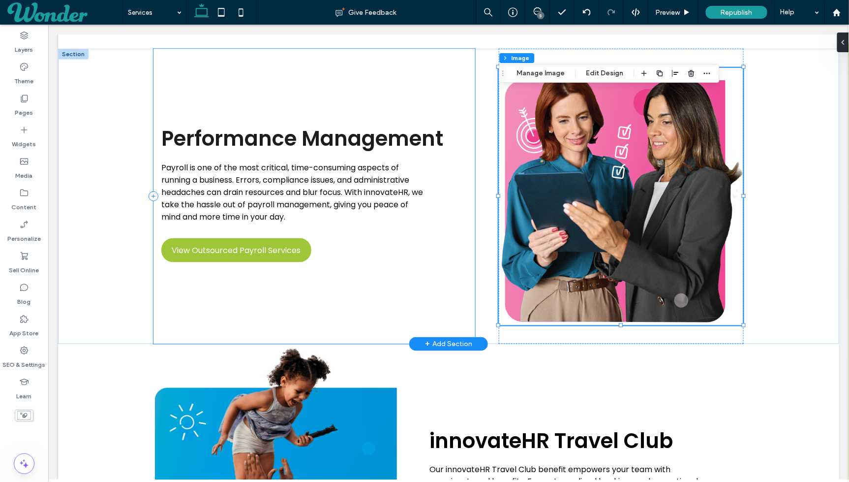
click at [432, 195] on div "Performance Management Payroll is one of the most critical, time-consuming aspe…" at bounding box center [314, 195] width 322 height 295
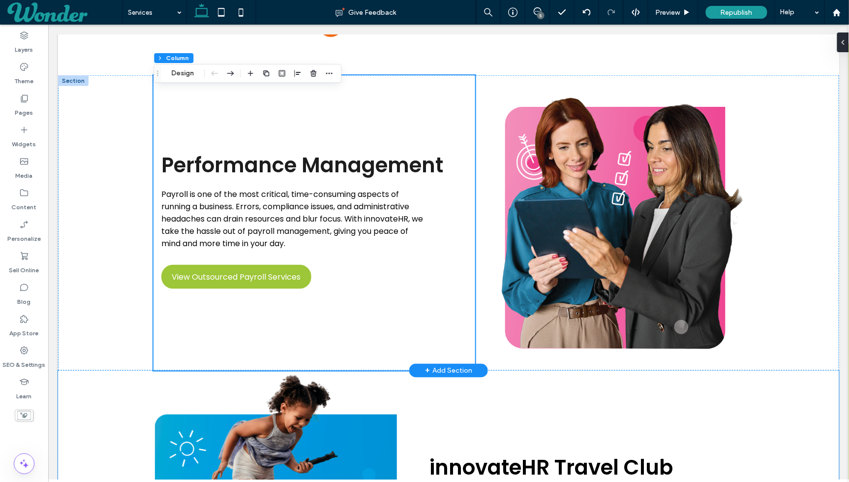
scroll to position [1703, 0]
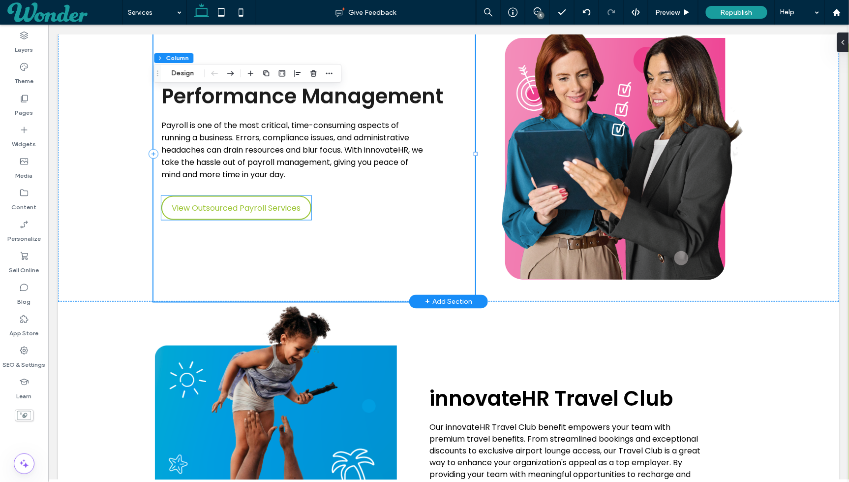
click at [288, 213] on span "View Outsourced Payroll Services" at bounding box center [236, 207] width 129 height 22
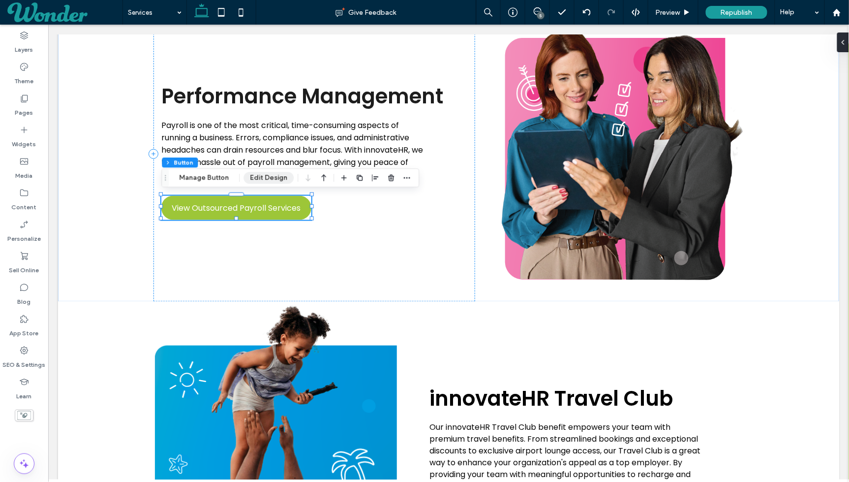
click at [270, 179] on button "Edit Design" at bounding box center [269, 178] width 50 height 12
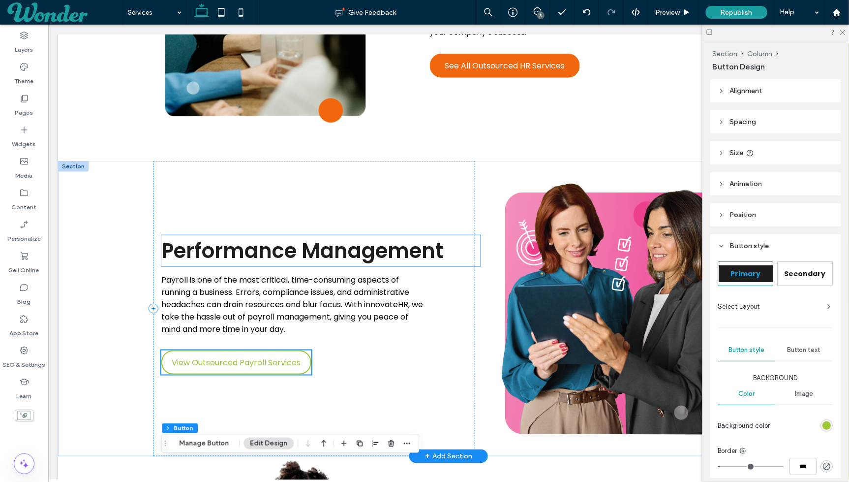
scroll to position [1701, 0]
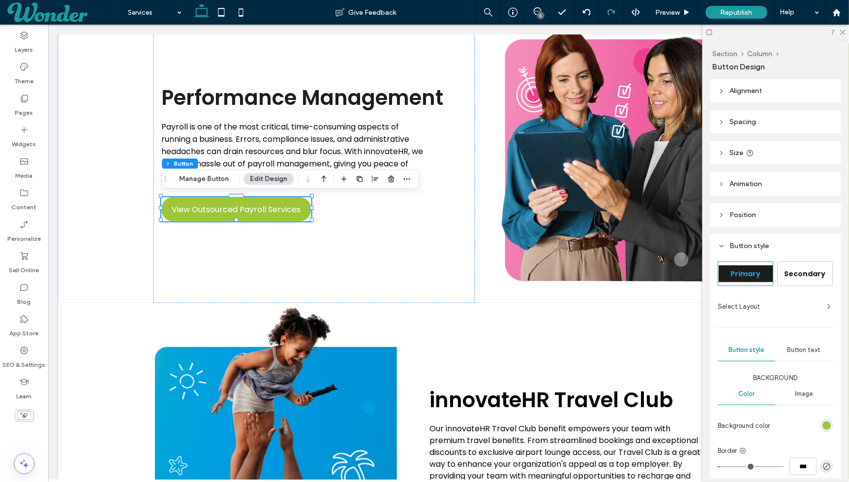
click at [753, 90] on span "Alignment" at bounding box center [746, 91] width 32 height 8
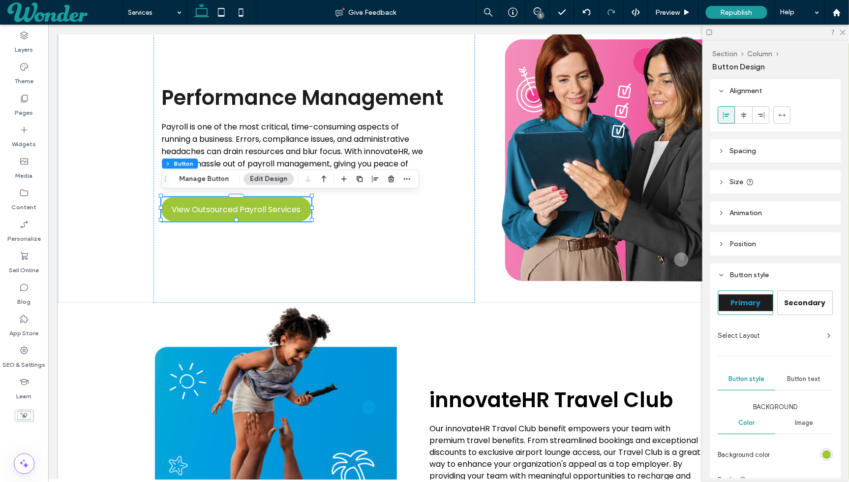
click at [753, 90] on span "Alignment" at bounding box center [746, 91] width 32 height 8
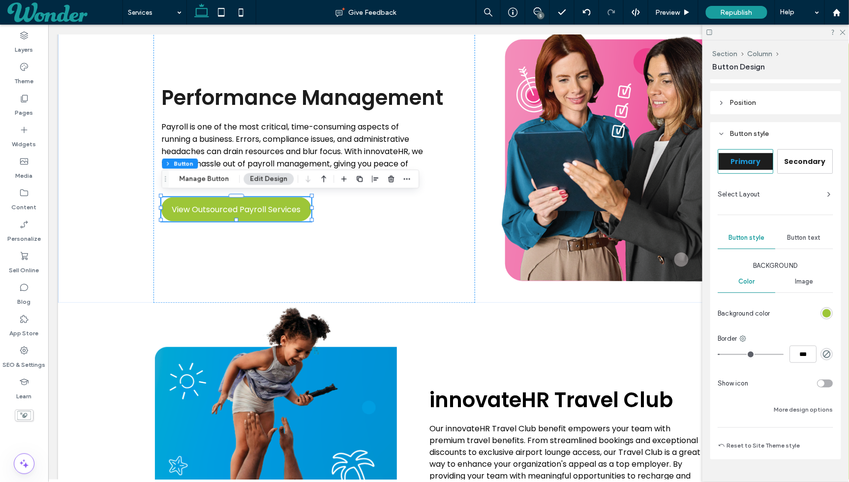
scroll to position [131, 0]
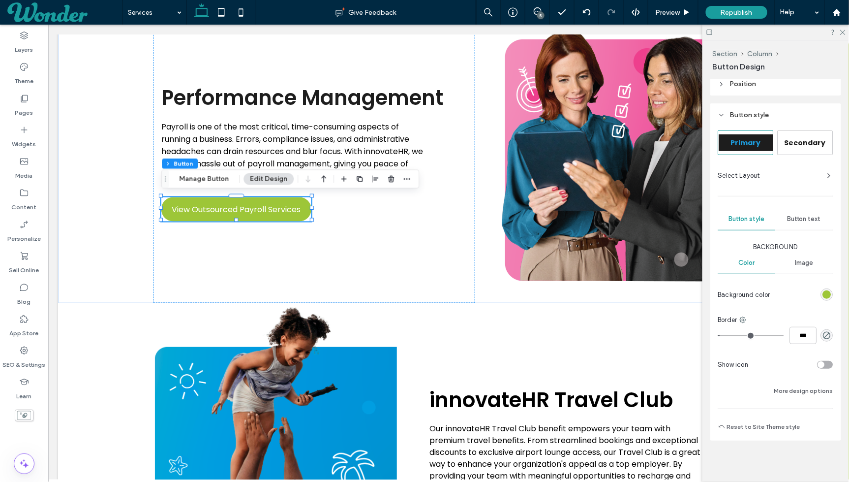
click at [800, 218] on span "Button text" at bounding box center [804, 219] width 33 height 8
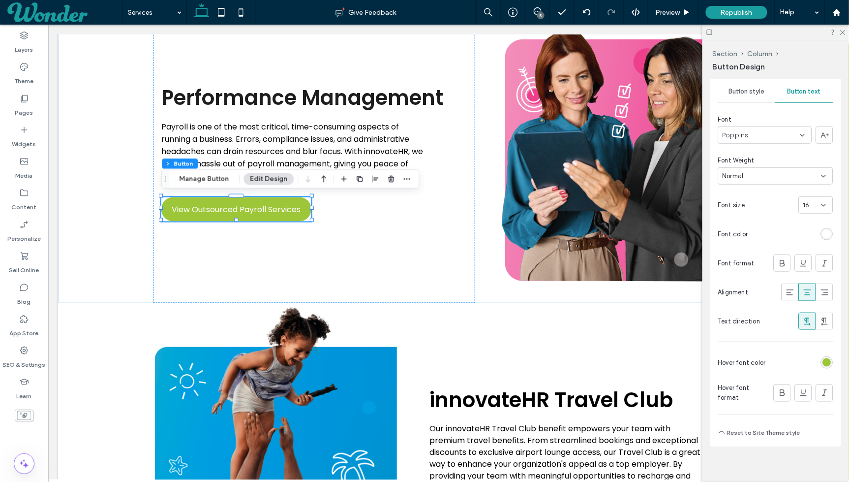
scroll to position [264, 0]
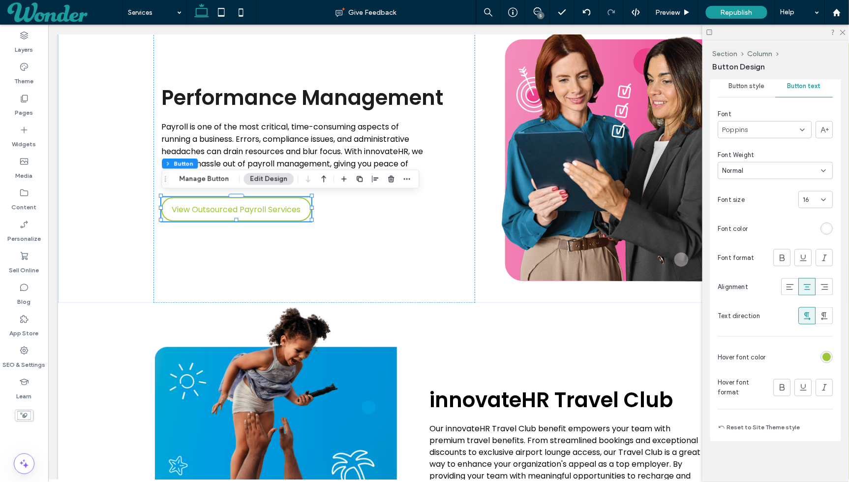
click at [828, 354] on div "rgb(157, 198, 56)" at bounding box center [827, 357] width 8 height 8
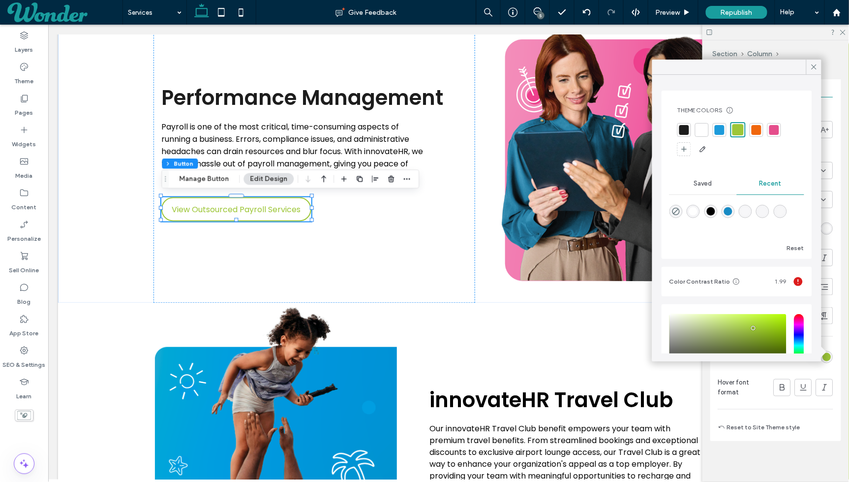
click at [777, 132] on div at bounding box center [775, 130] width 10 height 10
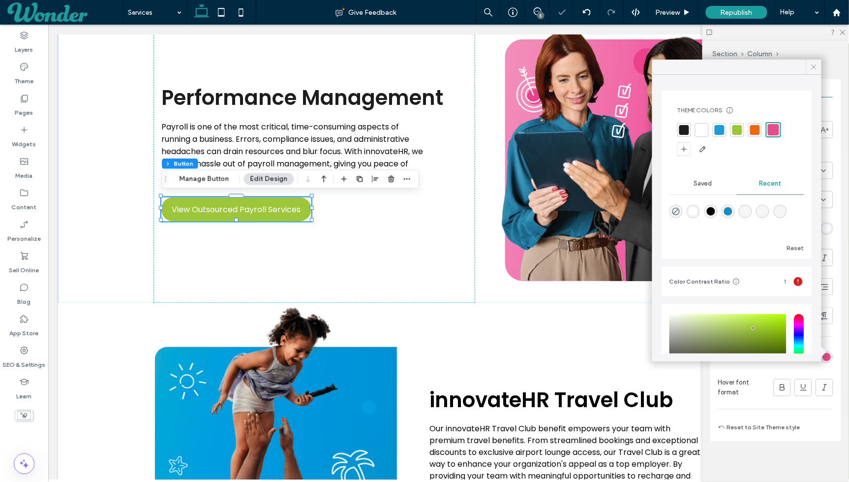
click at [815, 68] on icon at bounding box center [814, 66] width 9 height 9
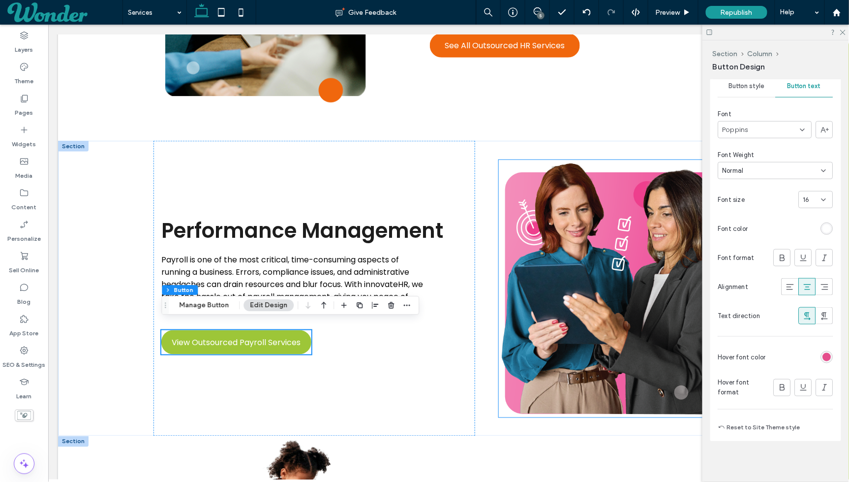
scroll to position [1593, 0]
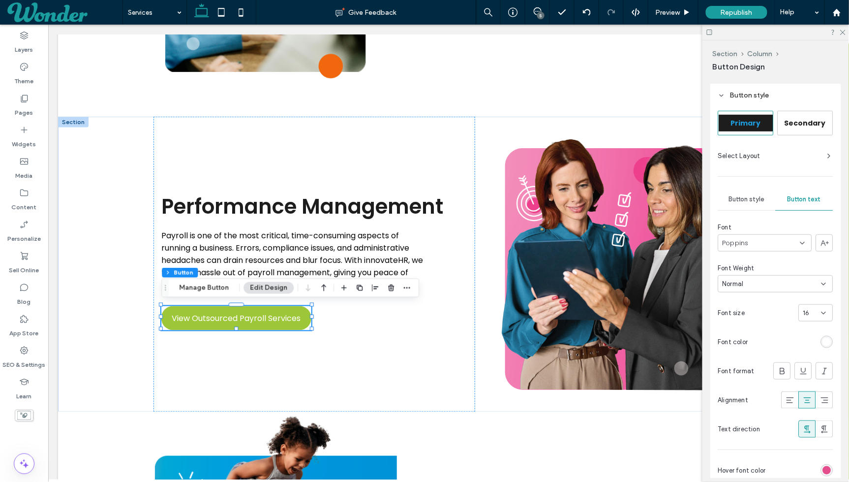
click at [759, 199] on span "Button style" at bounding box center [747, 199] width 36 height 8
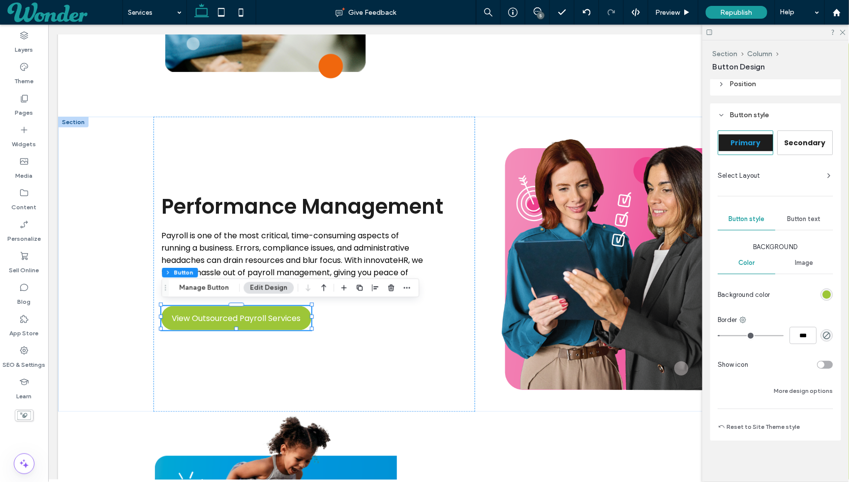
click at [825, 291] on div "rgb(157, 198, 56)" at bounding box center [827, 294] width 8 height 8
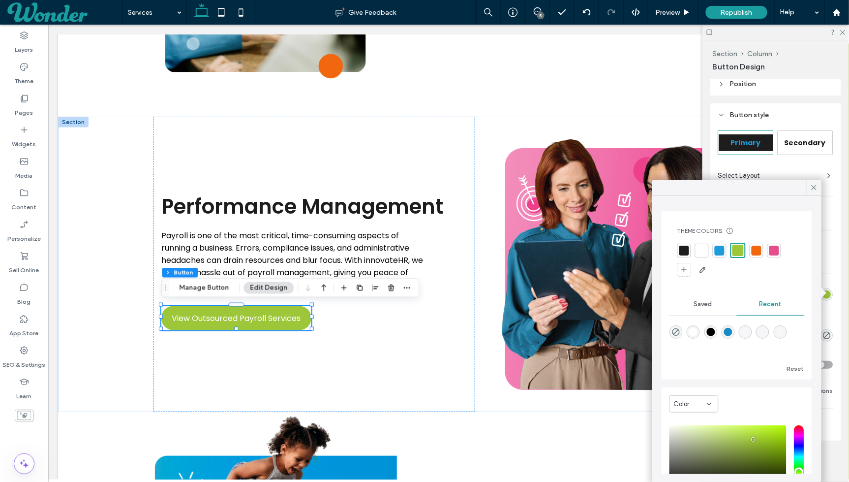
click at [779, 250] on div at bounding box center [775, 251] width 14 height 14
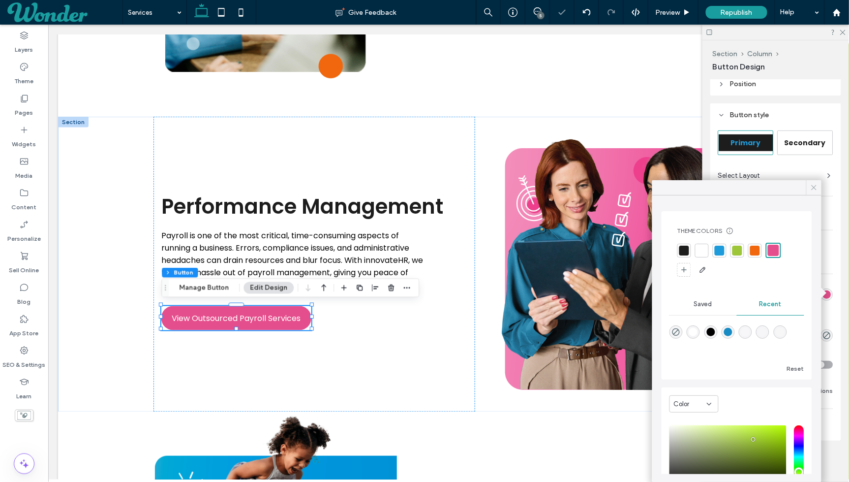
click at [816, 187] on icon at bounding box center [814, 187] width 9 height 9
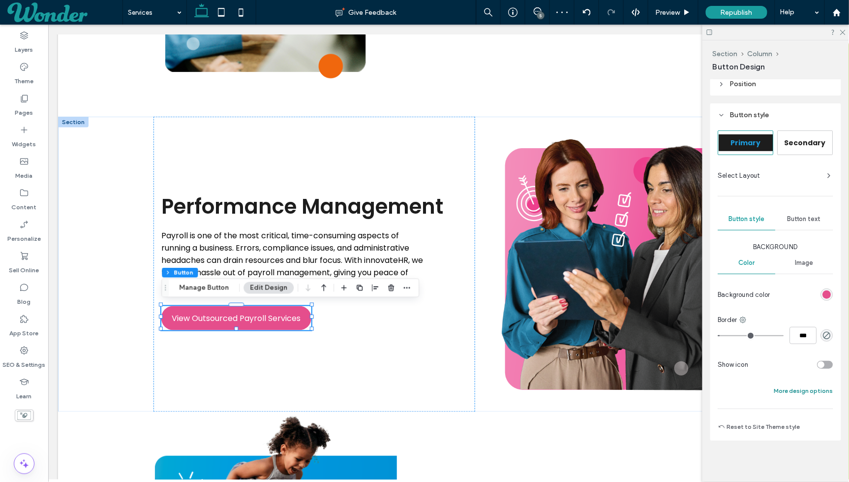
click at [803, 389] on button "More design options" at bounding box center [803, 391] width 59 height 12
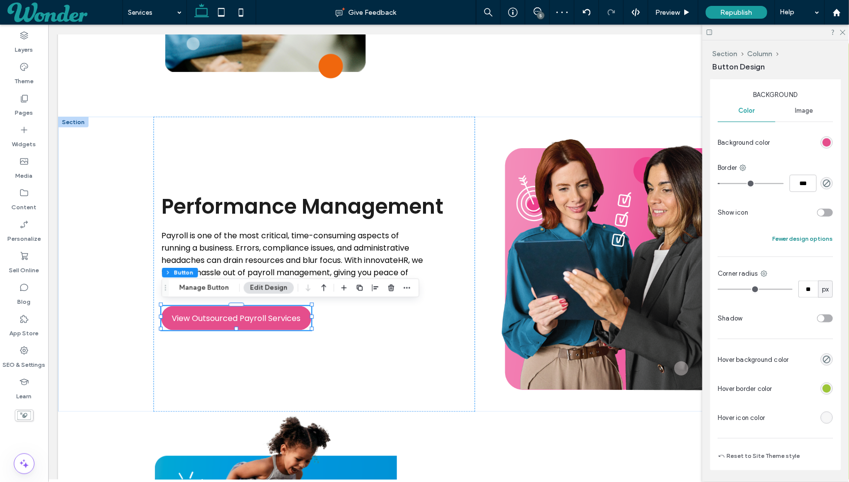
scroll to position [289, 0]
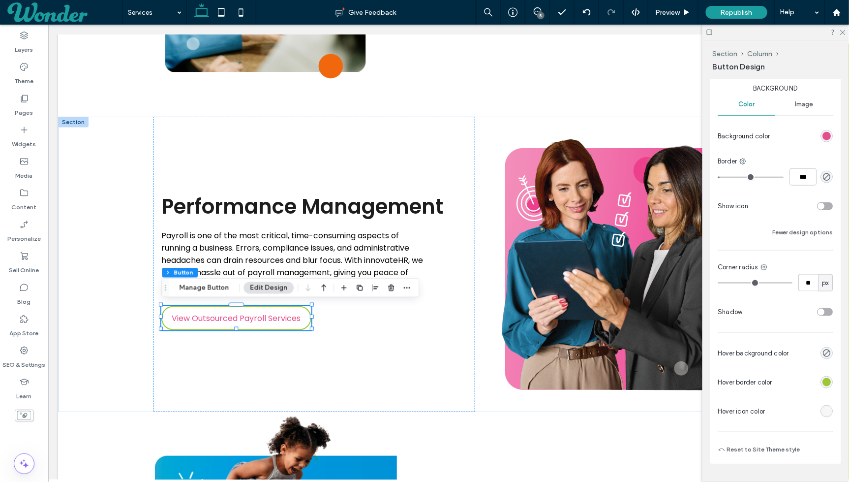
click at [825, 378] on div "rgb(157, 198, 56)" at bounding box center [827, 382] width 8 height 8
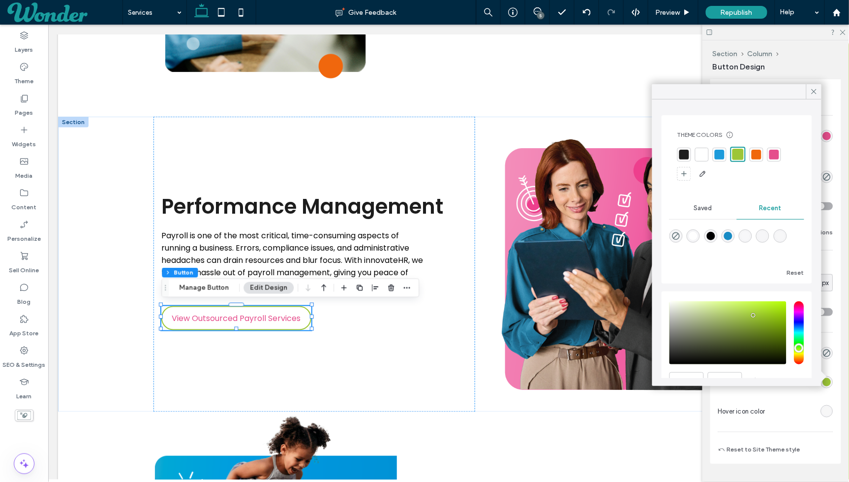
click at [777, 154] on div at bounding box center [775, 155] width 10 height 10
click at [252, 313] on span "View Outsourced Payroll Services" at bounding box center [236, 318] width 129 height 22
type input "*"
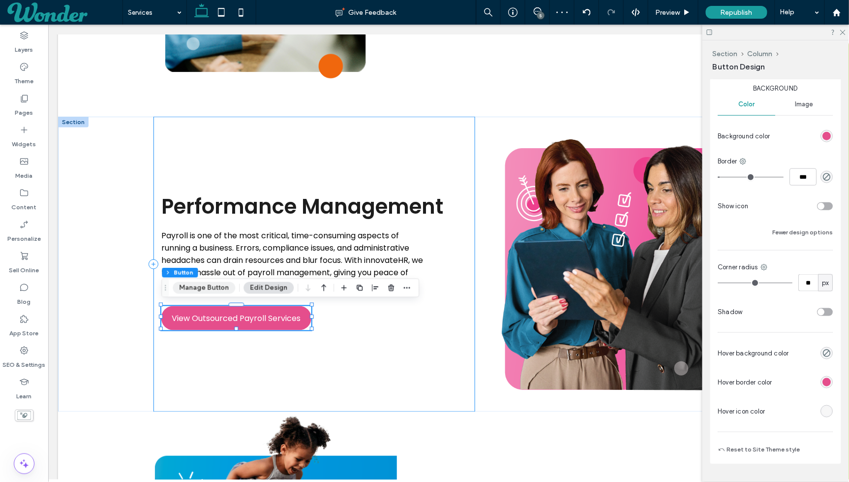
click at [219, 291] on button "Manage Button" at bounding box center [204, 288] width 62 height 12
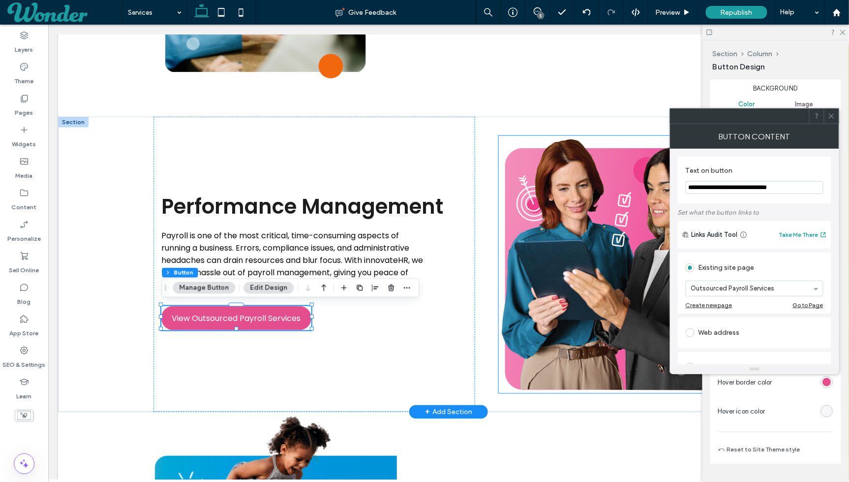
drag, startPoint x: 843, startPoint y: 213, endPoint x: 600, endPoint y: 187, distance: 244.4
type input "*"
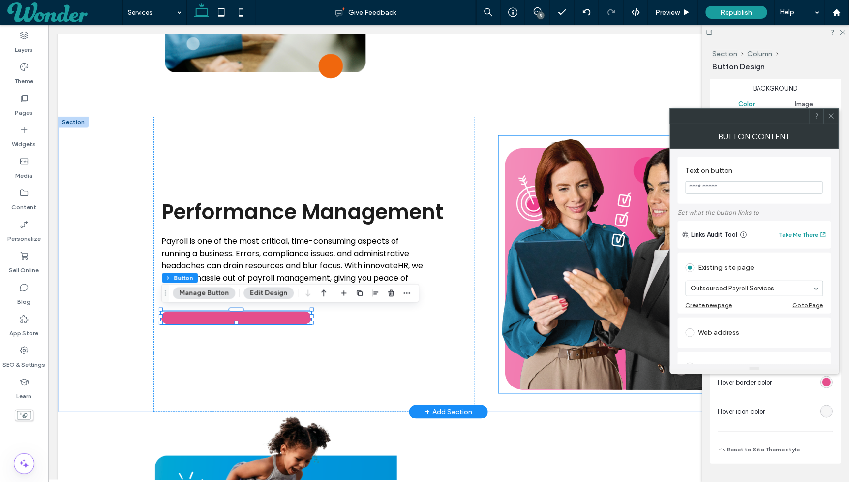
type input "*"
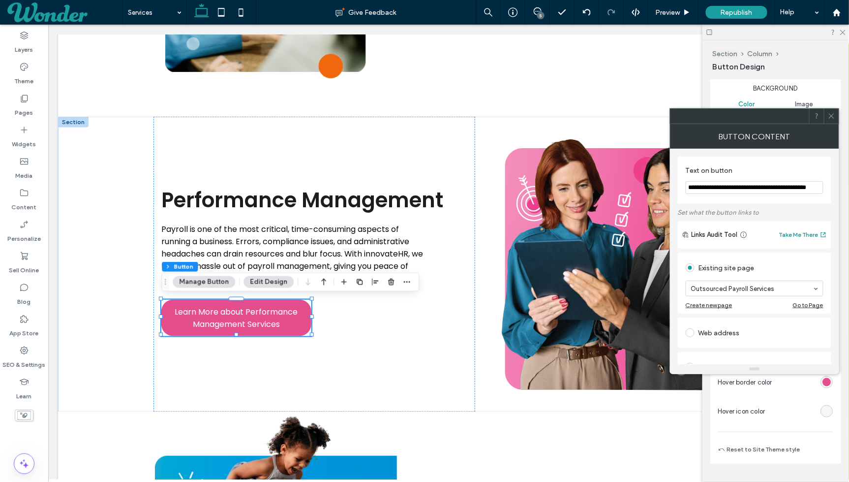
scroll to position [0, 0]
drag, startPoint x: 788, startPoint y: 211, endPoint x: 565, endPoint y: 187, distance: 224.6
type input "**********"
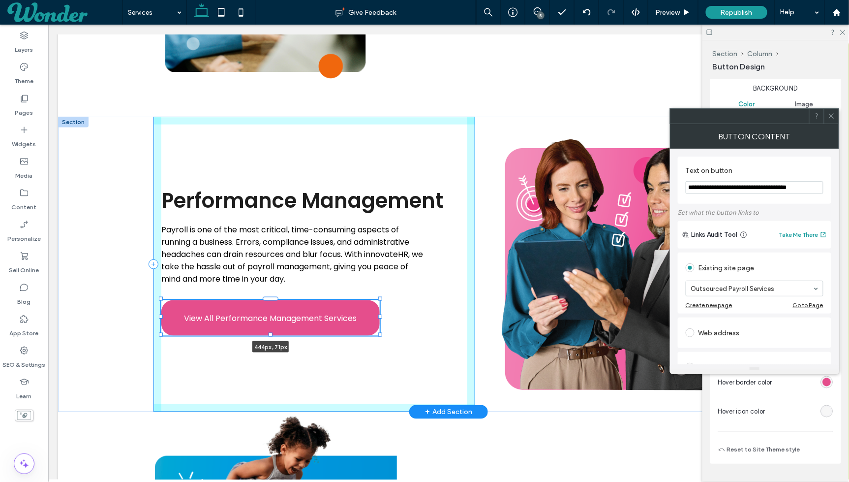
drag, startPoint x: 311, startPoint y: 317, endPoint x: 379, endPoint y: 321, distance: 68.5
click at [161, 299] on div at bounding box center [161, 299] width 0 height 0
type input "***"
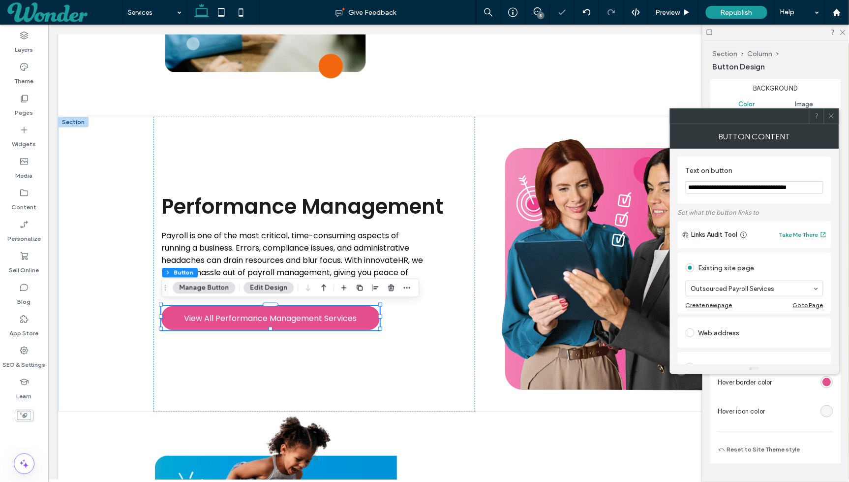
type input "**********"
click at [833, 121] on span at bounding box center [831, 116] width 7 height 15
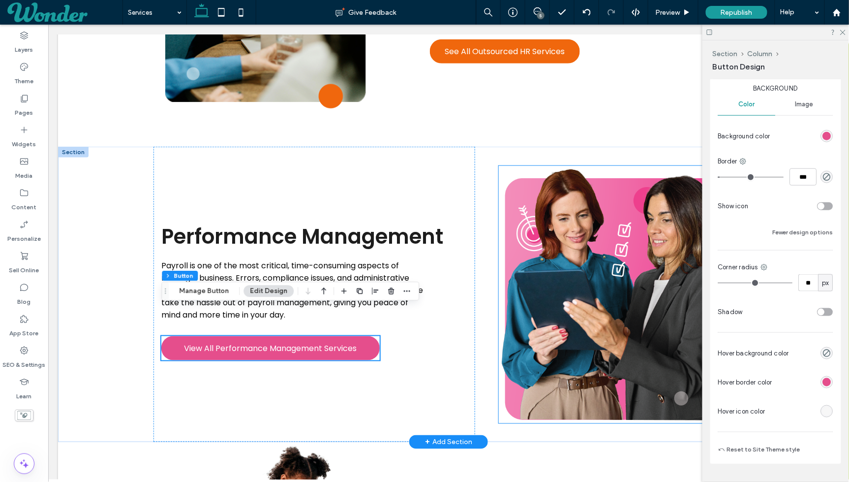
scroll to position [1708, 0]
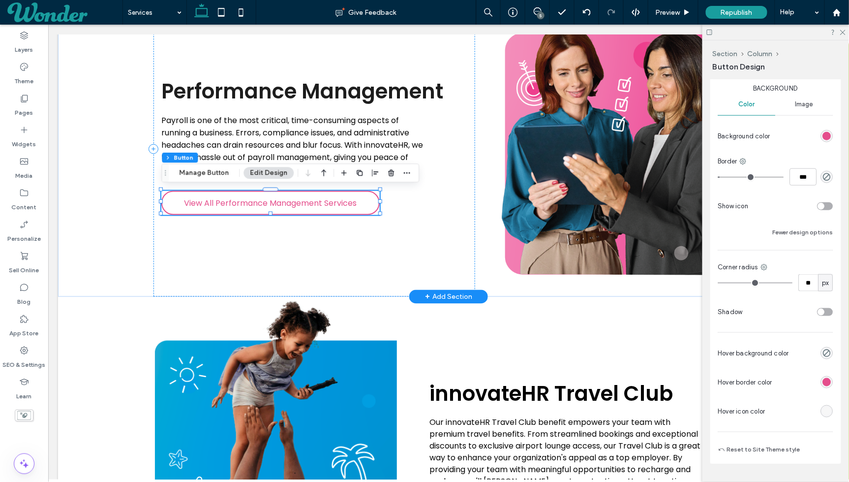
click at [213, 201] on span "View All Performance Management Services" at bounding box center [270, 202] width 173 height 22
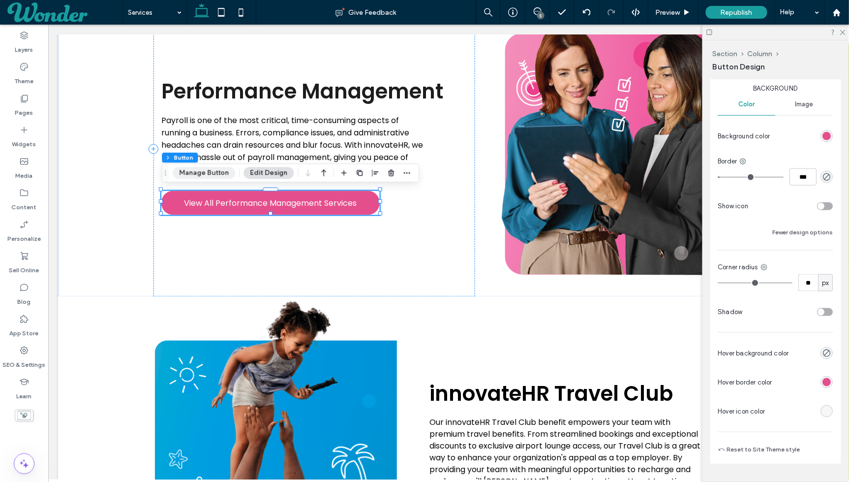
click at [220, 172] on button "Manage Button" at bounding box center [204, 173] width 62 height 12
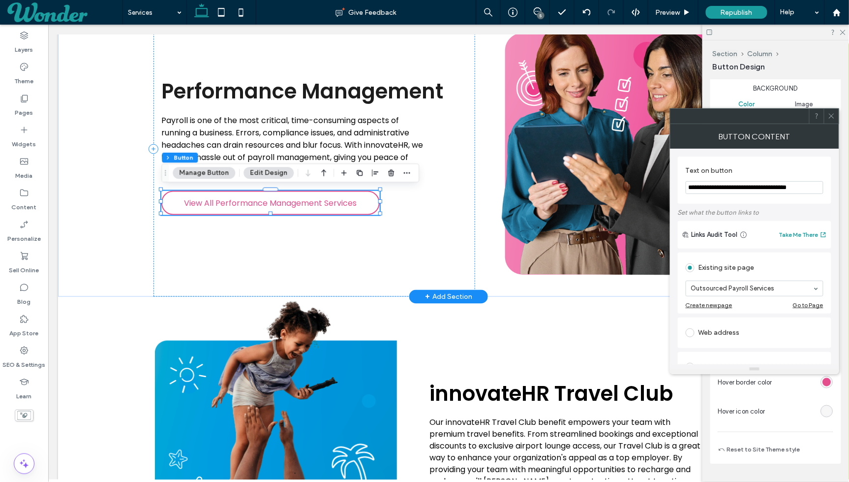
click at [348, 207] on span "View All Performance Management Services" at bounding box center [270, 202] width 173 height 22
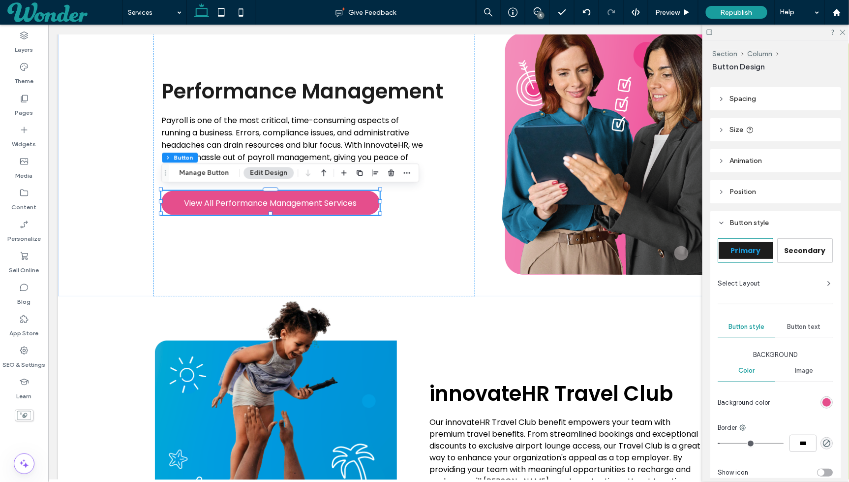
scroll to position [0, 0]
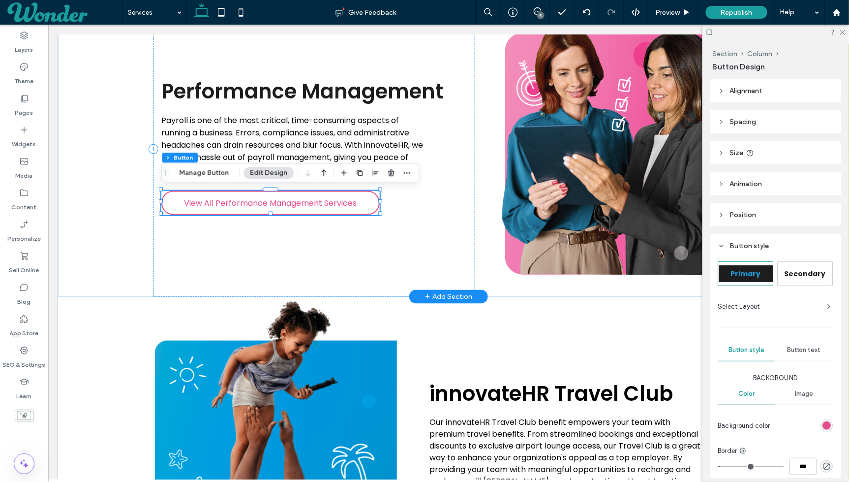
click at [326, 207] on span "View All Performance Management Services" at bounding box center [270, 202] width 173 height 22
click at [306, 196] on span "View All Performance Management Services" at bounding box center [270, 202] width 173 height 22
click at [256, 200] on span "View All Performance Management Services" at bounding box center [270, 202] width 173 height 22
click at [258, 205] on span "View All Performance Management Services" at bounding box center [270, 202] width 173 height 22
type input "*"
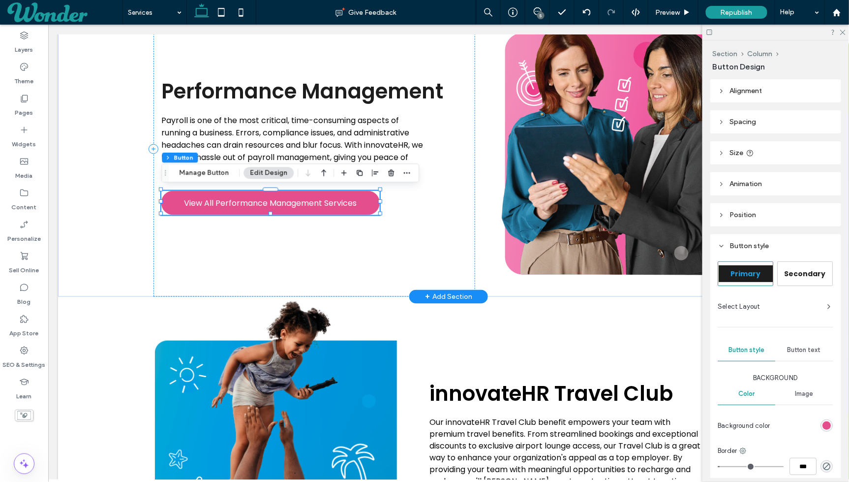
click at [258, 231] on div "Performance Management Payroll is one of the most critical, time-consuming aspe…" at bounding box center [314, 148] width 322 height 295
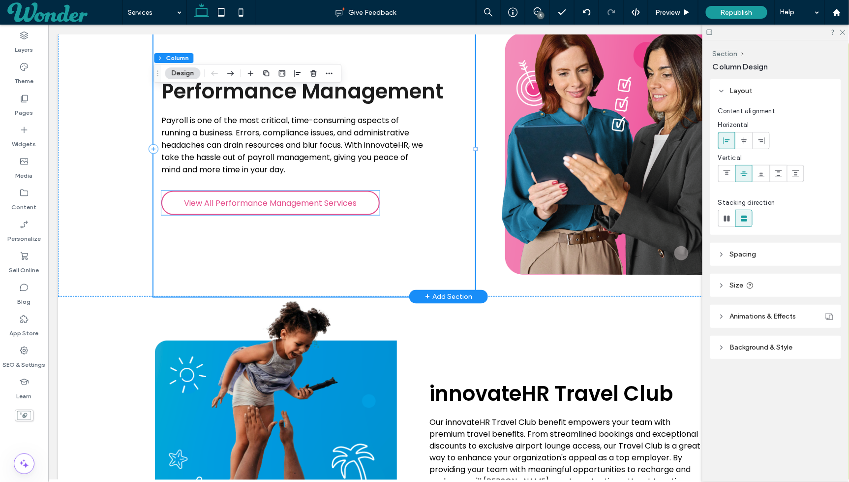
click at [258, 205] on span "View All Performance Management Services" at bounding box center [270, 202] width 173 height 22
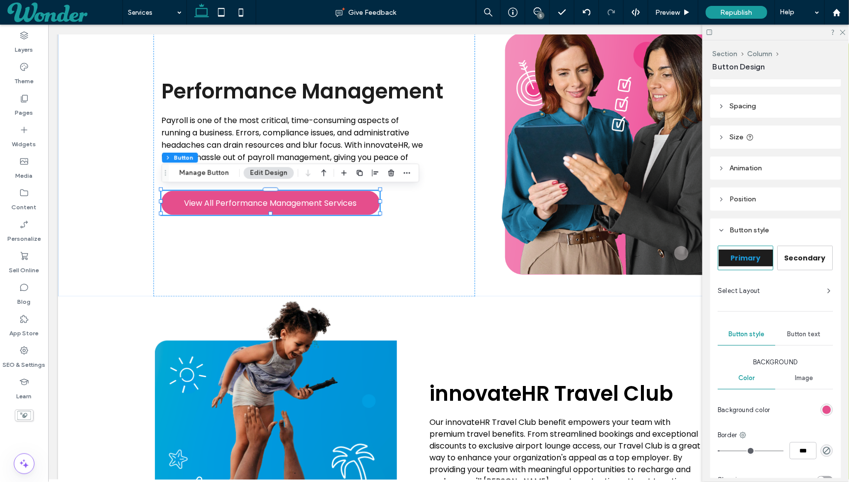
scroll to position [28, 0]
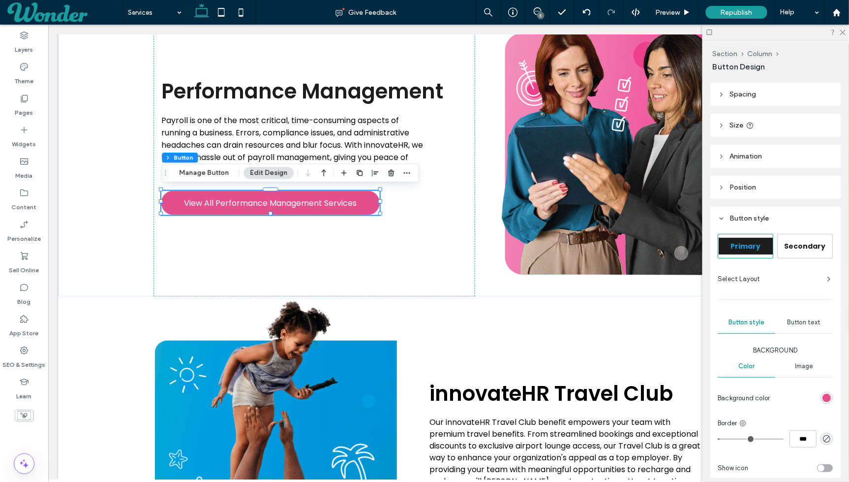
click at [802, 321] on span "Button text" at bounding box center [804, 322] width 33 height 8
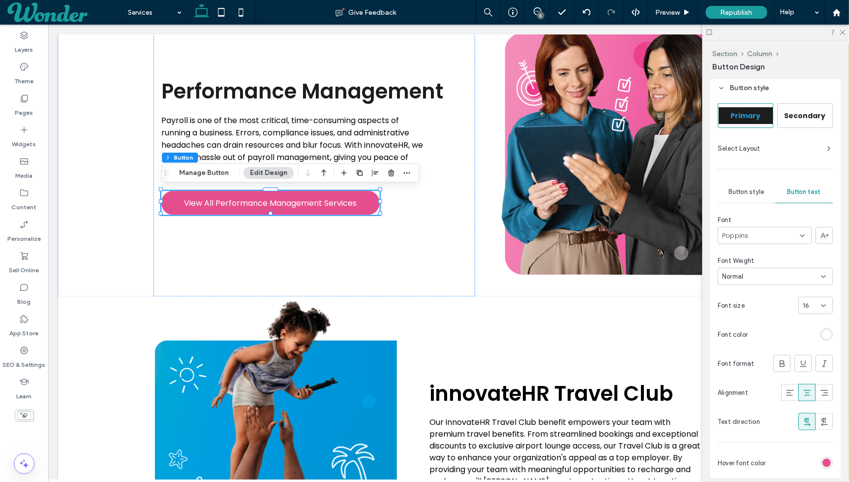
scroll to position [264, 0]
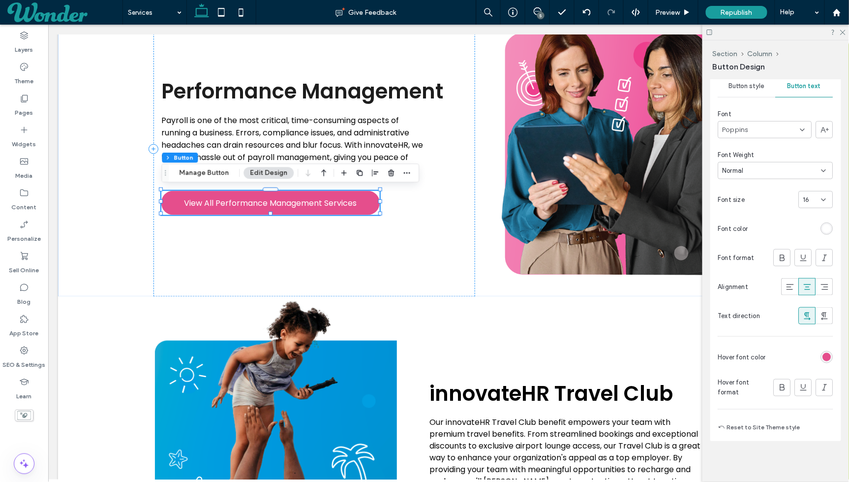
click at [230, 165] on div "Section Column Button Manage Button Edit Design" at bounding box center [290, 172] width 258 height 19
click at [211, 181] on div "Section Column Button Manage Button Edit Design" at bounding box center [290, 172] width 258 height 19
click at [210, 175] on button "Manage Button" at bounding box center [204, 173] width 62 height 12
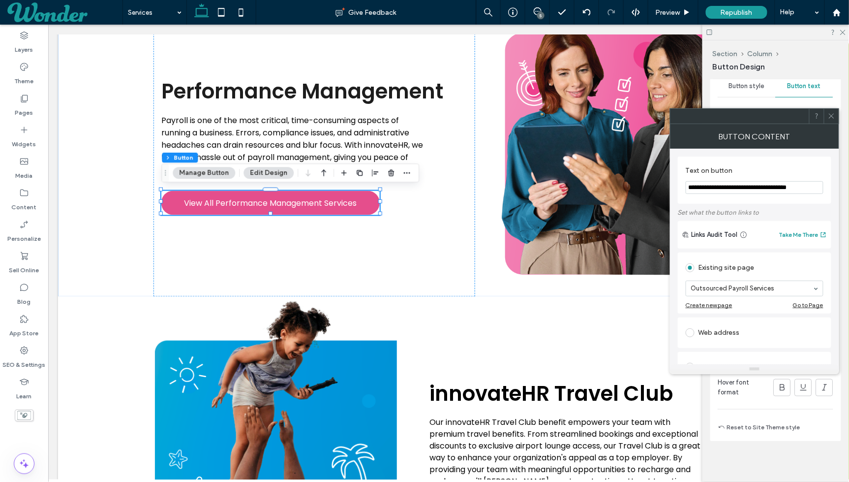
click at [709, 186] on input "**********" at bounding box center [755, 187] width 138 height 13
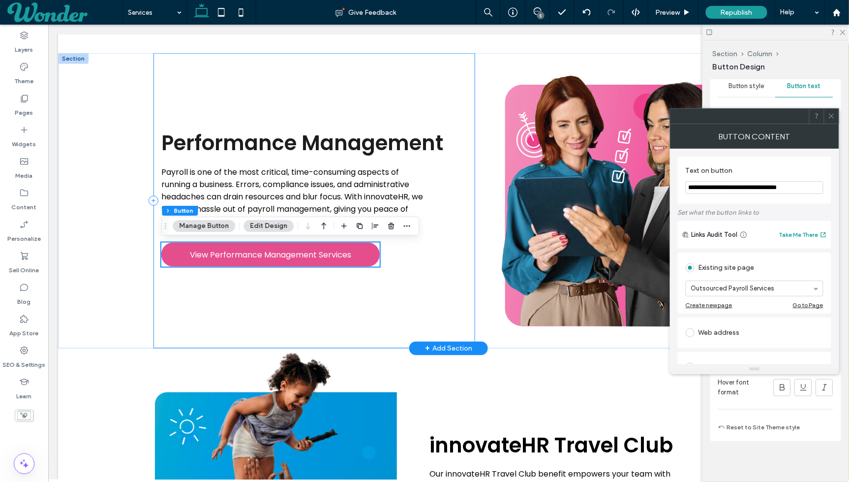
scroll to position [1655, 0]
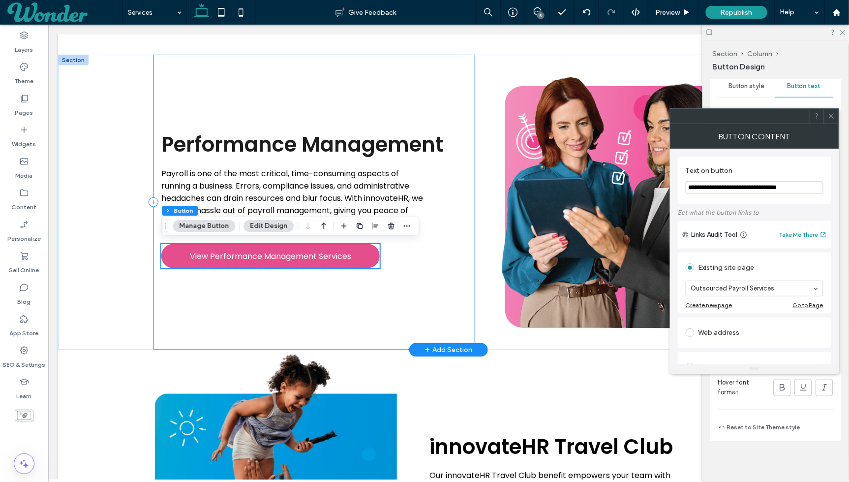
type input "**********"
click at [466, 285] on div "Performance Management Payroll is one of the most critical, time-consuming aspe…" at bounding box center [314, 201] width 322 height 295
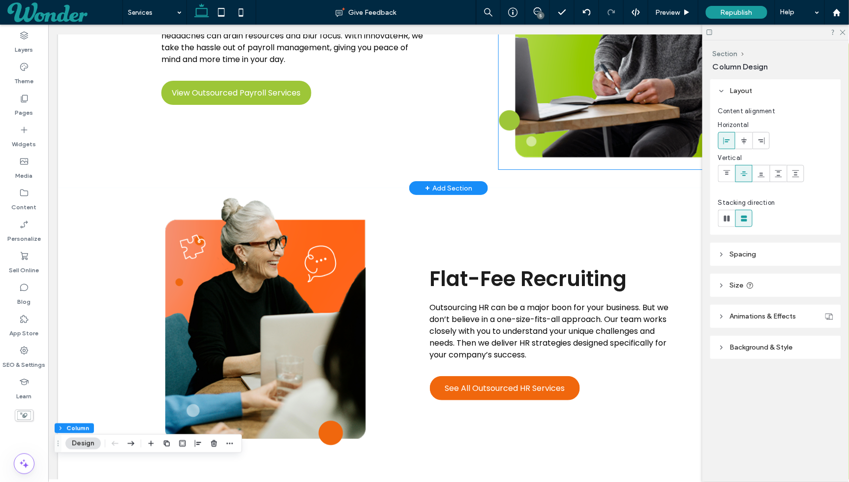
scroll to position [0, 146]
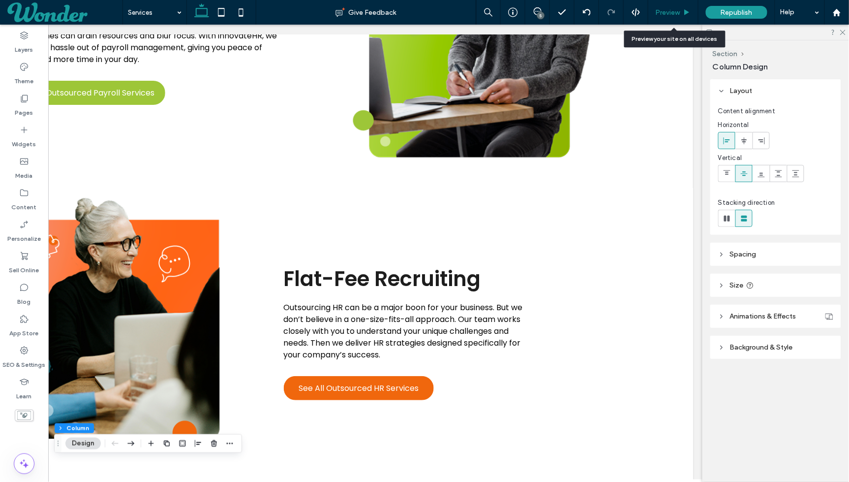
click at [685, 16] on div "Preview" at bounding box center [673, 12] width 50 height 8
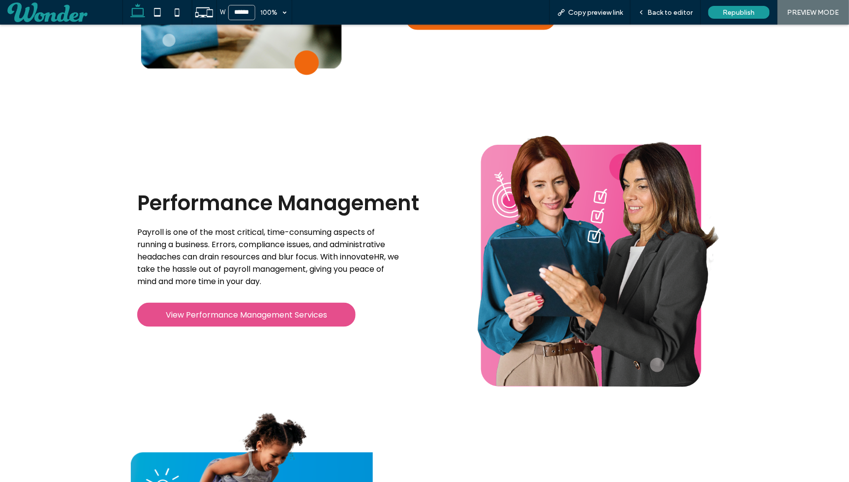
scroll to position [1589, 0]
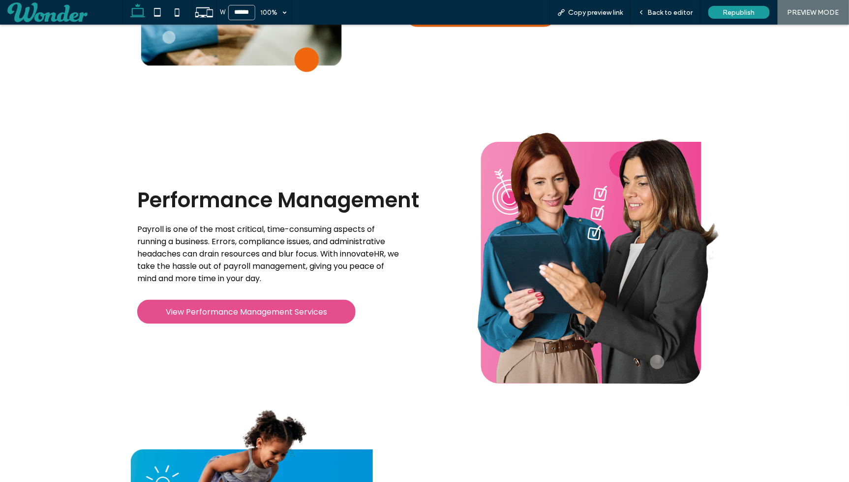
click at [339, 264] on span "Payroll is one of the most critical, time-consuming aspects of running a busine…" at bounding box center [268, 253] width 262 height 61
click at [678, 11] on span "Back to editor" at bounding box center [670, 12] width 45 height 8
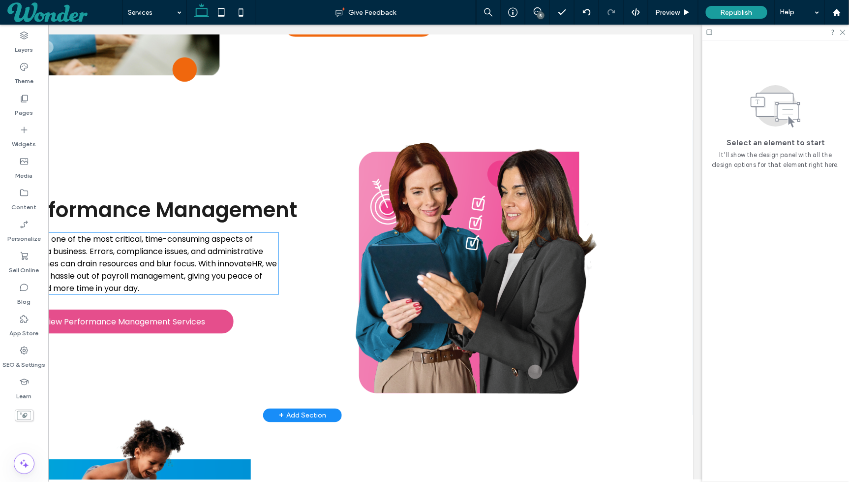
click at [229, 263] on span "Payroll is one of the most critical, time-consuming aspects of running a busine…" at bounding box center [147, 263] width 262 height 61
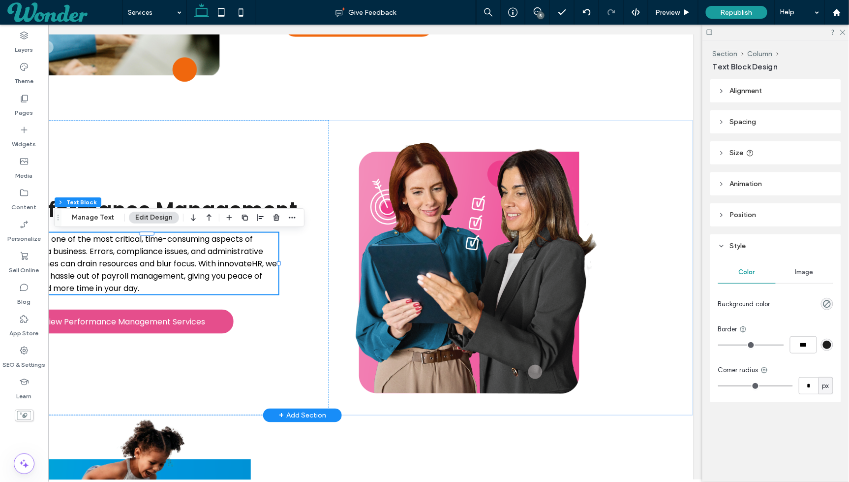
click at [229, 263] on span "Payroll is one of the most critical, time-consuming aspects of running a busine…" at bounding box center [147, 263] width 262 height 61
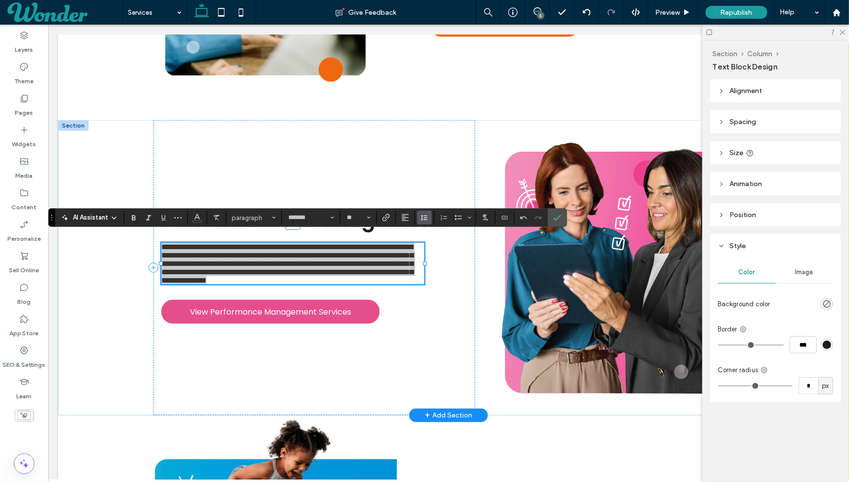
click at [424, 220] on icon "Line Height" at bounding box center [425, 218] width 8 height 8
click at [436, 260] on div "1.5" at bounding box center [440, 260] width 24 height 7
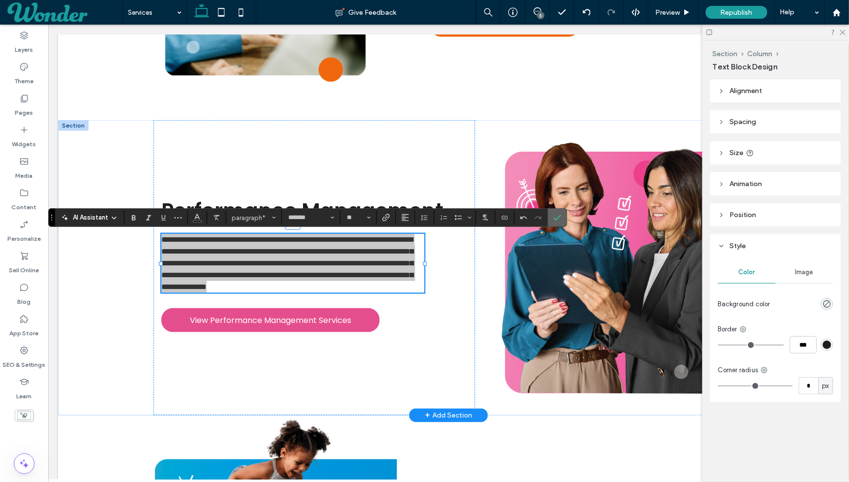
click at [554, 218] on use "Confirm" at bounding box center [558, 218] width 8 height 6
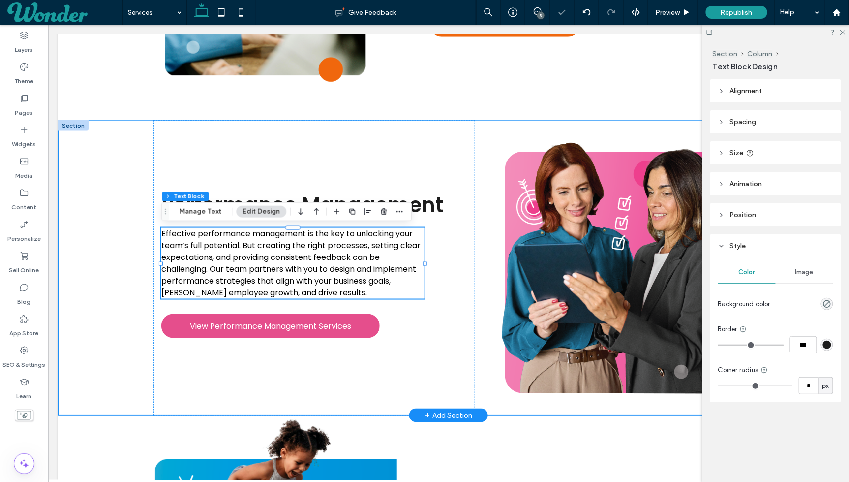
click at [485, 133] on div "Performance Management Effective performance management is the key to unlocking…" at bounding box center [448, 267] width 590 height 295
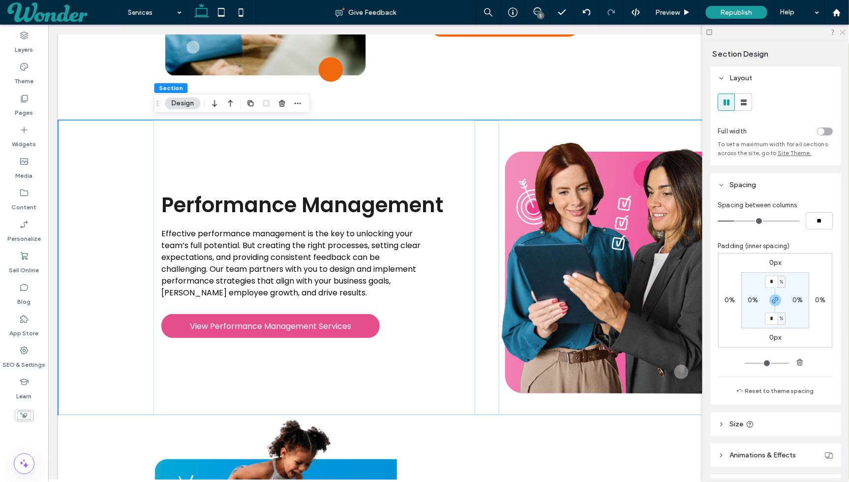
click at [839, 31] on icon at bounding box center [842, 32] width 6 height 6
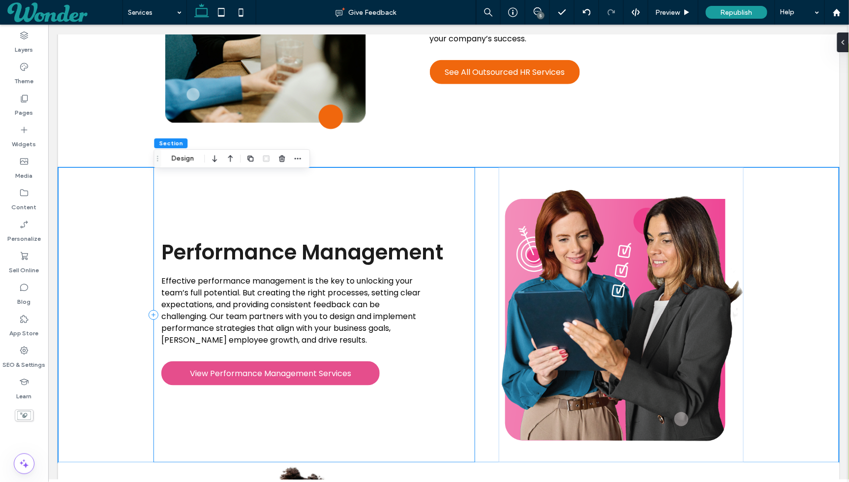
scroll to position [1553, 0]
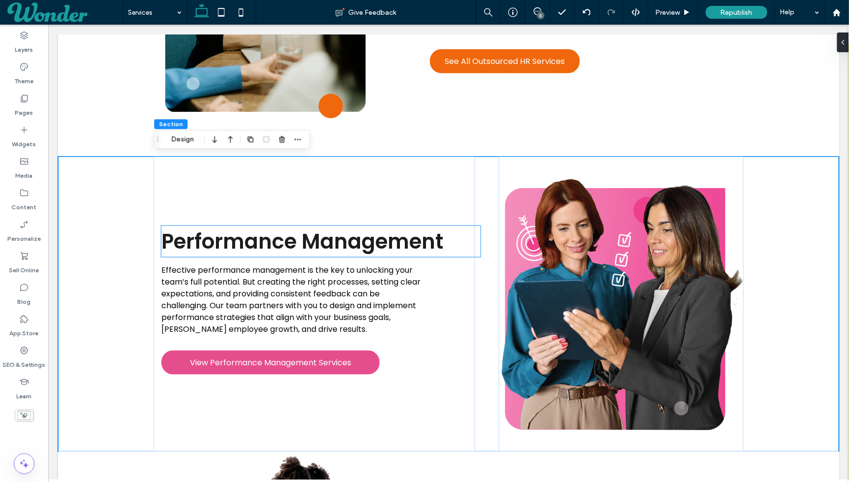
click at [327, 277] on span "Effective performance management is the key to unlocking your team’s full poten…" at bounding box center [290, 299] width 259 height 70
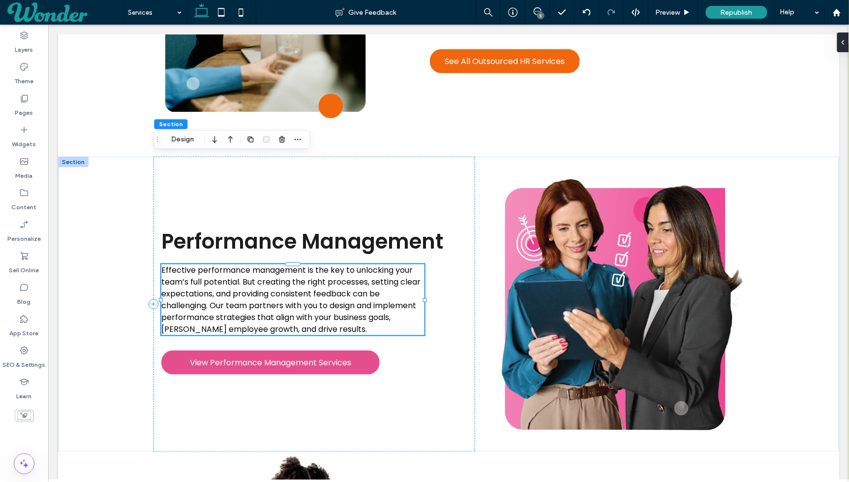
click at [327, 277] on span "Effective performance management is the key to unlocking your team’s full poten…" at bounding box center [290, 299] width 259 height 70
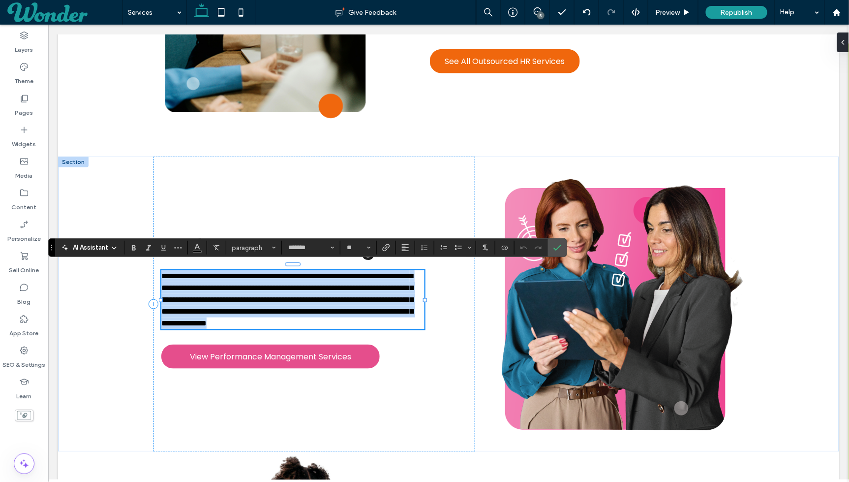
click at [327, 277] on span "**********" at bounding box center [287, 299] width 252 height 55
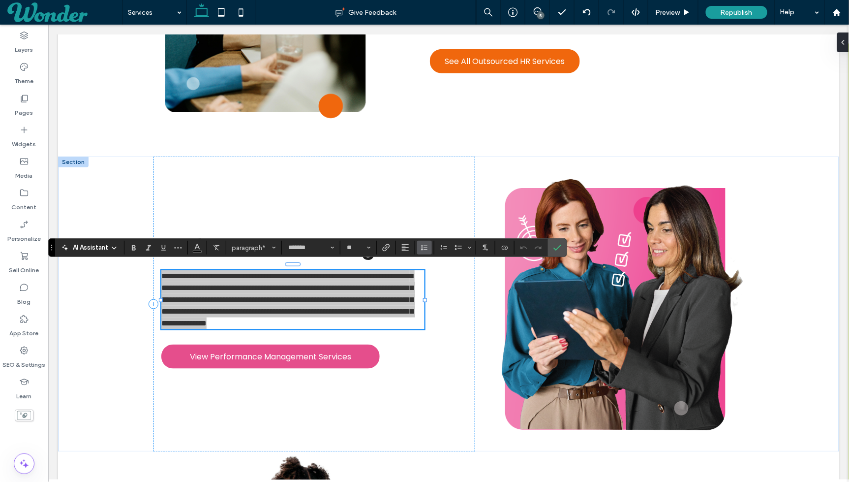
click at [421, 244] on icon "Line Height" at bounding box center [425, 248] width 8 height 8
click at [439, 304] on div "Double" at bounding box center [440, 304] width 24 height 7
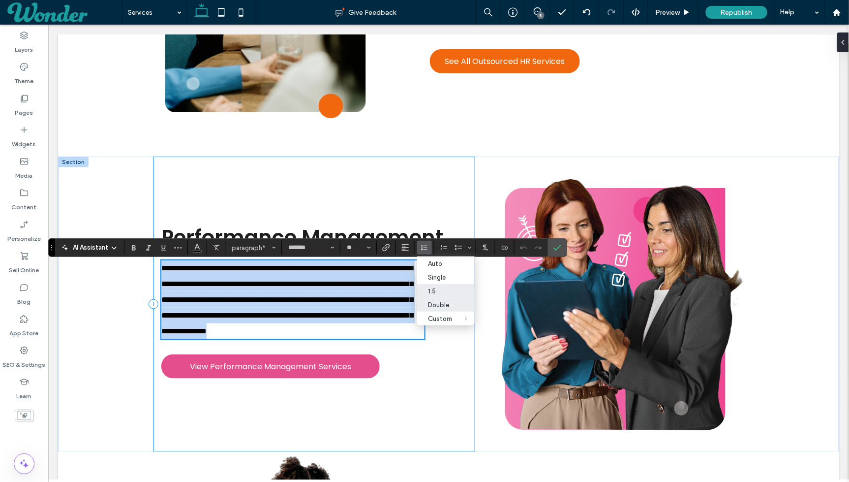
scroll to position [1541, 0]
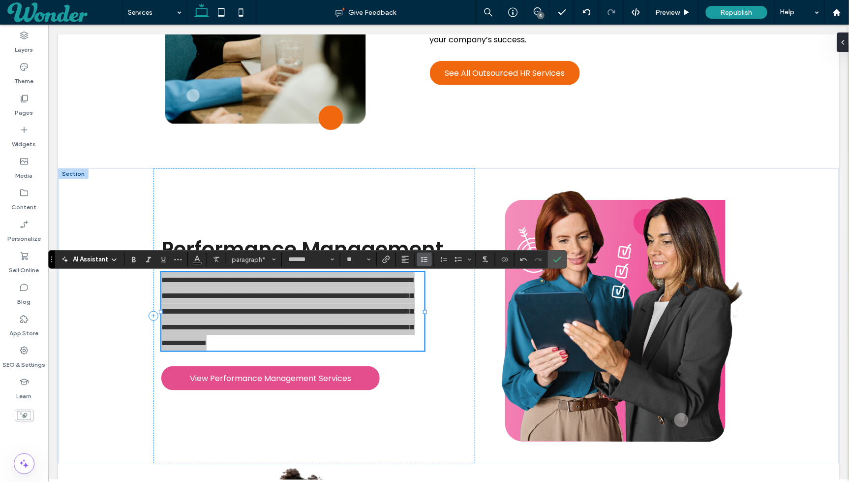
click at [421, 260] on icon "Line Height" at bounding box center [425, 259] width 8 height 8
click at [444, 303] on div "1.5" at bounding box center [440, 302] width 24 height 7
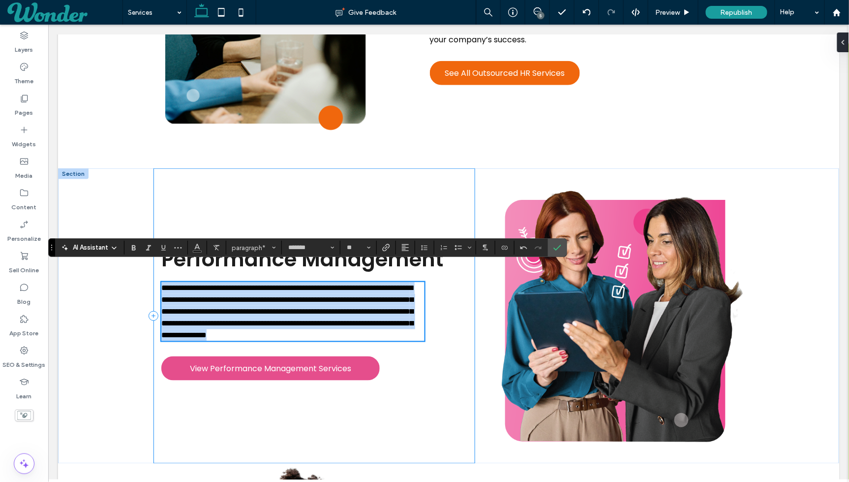
scroll to position [1553, 0]
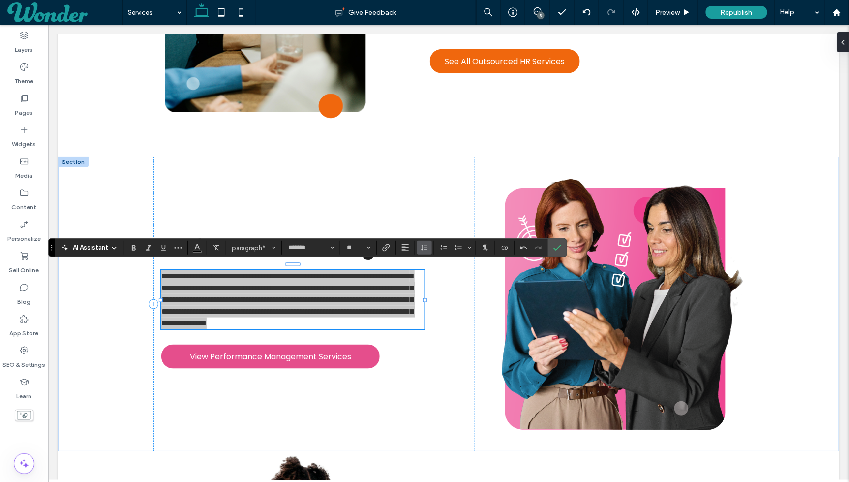
click at [417, 251] on button "Line Height" at bounding box center [424, 248] width 15 height 14
click at [440, 275] on div "Single" at bounding box center [440, 277] width 24 height 7
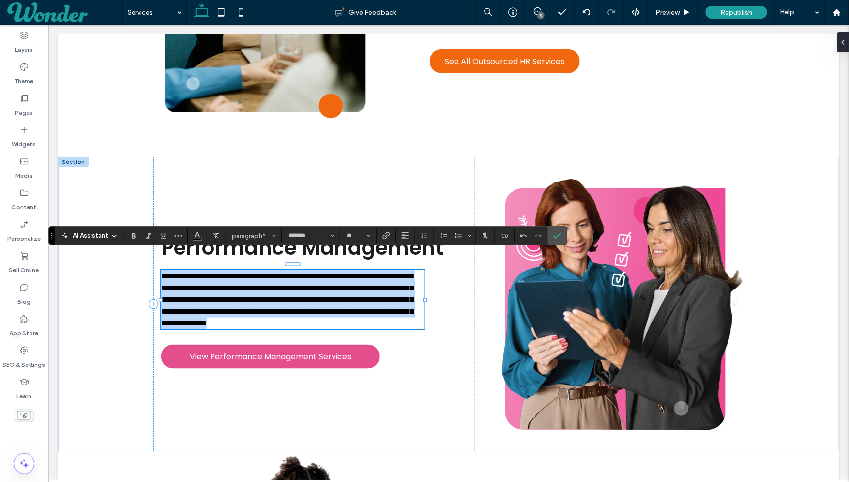
scroll to position [1565, 0]
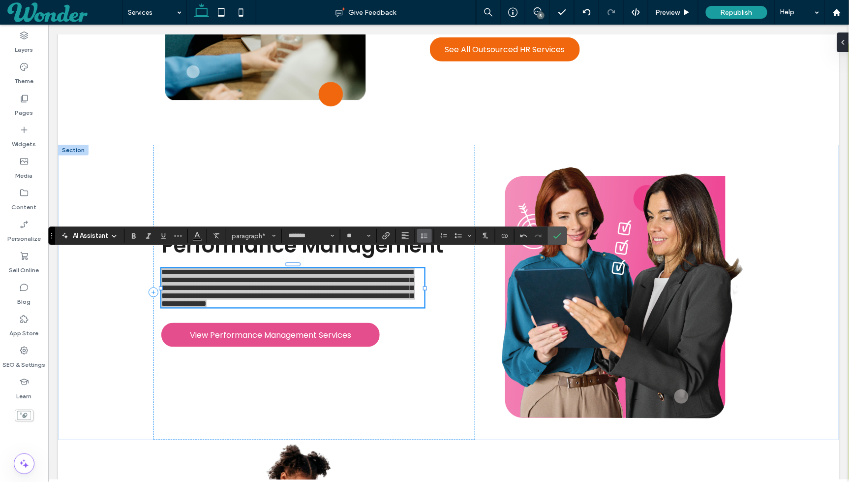
click at [425, 234] on icon "Line Height" at bounding box center [425, 236] width 8 height 8
click at [444, 277] on div "1.5" at bounding box center [440, 279] width 24 height 7
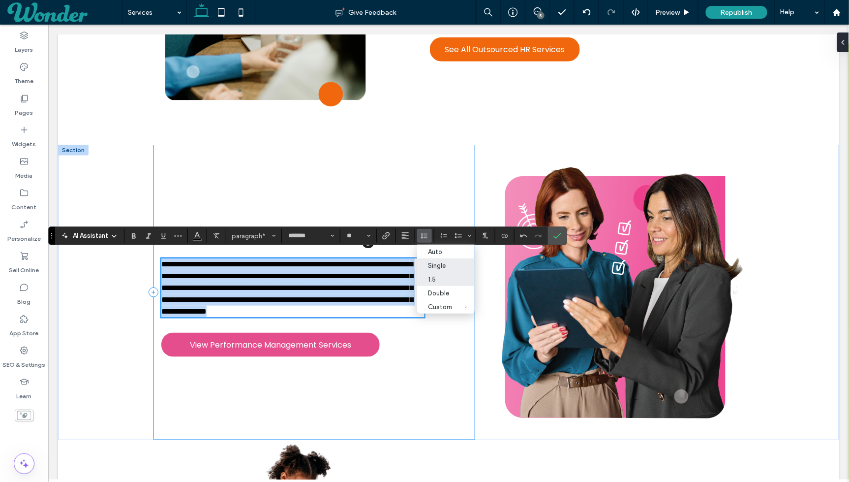
scroll to position [1553, 0]
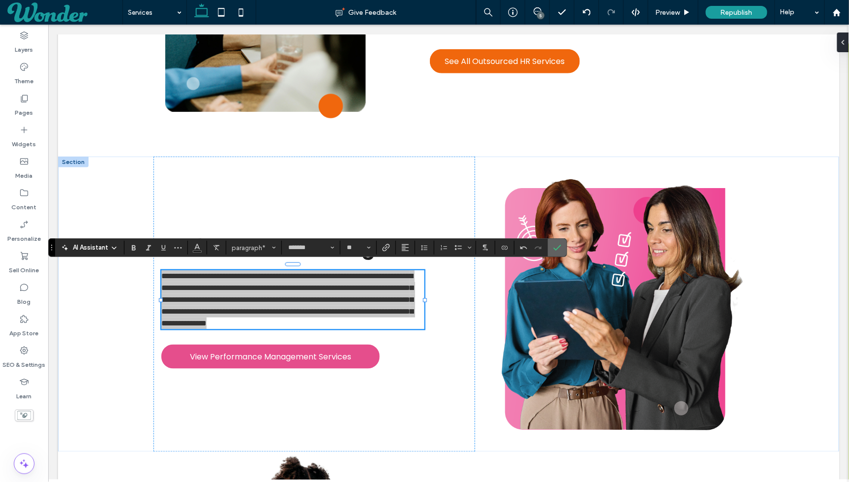
click at [555, 251] on span "Confirm" at bounding box center [558, 247] width 8 height 17
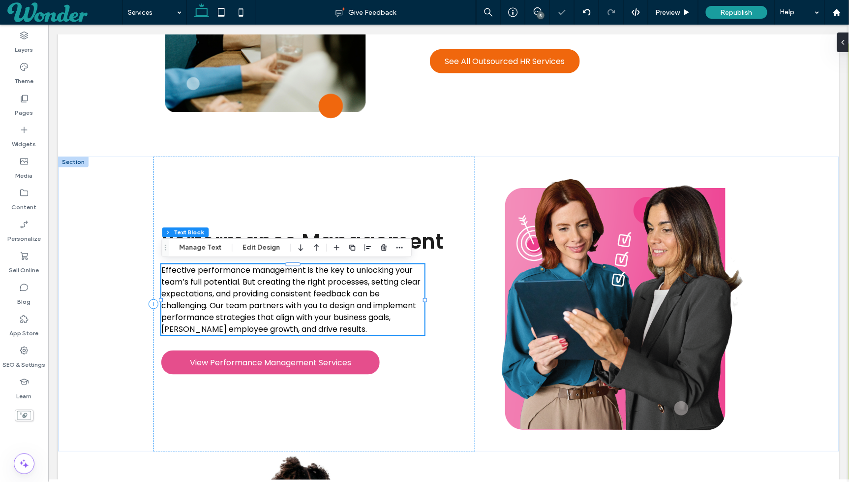
click at [336, 281] on span "Effective performance management is the key to unlocking your team’s full poten…" at bounding box center [290, 299] width 259 height 70
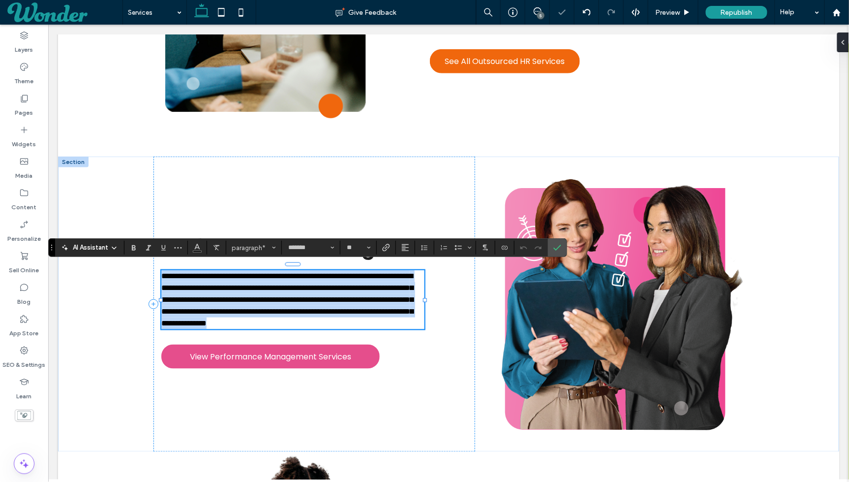
click at [336, 281] on span "**********" at bounding box center [287, 299] width 252 height 55
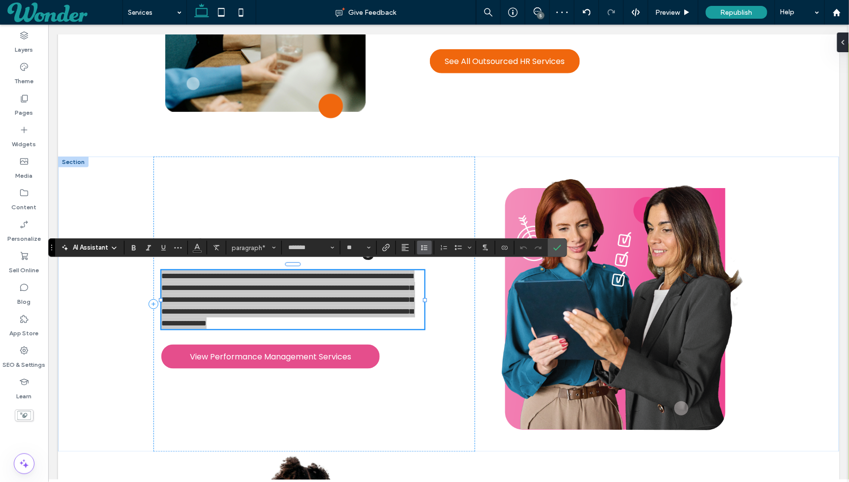
click at [421, 248] on use "Line Height" at bounding box center [424, 247] width 6 height 5
click at [450, 304] on label "Double" at bounding box center [446, 305] width 58 height 14
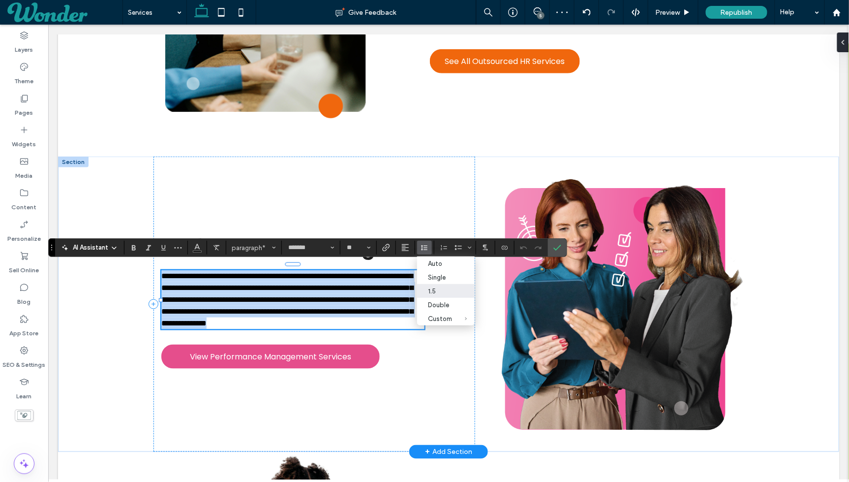
scroll to position [1541, 0]
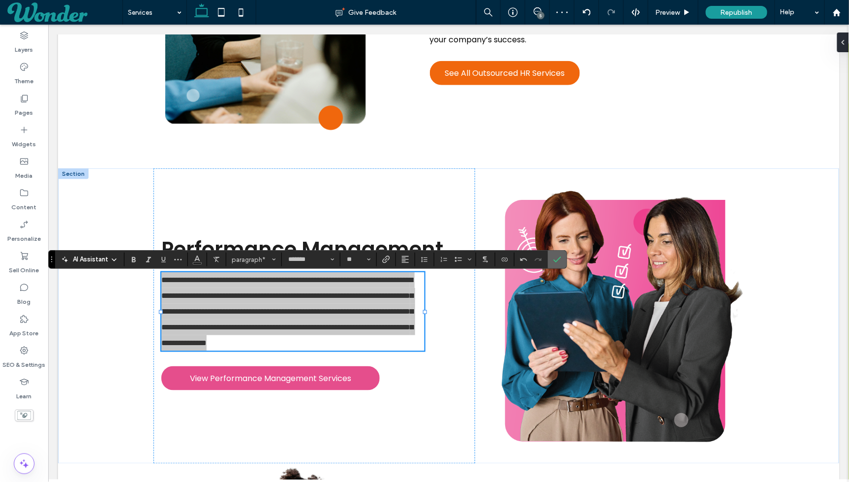
click at [554, 261] on use "Confirm" at bounding box center [558, 259] width 8 height 6
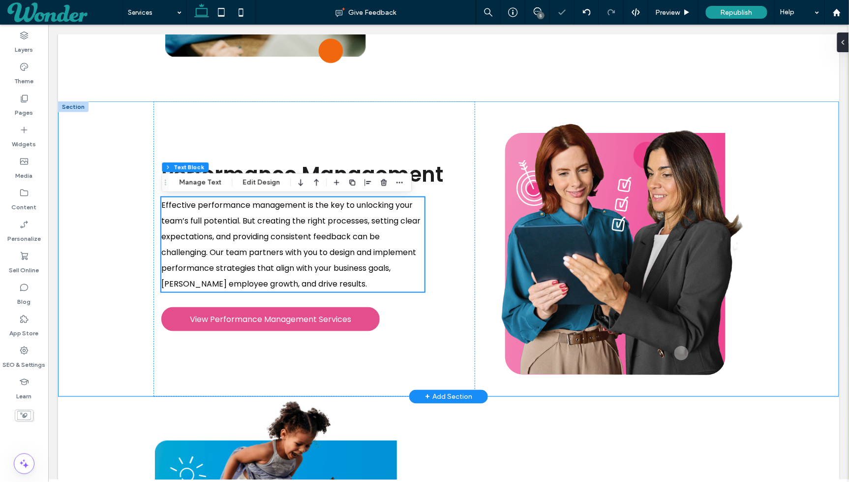
scroll to position [1616, 0]
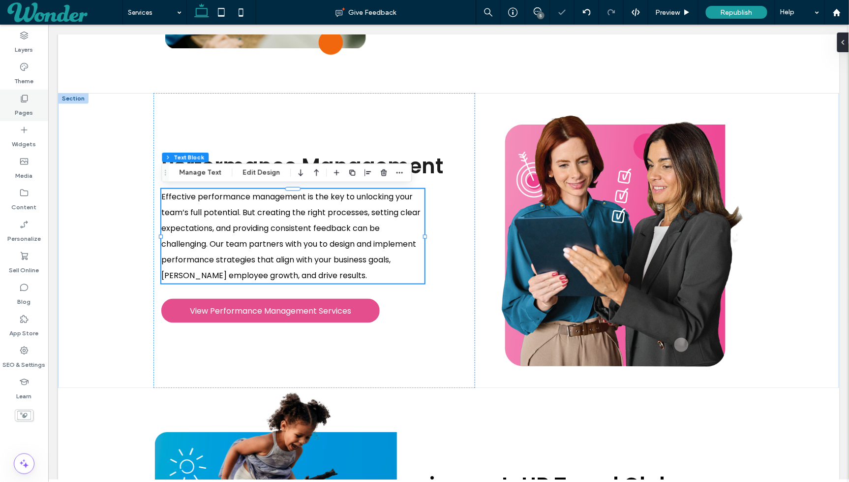
click at [30, 106] on label "Pages" at bounding box center [24, 110] width 18 height 14
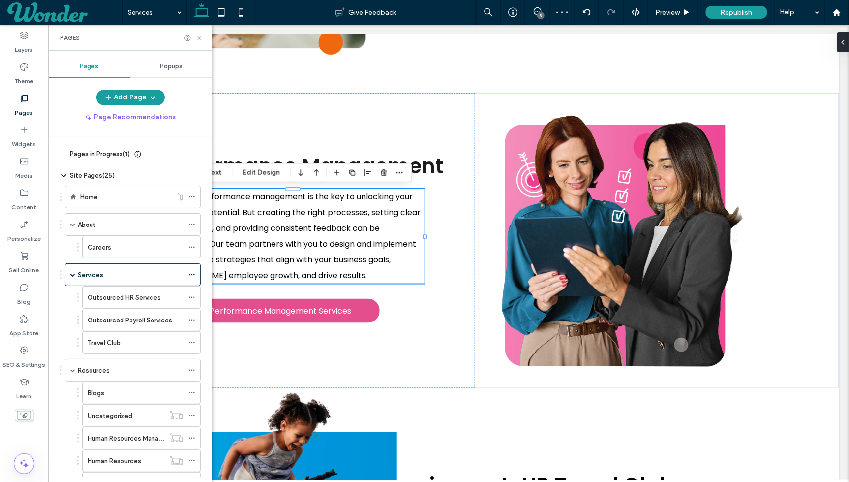
click at [91, 194] on label "Home" at bounding box center [89, 196] width 18 height 17
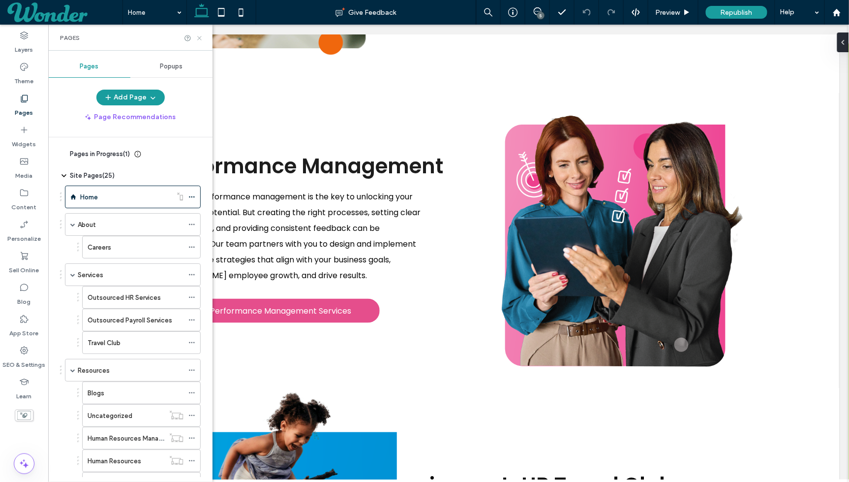
click at [199, 35] on icon at bounding box center [199, 37] width 7 height 7
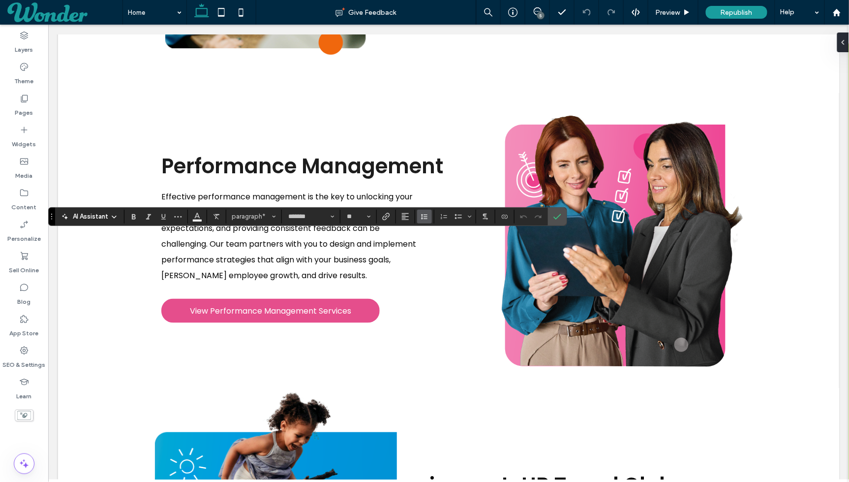
click at [422, 219] on icon "Line Height" at bounding box center [425, 217] width 8 height 8
click at [431, 259] on div "1.5" at bounding box center [440, 259] width 24 height 7
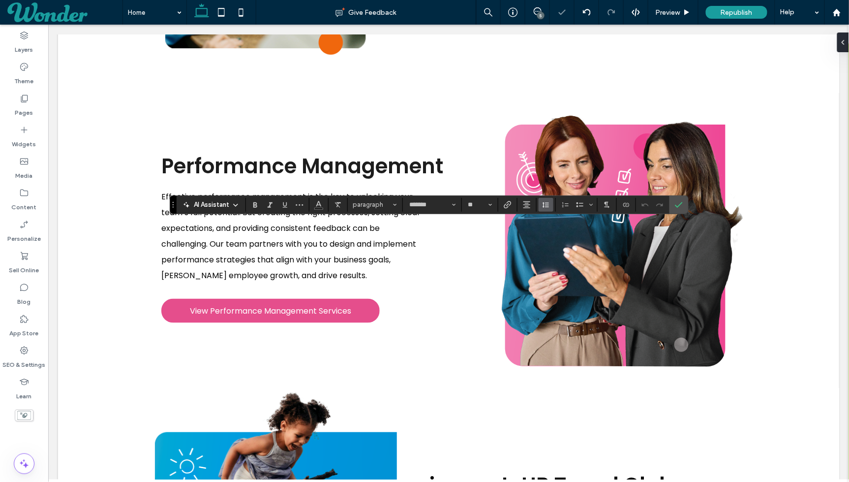
click at [544, 206] on icon "Line Height" at bounding box center [546, 205] width 8 height 8
click at [560, 246] on div "1.5" at bounding box center [562, 247] width 24 height 7
click at [672, 205] on label "Confirm" at bounding box center [679, 205] width 15 height 18
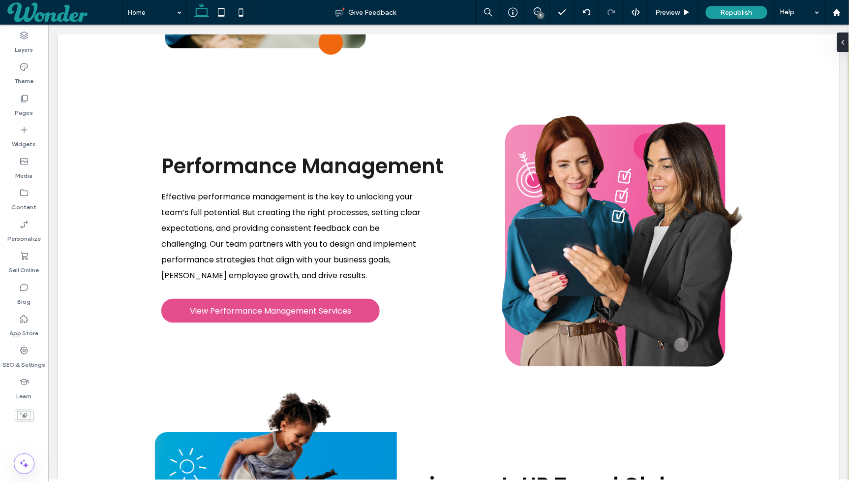
type input "*******"
type input "**"
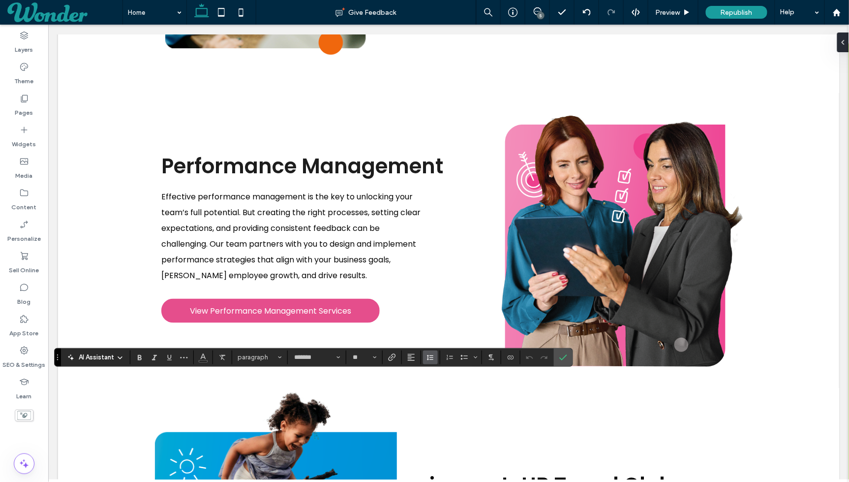
click at [428, 356] on icon "Line Height" at bounding box center [431, 357] width 8 height 8
click at [449, 311] on div "1.5" at bounding box center [446, 313] width 24 height 7
click at [30, 111] on label "Pages" at bounding box center [24, 110] width 18 height 14
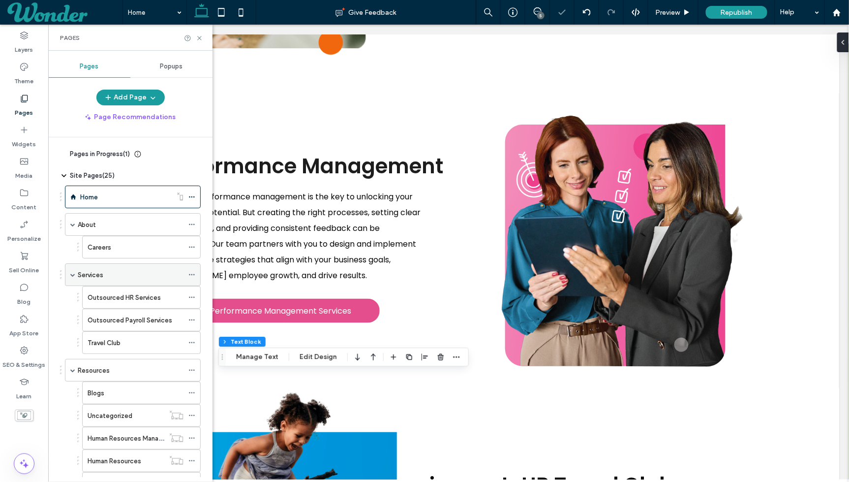
click at [128, 277] on div "Services" at bounding box center [131, 275] width 106 height 10
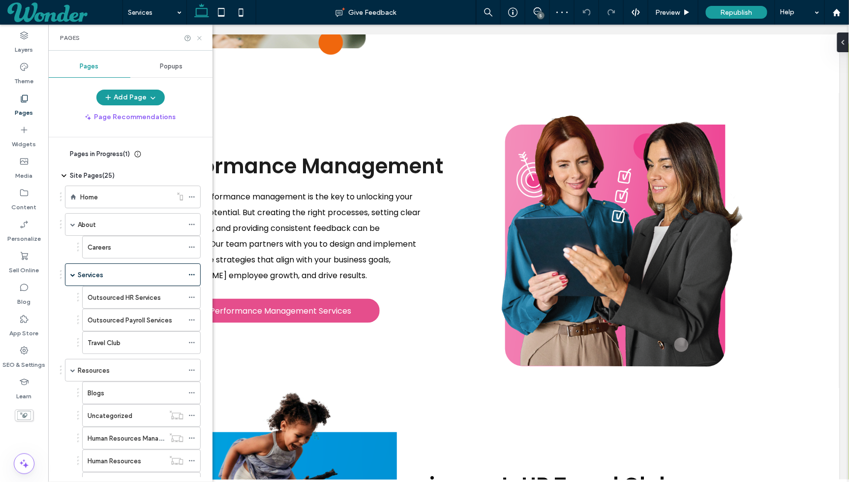
click at [198, 36] on icon at bounding box center [199, 37] width 7 height 7
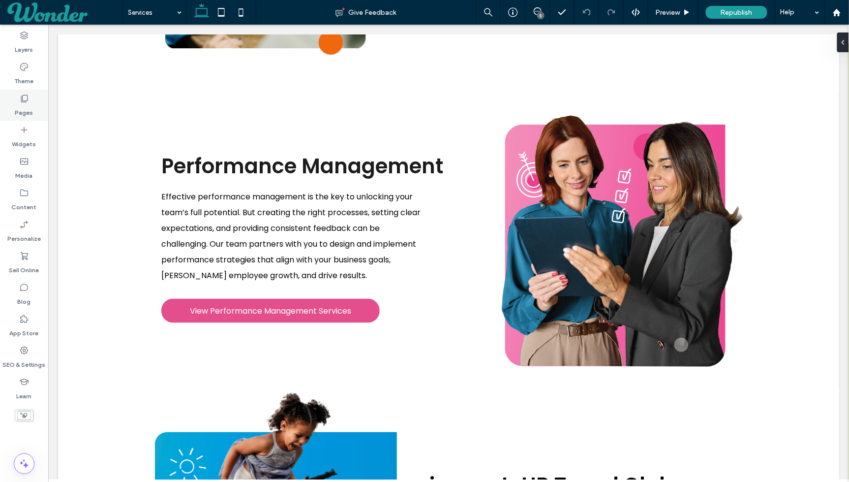
click at [35, 106] on div "Pages" at bounding box center [24, 105] width 48 height 31
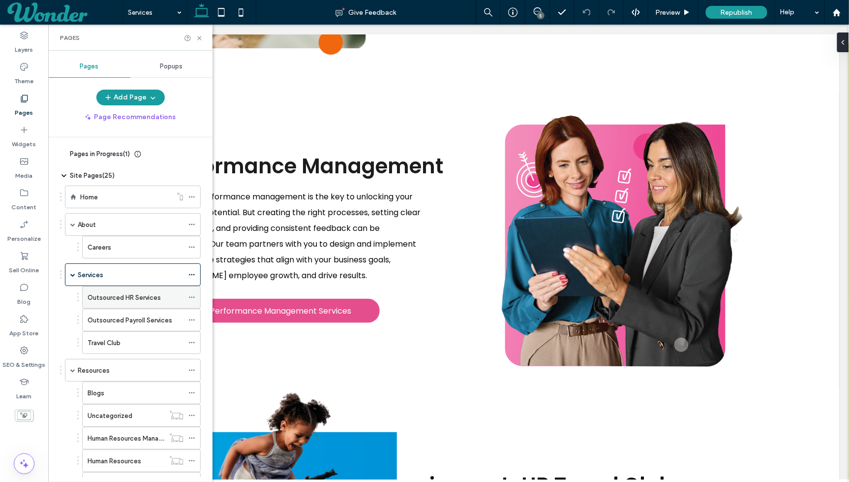
click at [142, 295] on label "Outsourced HR Services" at bounding box center [124, 297] width 73 height 17
click at [201, 38] on icon at bounding box center [199, 37] width 7 height 7
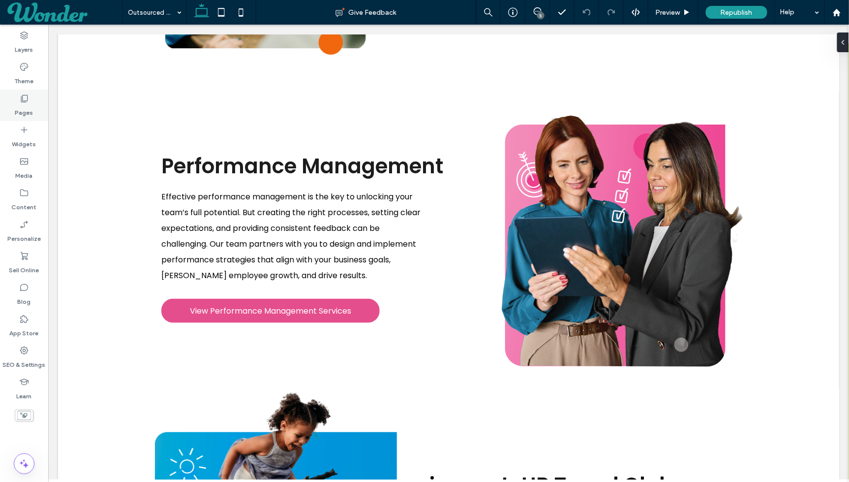
click at [21, 105] on label "Pages" at bounding box center [24, 110] width 18 height 14
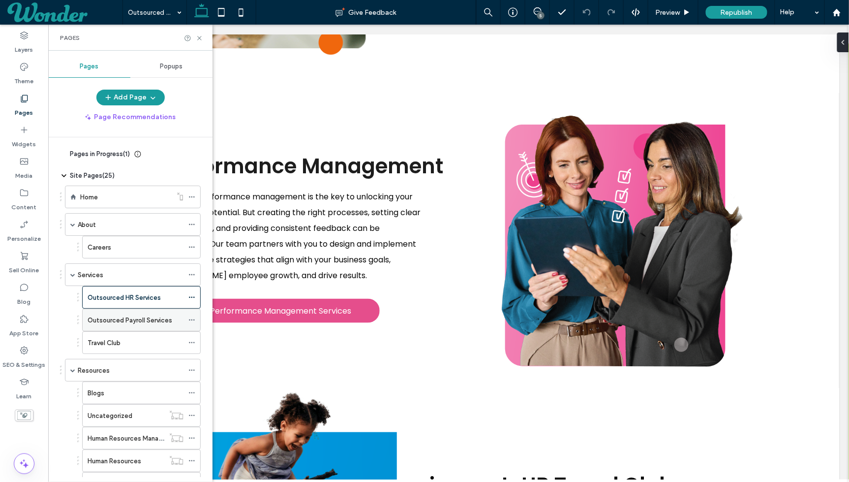
click at [136, 319] on label "Outsourced Payroll Services" at bounding box center [130, 319] width 85 height 17
click at [199, 35] on icon at bounding box center [199, 37] width 7 height 7
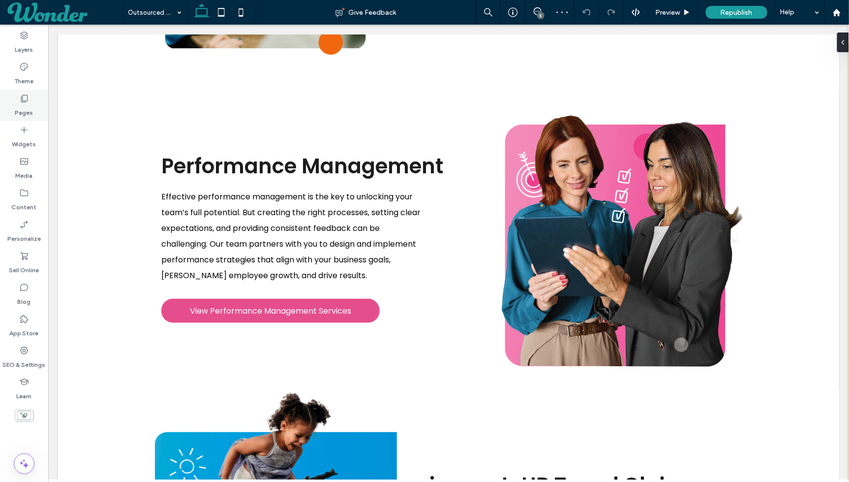
click at [24, 100] on use at bounding box center [24, 98] width 7 height 7
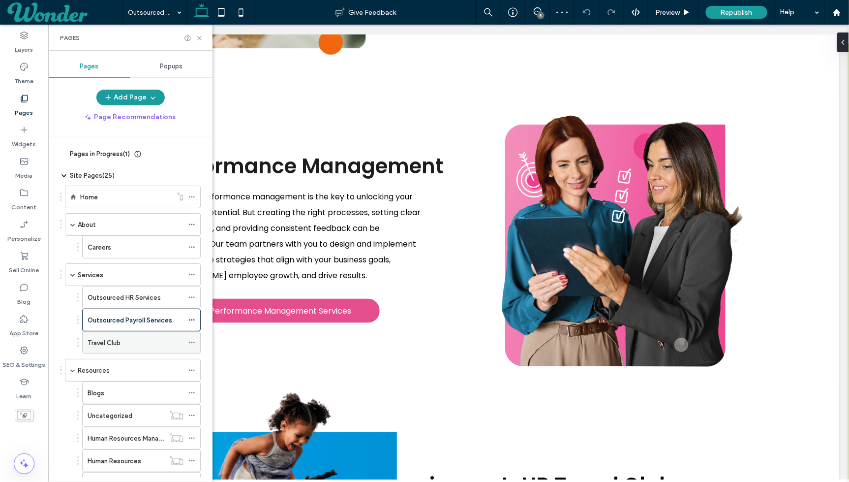
click at [134, 338] on div "Travel Club" at bounding box center [136, 343] width 96 height 10
click at [134, 336] on div at bounding box center [424, 241] width 849 height 482
click at [201, 36] on icon at bounding box center [199, 37] width 7 height 7
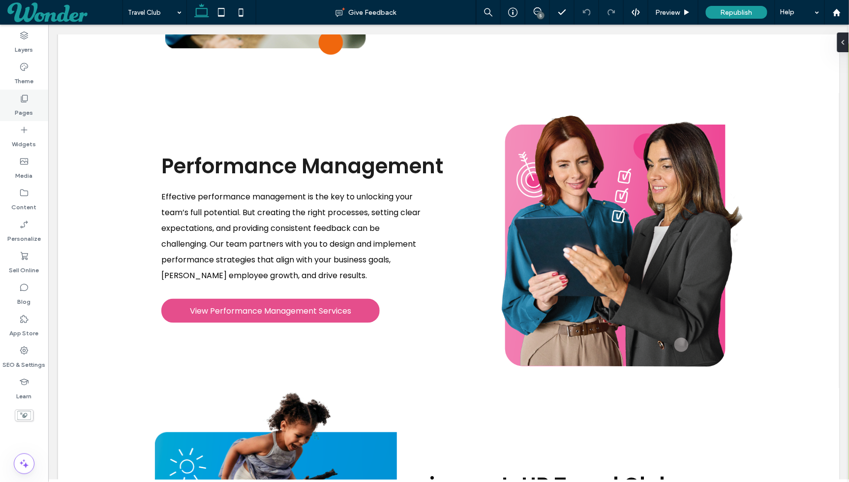
click at [23, 101] on icon at bounding box center [24, 98] width 10 height 10
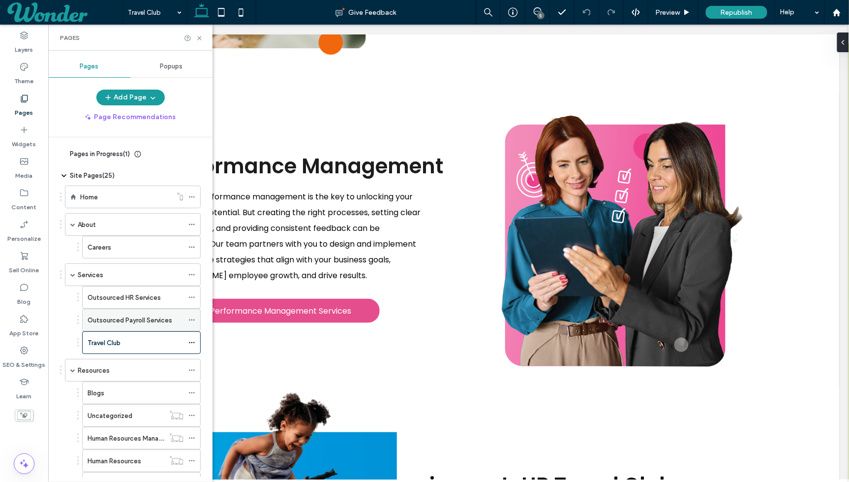
scroll to position [24, 0]
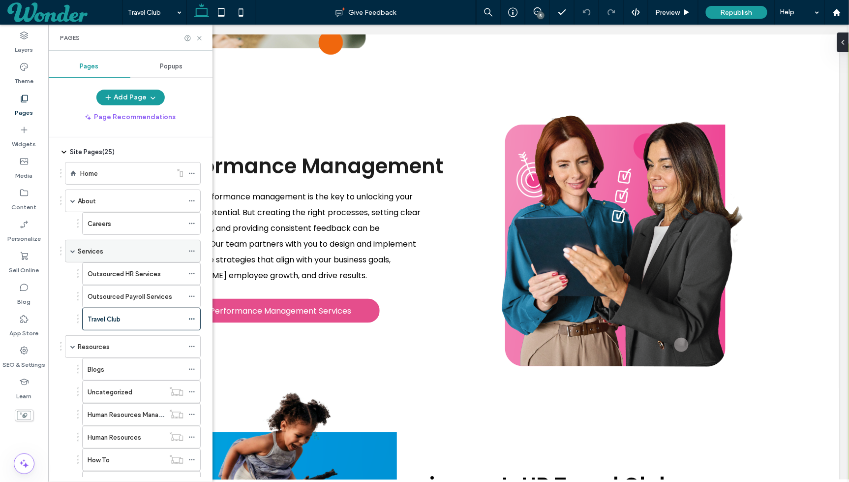
click at [127, 256] on div "Services" at bounding box center [131, 251] width 106 height 22
click at [201, 37] on icon at bounding box center [199, 37] width 7 height 7
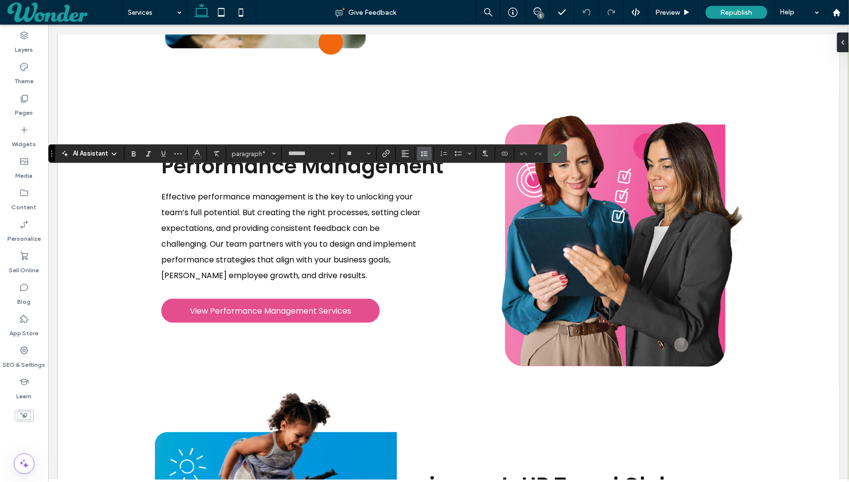
click at [429, 151] on button "Line Height" at bounding box center [424, 154] width 15 height 14
click at [446, 196] on div "1.5" at bounding box center [440, 196] width 24 height 7
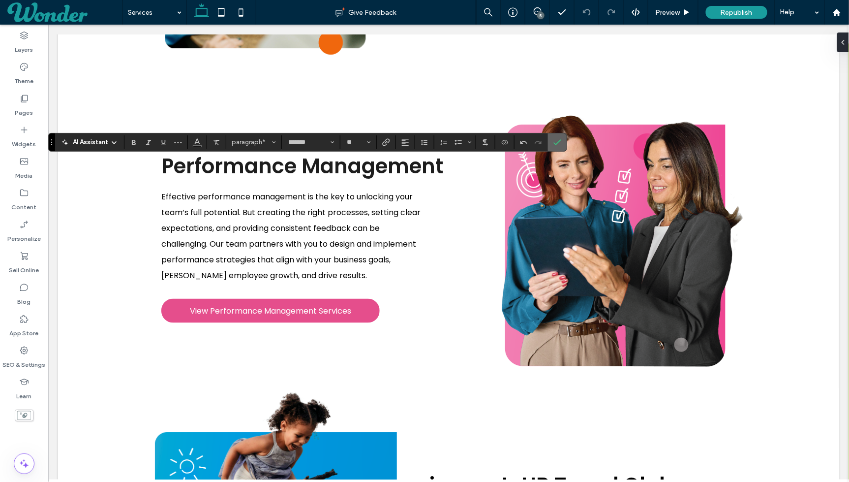
click at [554, 143] on use "Confirm" at bounding box center [558, 142] width 8 height 6
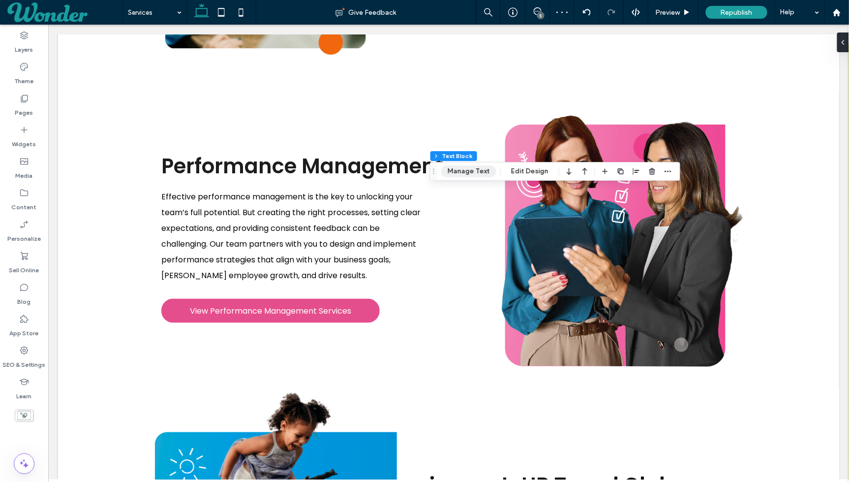
click at [489, 172] on button "Manage Text" at bounding box center [468, 171] width 55 height 12
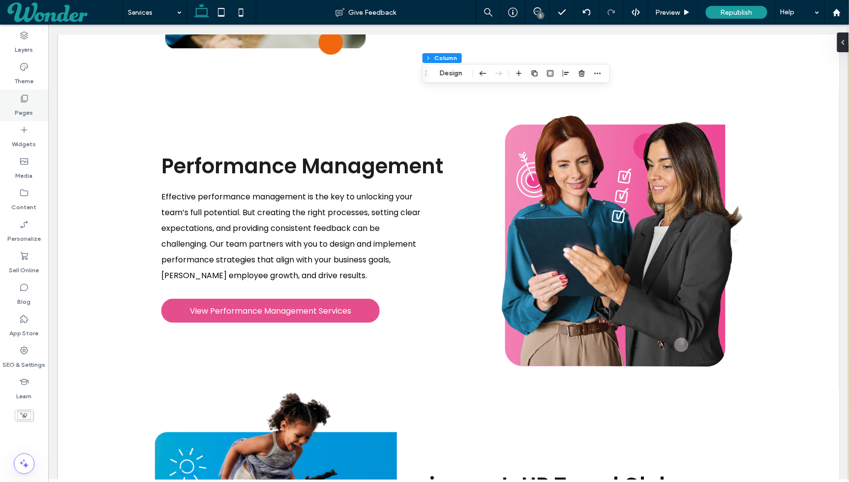
click at [25, 113] on label "Pages" at bounding box center [24, 110] width 18 height 14
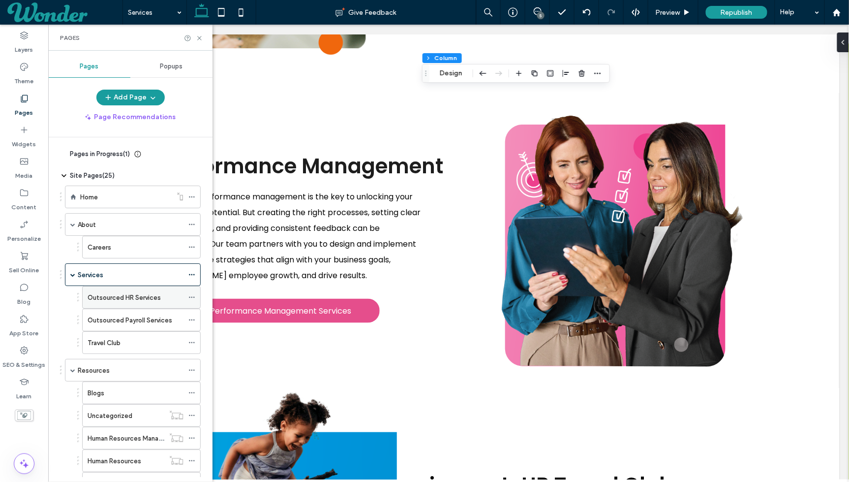
click at [115, 297] on label "Outsourced HR Services" at bounding box center [124, 297] width 73 height 17
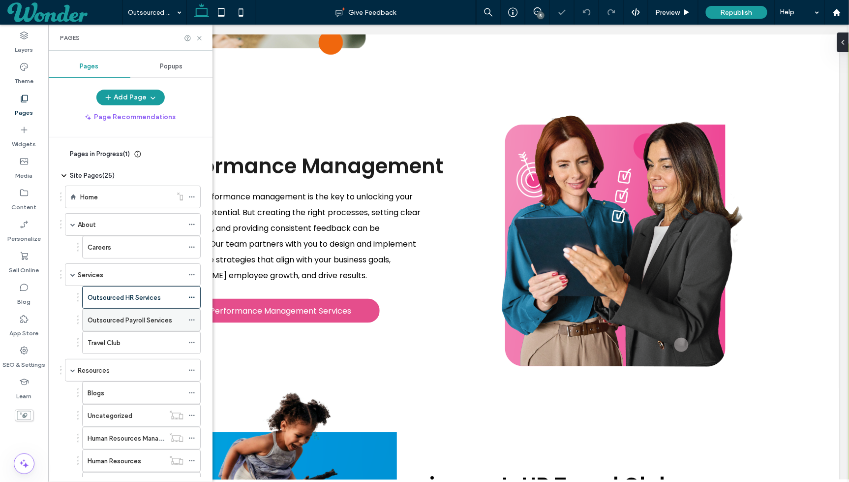
click at [92, 315] on label "Outsourced Payroll Services" at bounding box center [130, 319] width 85 height 17
click at [130, 333] on div "Travel Club" at bounding box center [136, 343] width 96 height 22
click at [202, 39] on icon at bounding box center [199, 37] width 7 height 7
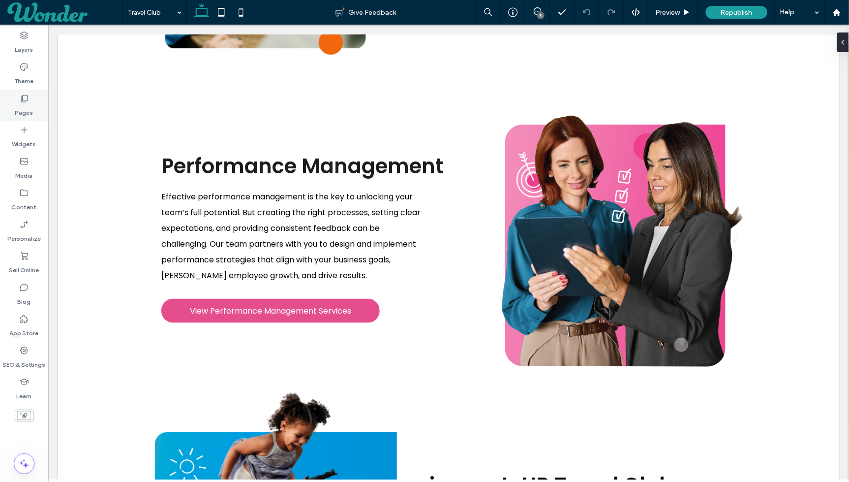
click at [33, 107] on div "Pages" at bounding box center [24, 105] width 48 height 31
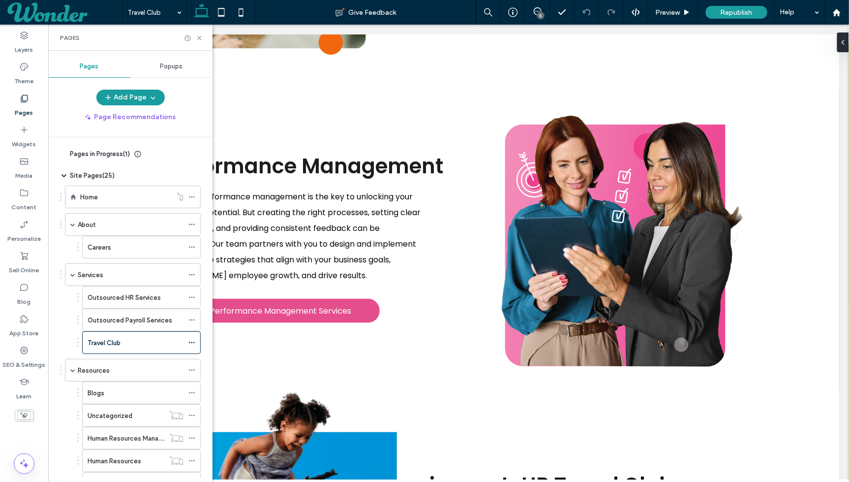
click at [203, 39] on div "Pages" at bounding box center [130, 38] width 164 height 26
click at [201, 39] on use at bounding box center [199, 38] width 4 height 4
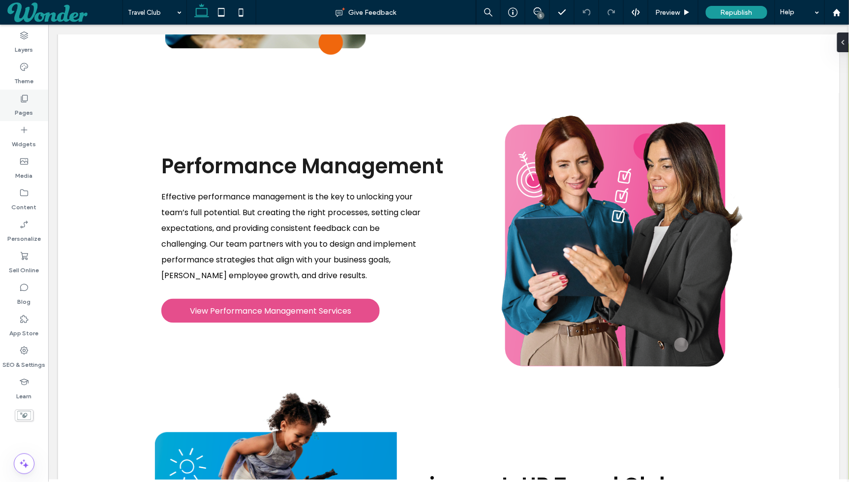
click at [27, 109] on label "Pages" at bounding box center [24, 110] width 18 height 14
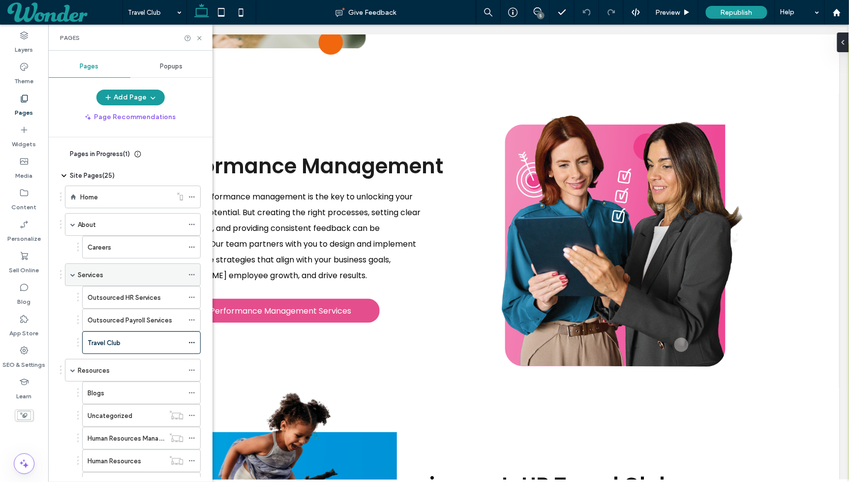
click at [133, 274] on div "Services" at bounding box center [131, 275] width 106 height 10
click at [202, 38] on icon at bounding box center [199, 37] width 7 height 7
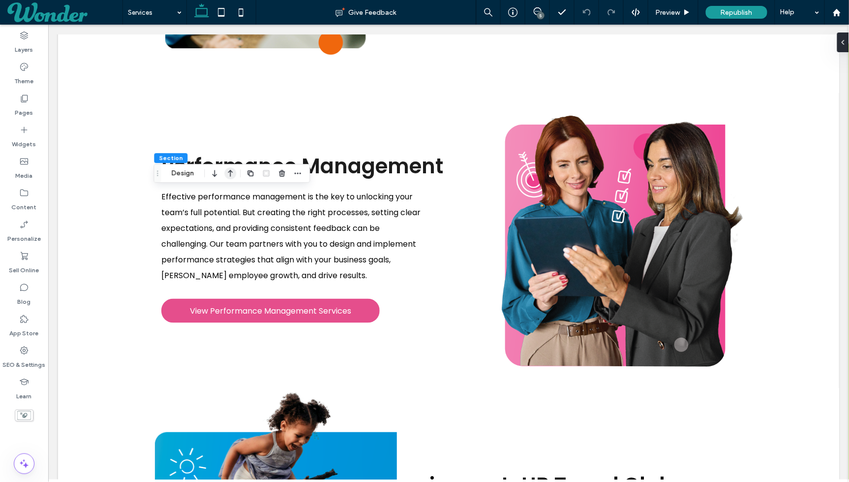
click at [225, 175] on icon "button" at bounding box center [230, 173] width 12 height 18
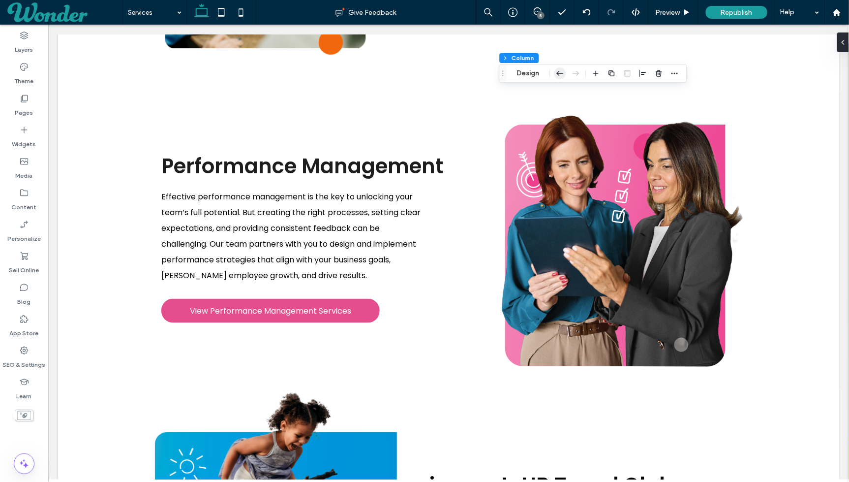
click at [560, 72] on icon "button" at bounding box center [560, 73] width 12 height 18
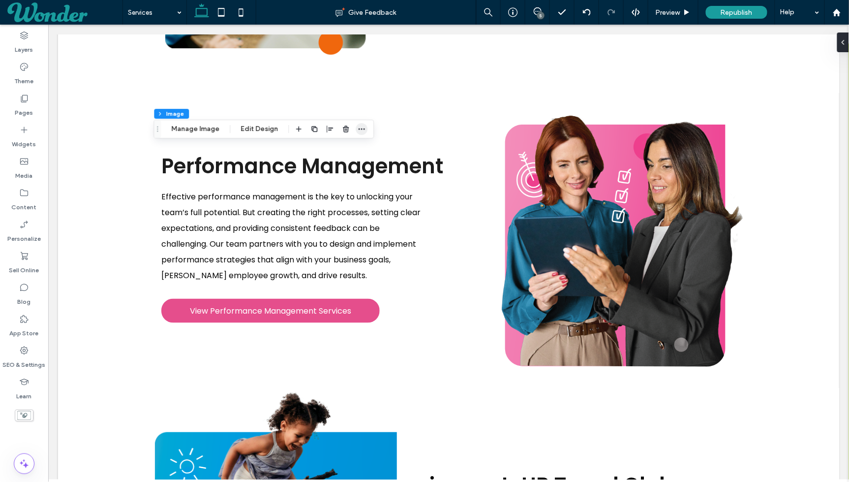
click at [362, 128] on icon "button" at bounding box center [362, 129] width 8 height 8
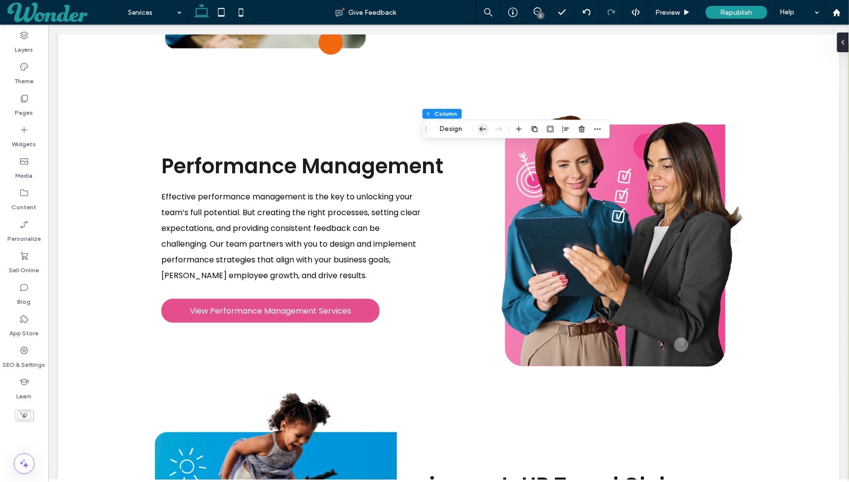
click at [478, 130] on icon "button" at bounding box center [483, 129] width 12 height 18
